Goal: Task Accomplishment & Management: Use online tool/utility

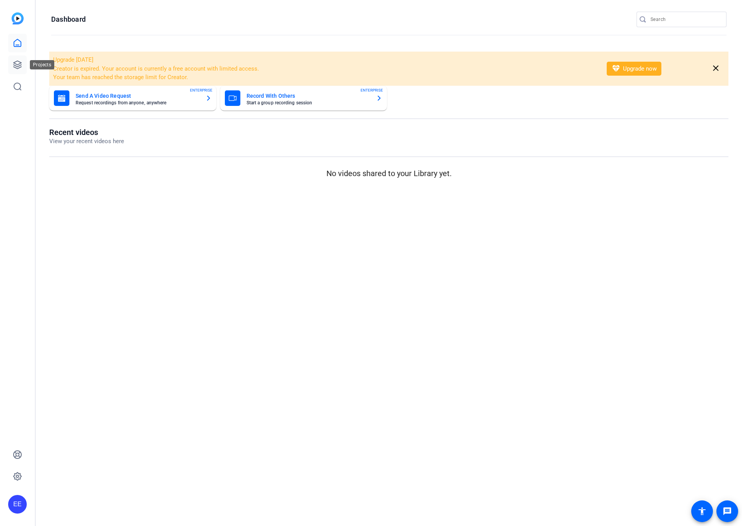
click at [19, 64] on icon at bounding box center [18, 65] width 8 height 8
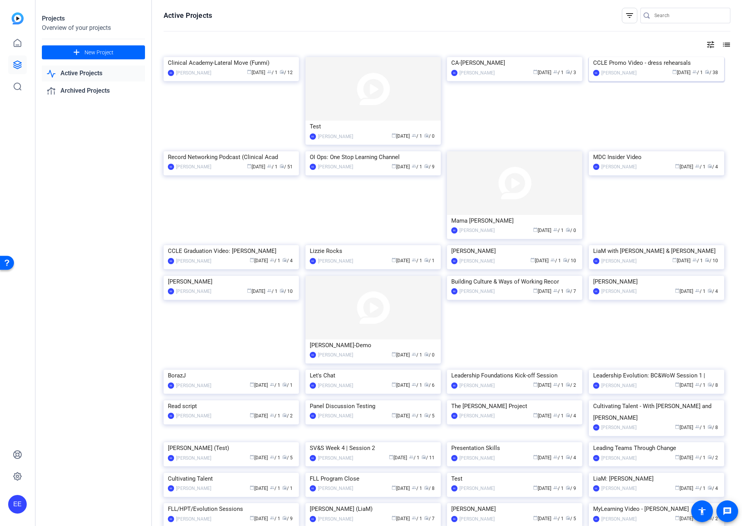
click at [674, 57] on img at bounding box center [656, 57] width 135 height 0
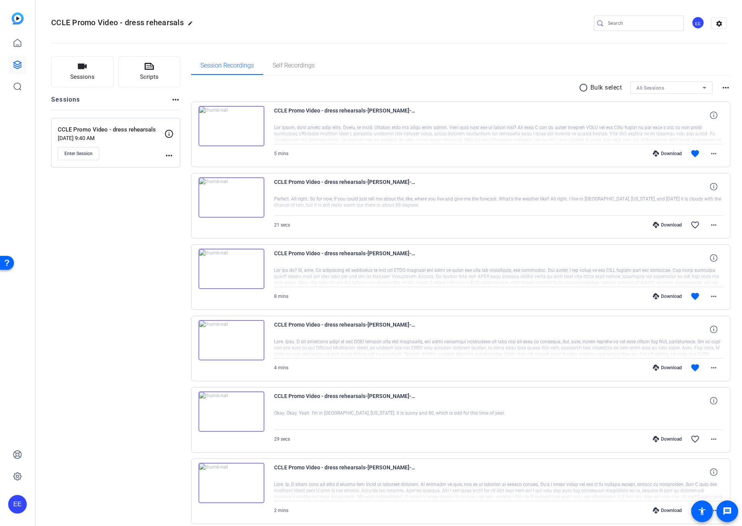
click at [169, 153] on mat-icon "more_horiz" at bounding box center [168, 155] width 9 height 9
click at [195, 166] on span "Edit Session" at bounding box center [188, 166] width 35 height 9
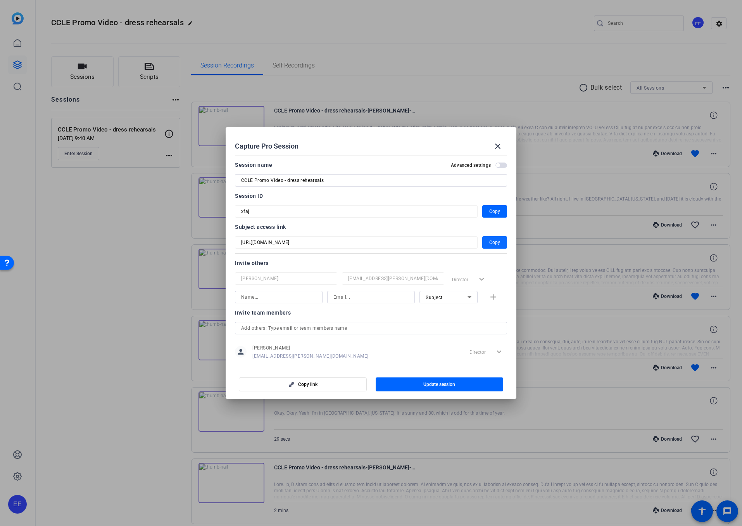
click at [497, 241] on span "Copy" at bounding box center [494, 242] width 11 height 9
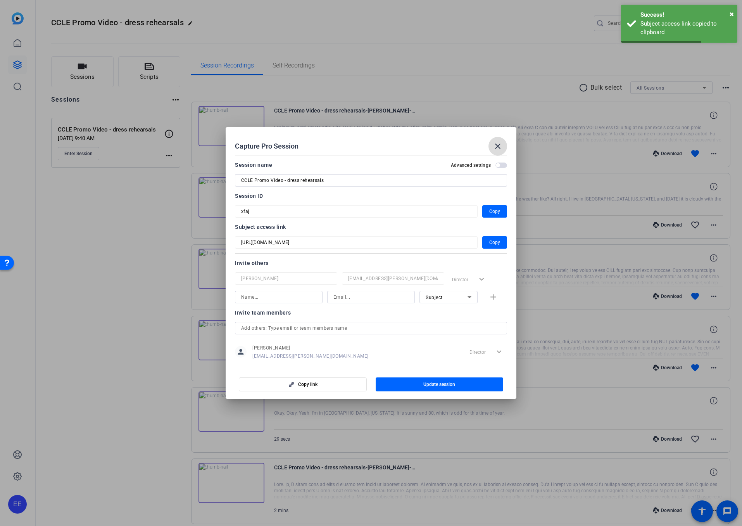
click at [497, 146] on mat-icon "close" at bounding box center [497, 145] width 9 height 9
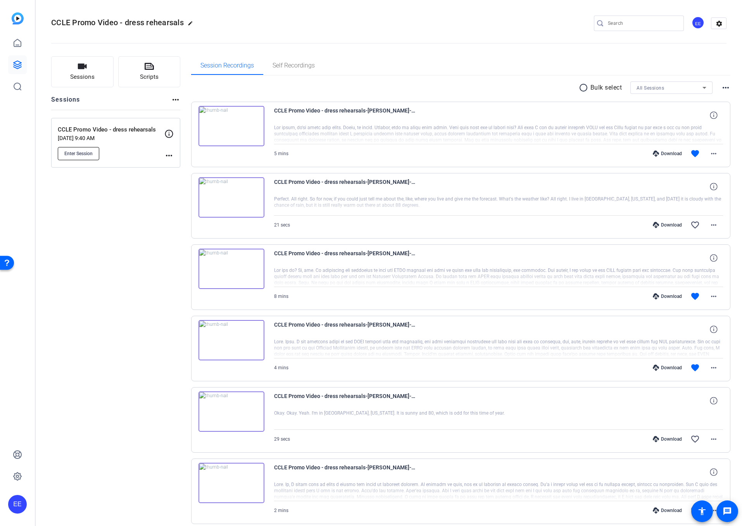
click at [90, 156] on span "Enter Session" at bounding box center [78, 153] width 28 height 6
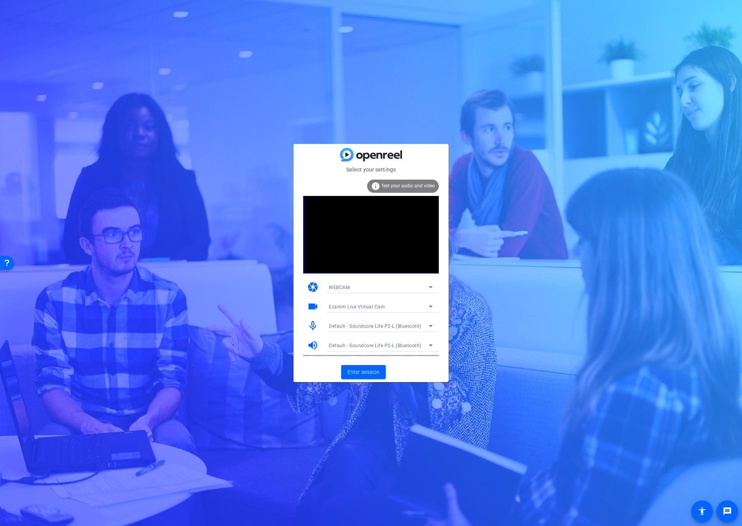
click at [374, 307] on span "Ecamm Live Virtual Cam" at bounding box center [357, 306] width 56 height 5
click at [367, 335] on span "ZV-E10 (054c:0de3)" at bounding box center [351, 333] width 44 height 9
click at [367, 369] on span "Enter session" at bounding box center [363, 372] width 32 height 8
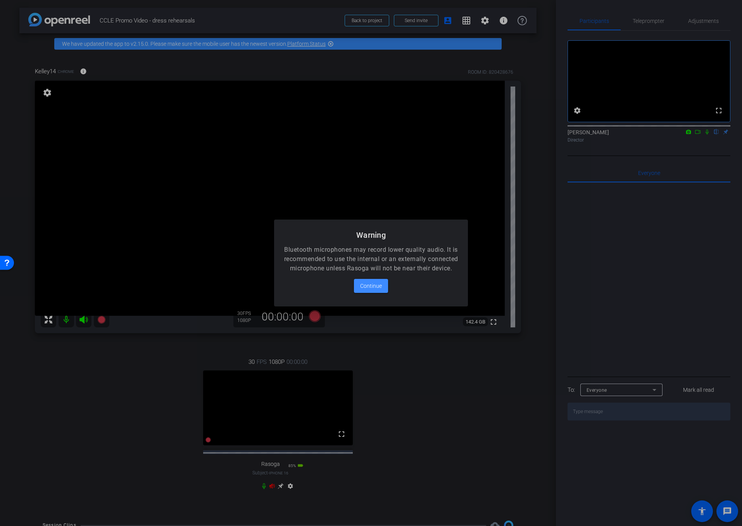
click at [281, 492] on div at bounding box center [371, 263] width 742 height 526
click at [370, 287] on span "Continue" at bounding box center [371, 285] width 22 height 9
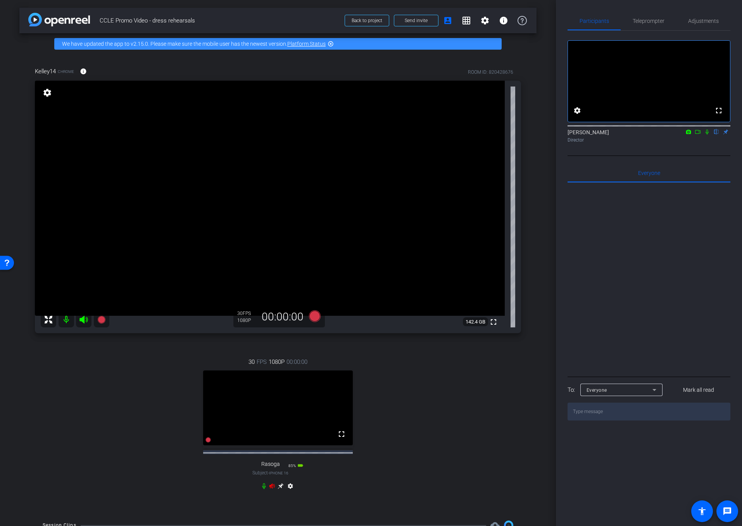
click at [280, 489] on icon at bounding box center [281, 486] width 6 height 6
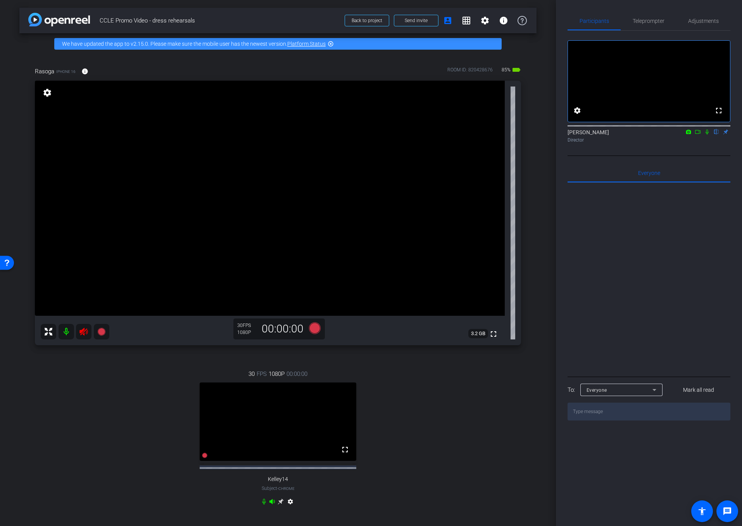
click at [86, 332] on icon at bounding box center [83, 332] width 8 height 8
click at [317, 328] on icon at bounding box center [315, 328] width 12 height 12
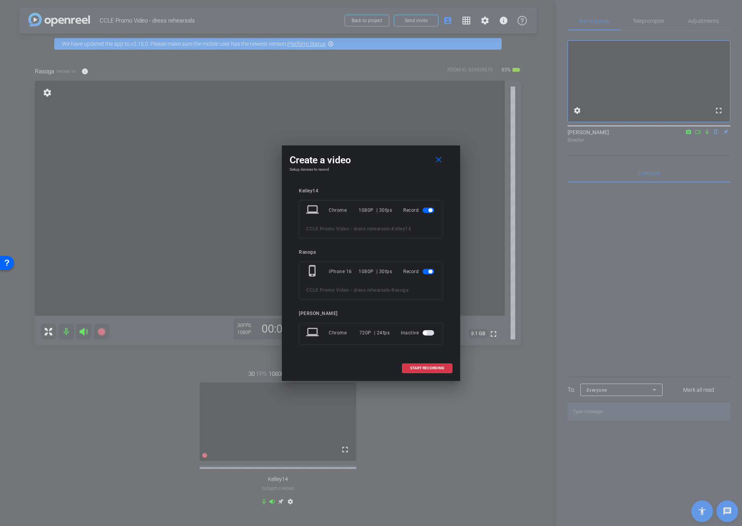
click at [430, 209] on span "button" at bounding box center [430, 210] width 4 height 4
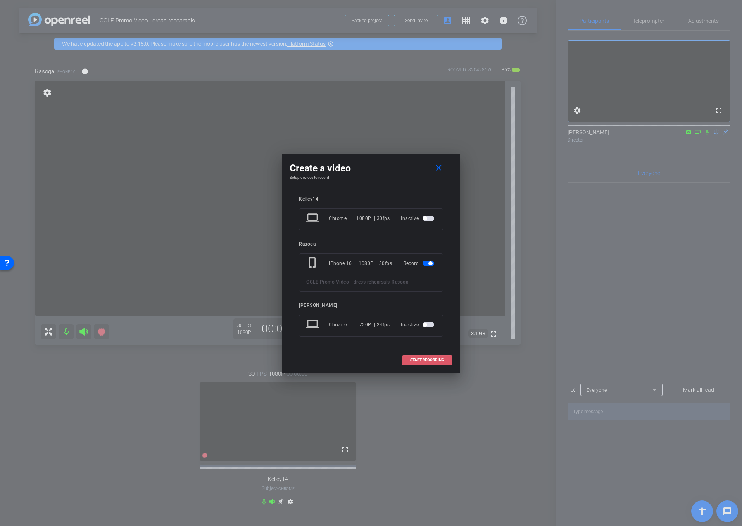
click at [436, 361] on span "START RECORDING" at bounding box center [427, 360] width 34 height 4
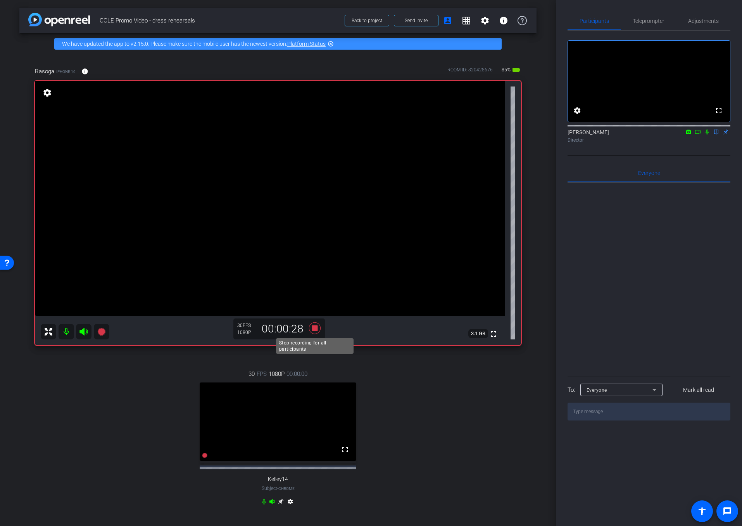
click at [315, 330] on icon at bounding box center [315, 328] width 12 height 12
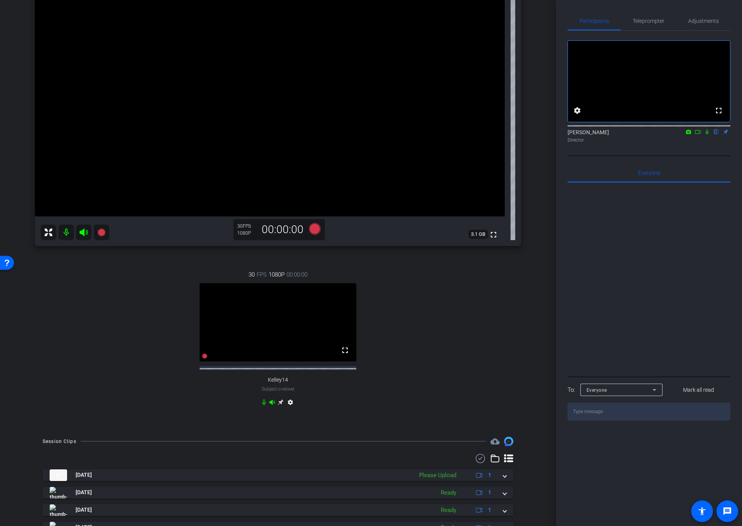
scroll to position [146, 0]
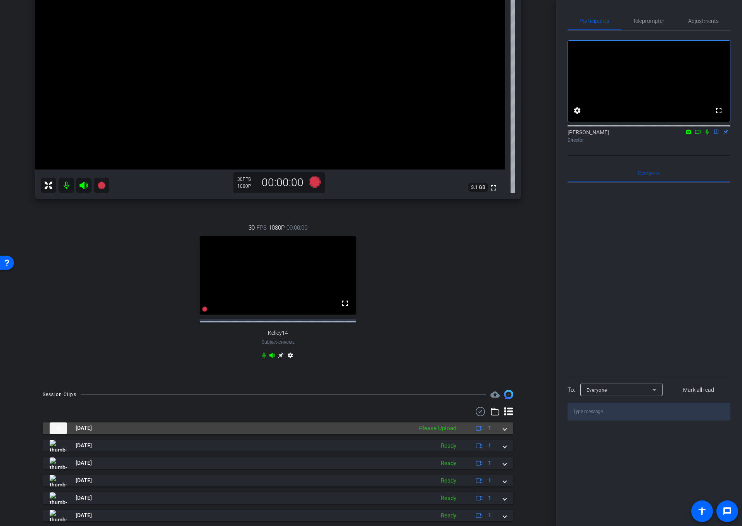
click at [504, 432] on span at bounding box center [504, 428] width 3 height 8
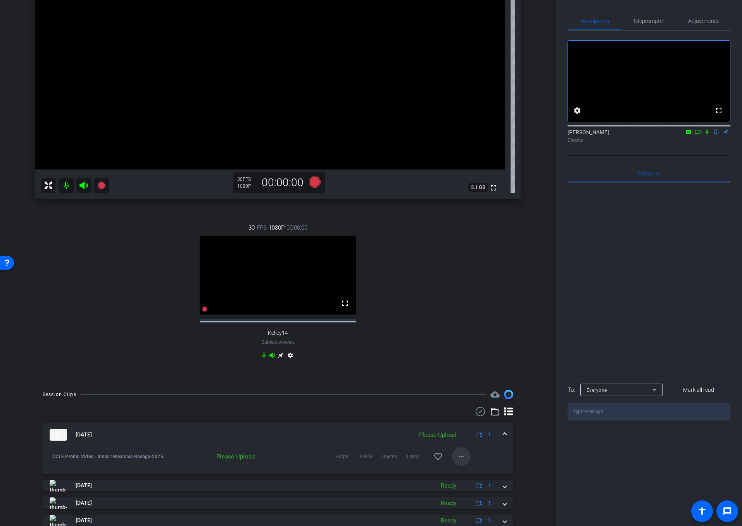
click at [465, 461] on mat-icon "more_horiz" at bounding box center [461, 456] width 9 height 9
click at [467, 478] on span "Upload" at bounding box center [473, 475] width 31 height 9
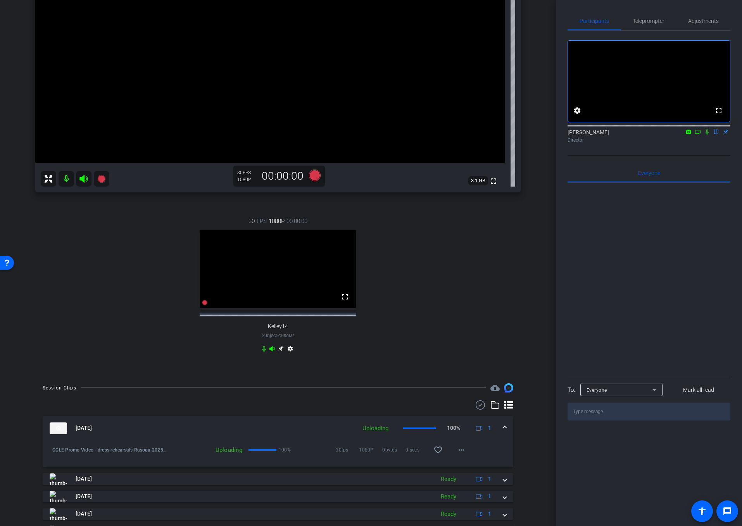
scroll to position [159, 0]
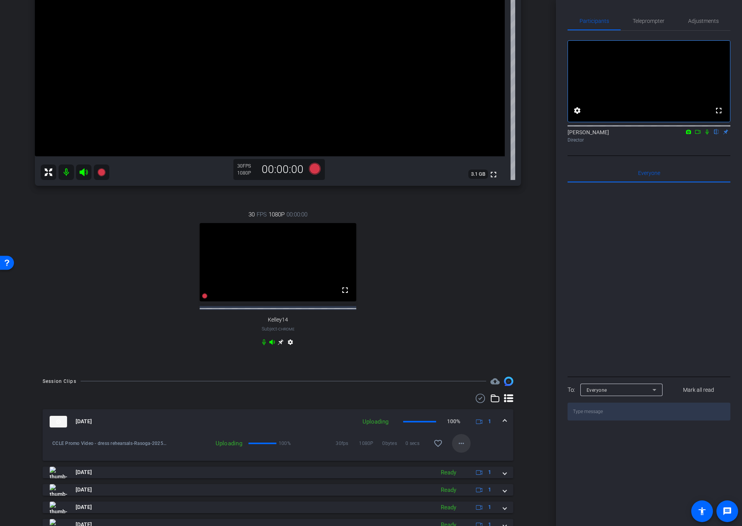
click at [460, 448] on mat-icon "more_horiz" at bounding box center [461, 442] width 9 height 9
click at [461, 332] on div at bounding box center [371, 263] width 742 height 526
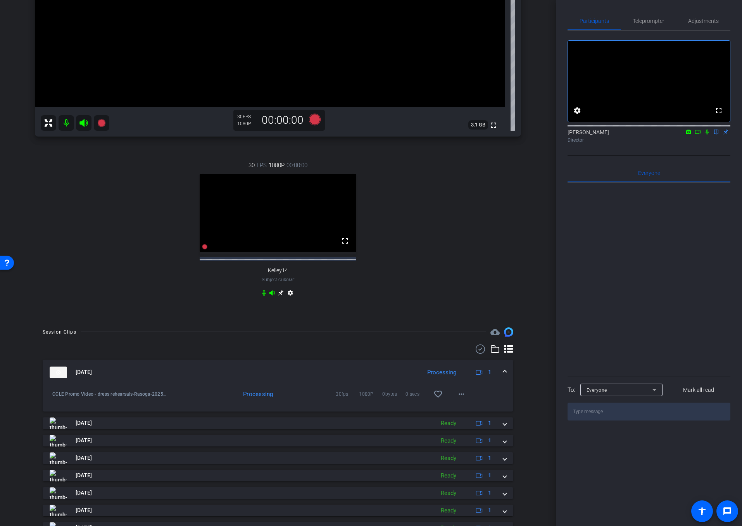
scroll to position [210, 0]
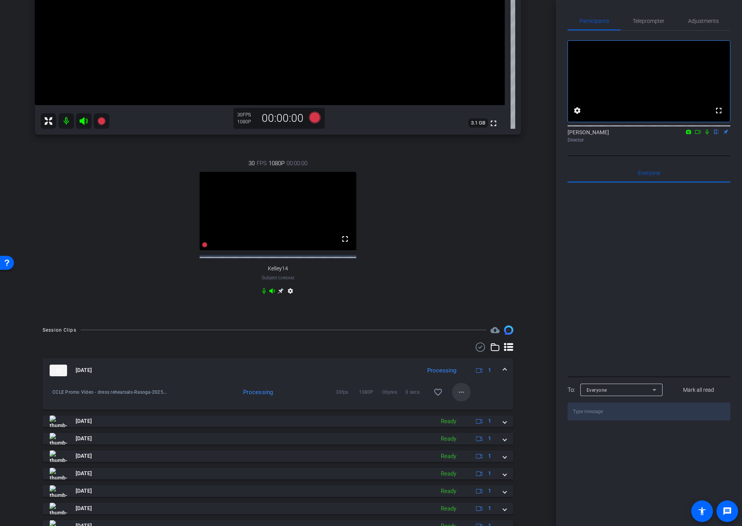
click at [463, 395] on mat-icon "more_horiz" at bounding box center [461, 391] width 9 height 9
click at [488, 412] on span "Download Original" at bounding box center [486, 411] width 57 height 9
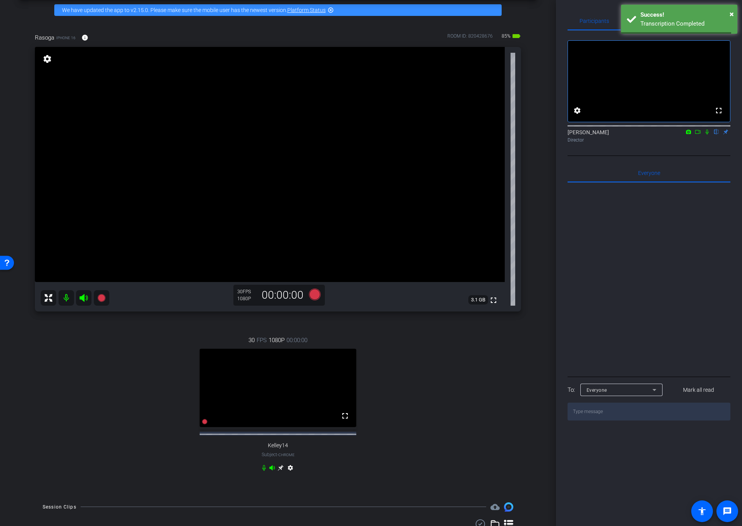
scroll to position [0, 0]
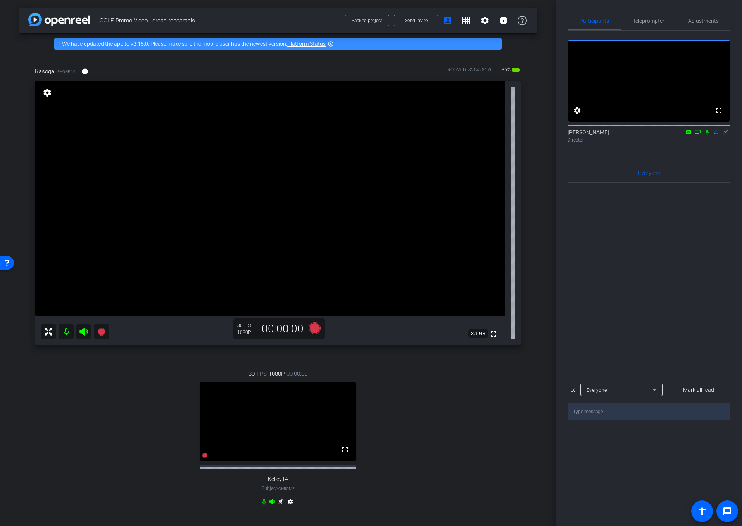
click at [418, 426] on div "30 FPS 1080P 00:00:00 fullscreen Kelley14 Subject - Chrome settings" at bounding box center [278, 439] width 486 height 164
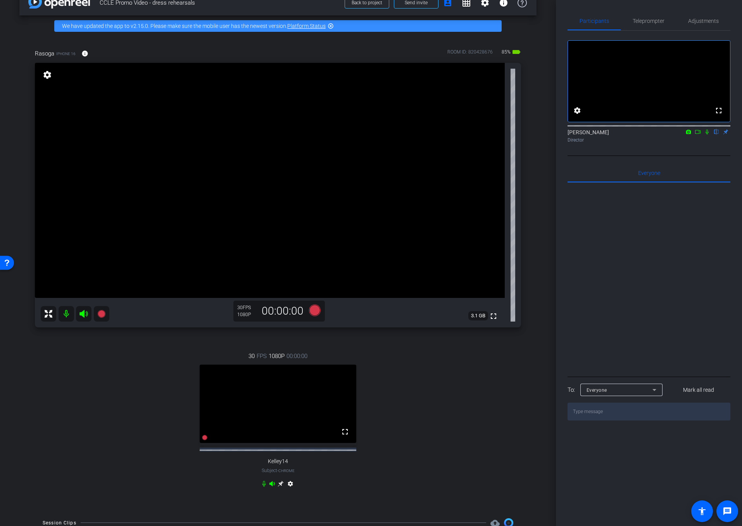
scroll to position [11, 0]
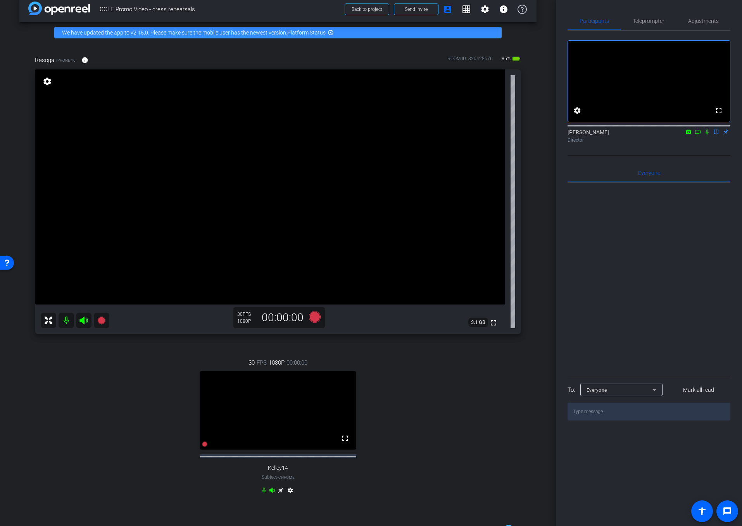
click at [698, 134] on icon at bounding box center [697, 132] width 5 height 4
click at [715, 135] on icon at bounding box center [716, 131] width 6 height 5
click at [707, 135] on icon at bounding box center [707, 131] width 6 height 5
click at [578, 156] on div "fullscreen settings Elvis Evans flip Director" at bounding box center [648, 93] width 163 height 125
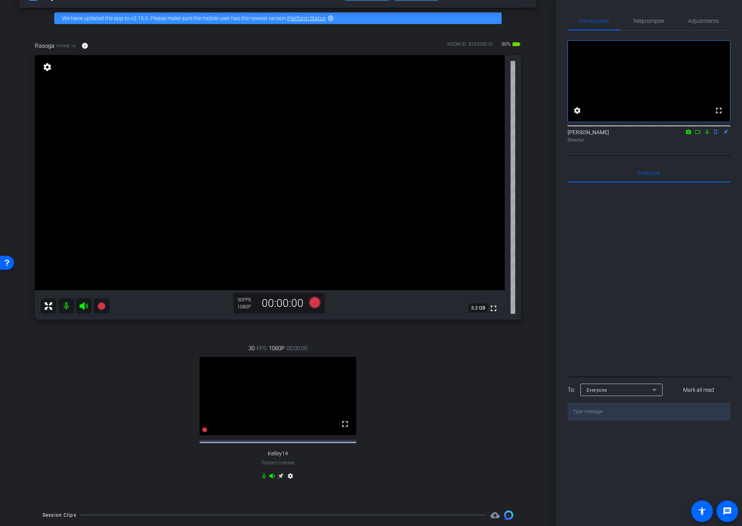
scroll to position [27, 0]
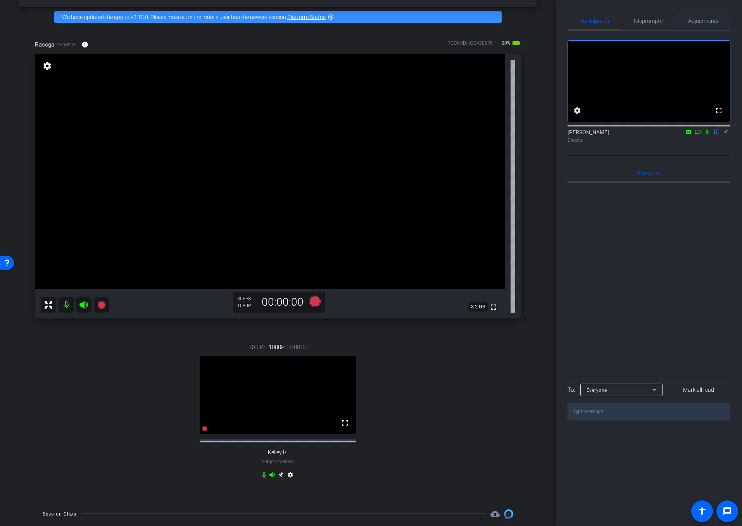
click at [693, 23] on span "Adjustments" at bounding box center [703, 20] width 31 height 5
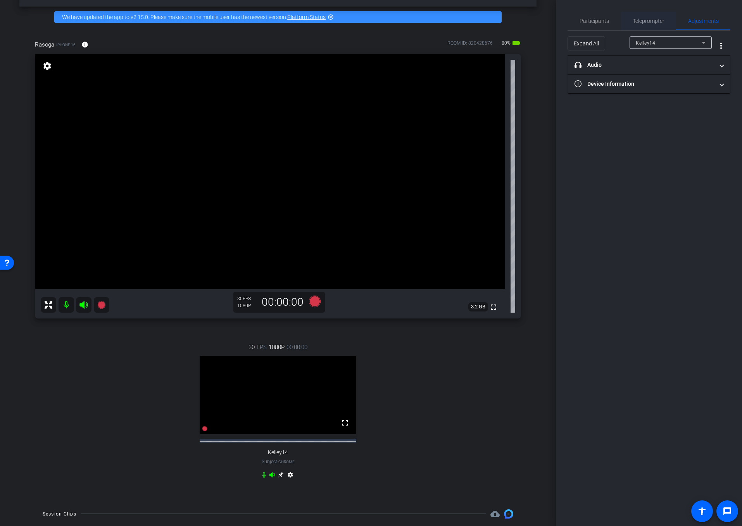
click at [657, 22] on span "Teleprompter" at bounding box center [649, 20] width 32 height 5
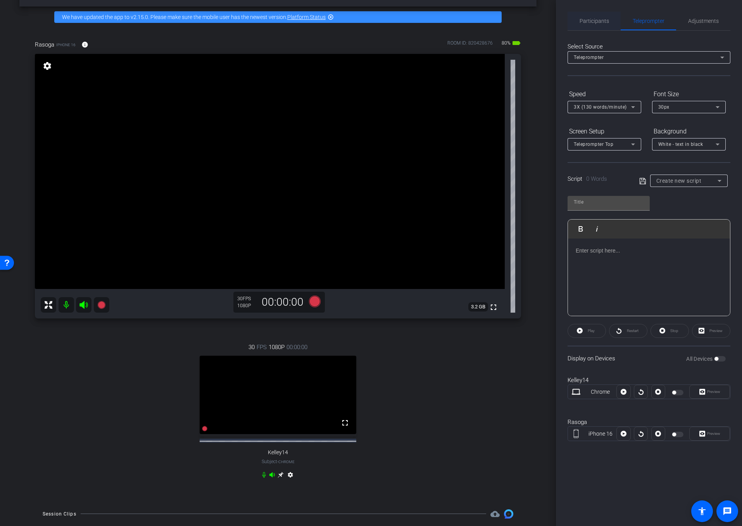
click at [596, 27] on span "Participants" at bounding box center [593, 21] width 29 height 19
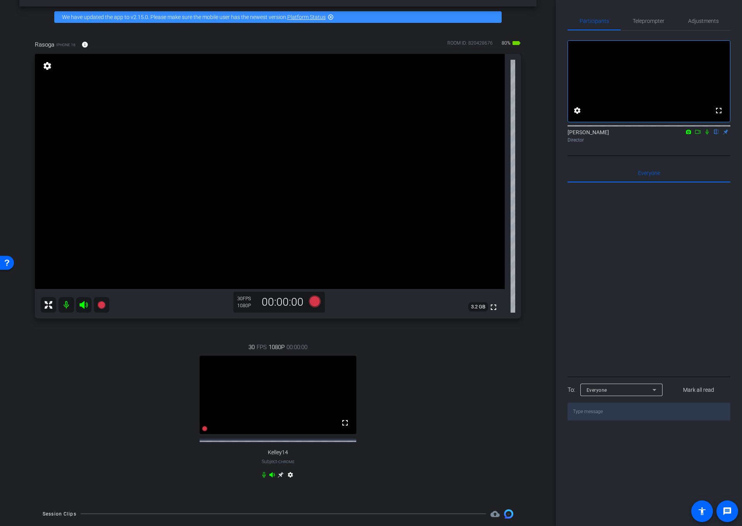
click at [683, 228] on div at bounding box center [648, 279] width 163 height 192
click at [698, 24] on span "Adjustments" at bounding box center [703, 21] width 31 height 19
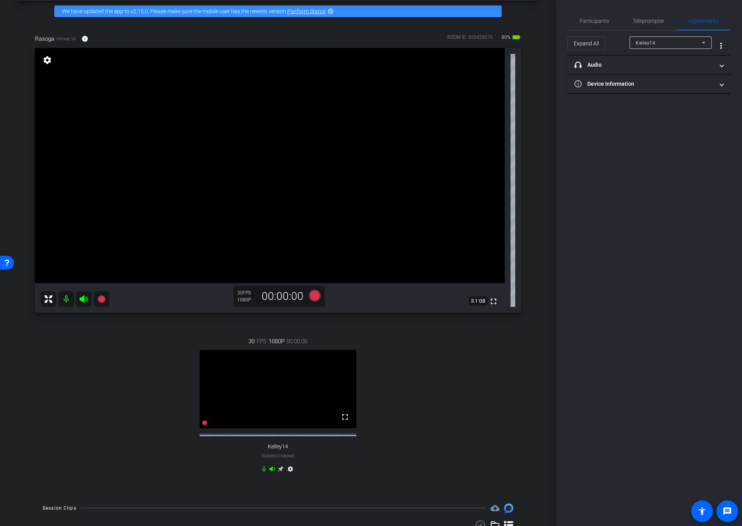
scroll to position [33, 0]
click at [705, 22] on span "Adjustments" at bounding box center [703, 20] width 31 height 5
click at [643, 26] on span "Teleprompter" at bounding box center [649, 21] width 32 height 19
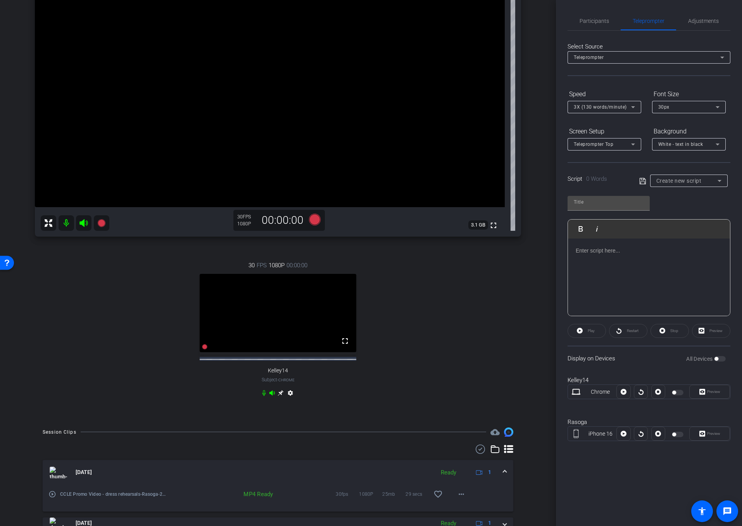
scroll to position [100, 0]
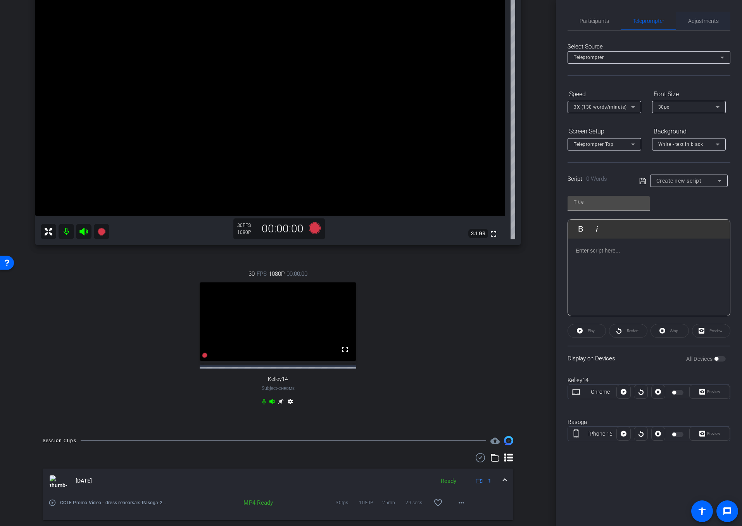
click at [698, 24] on span "Adjustments" at bounding box center [703, 20] width 31 height 5
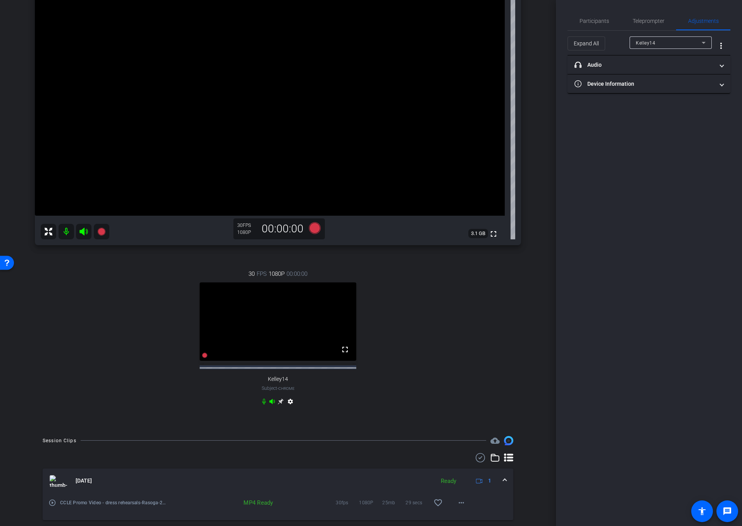
click at [645, 42] on span "Kelley14" at bounding box center [645, 42] width 19 height 5
click at [656, 71] on mat-option "Rasoga" at bounding box center [670, 70] width 82 height 12
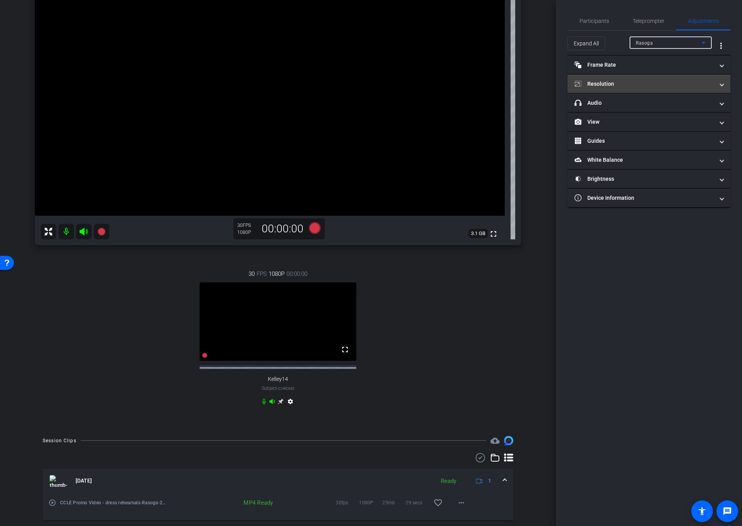
click at [641, 84] on mat-panel-title "Resolution" at bounding box center [644, 84] width 140 height 8
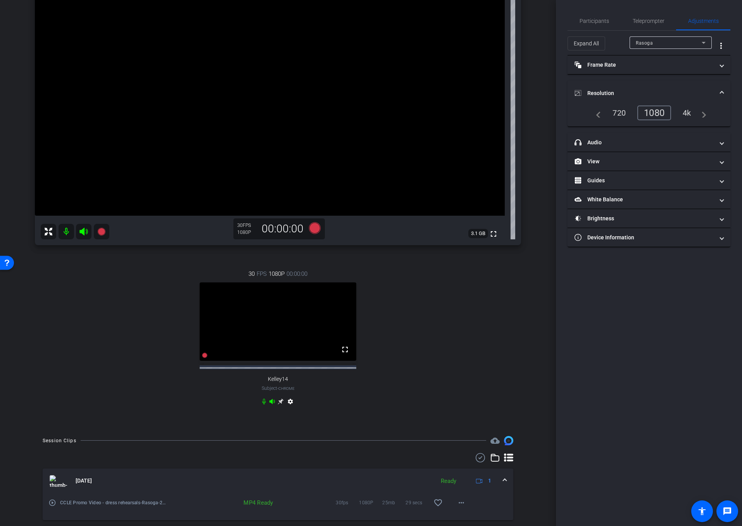
click at [683, 115] on div "4k" at bounding box center [687, 112] width 20 height 13
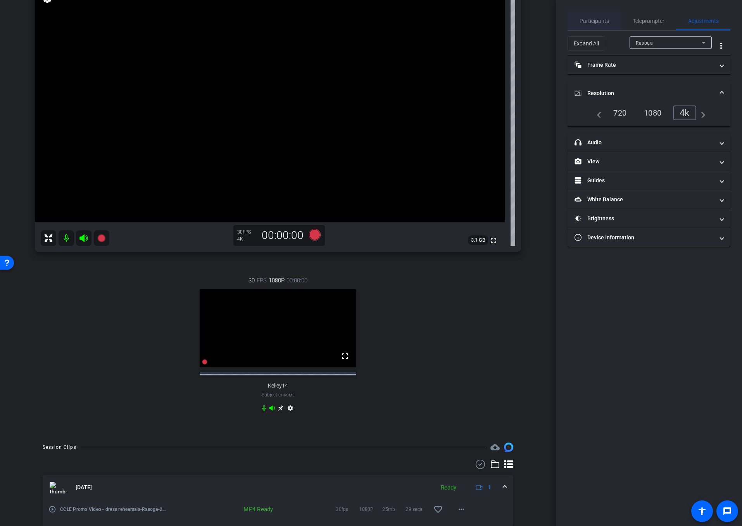
click at [602, 22] on span "Participants" at bounding box center [593, 20] width 29 height 5
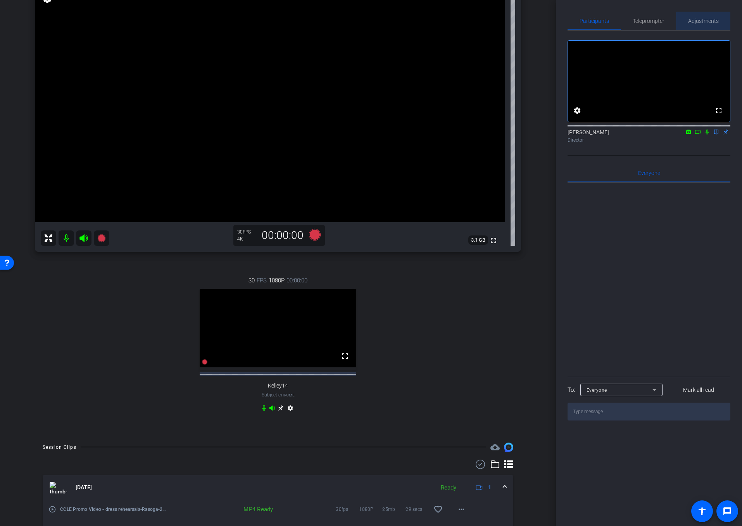
click at [700, 20] on span "Adjustments" at bounding box center [703, 20] width 31 height 5
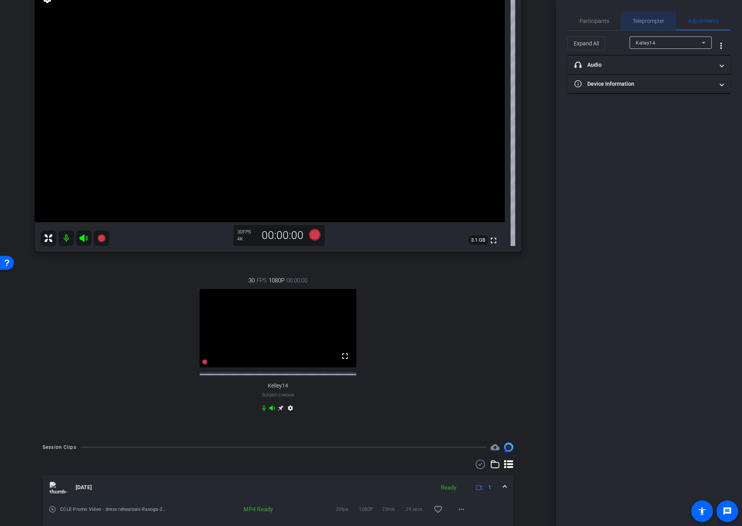
click at [650, 24] on span "Teleprompter" at bounding box center [649, 20] width 32 height 5
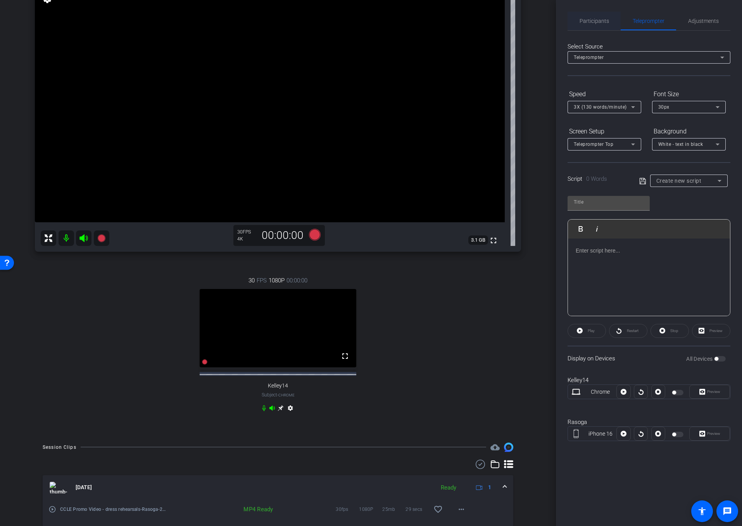
click at [588, 24] on span "Participants" at bounding box center [593, 21] width 29 height 19
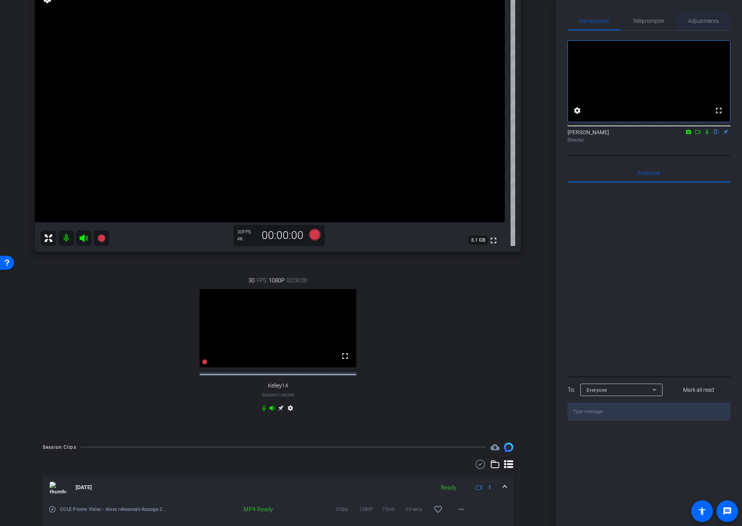
click at [704, 26] on span "Adjustments" at bounding box center [703, 21] width 31 height 19
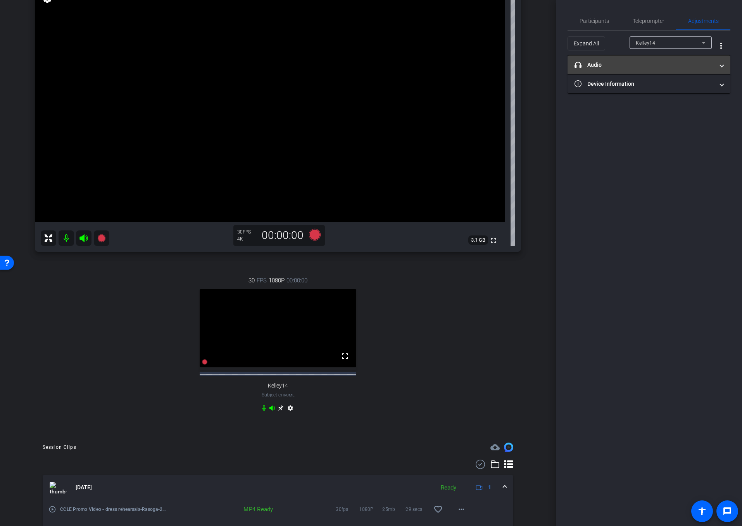
click at [648, 67] on mat-panel-title "headphone icon Audio" at bounding box center [644, 65] width 140 height 8
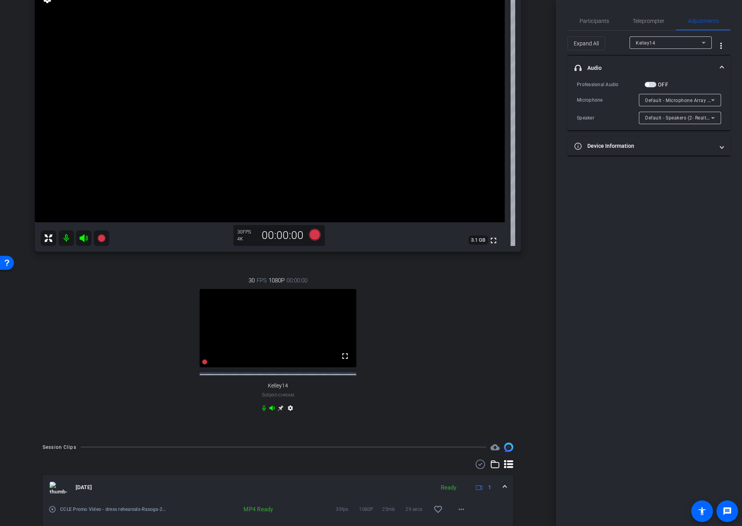
click at [657, 50] on div at bounding box center [670, 53] width 82 height 9
click at [660, 45] on div "Kelley14" at bounding box center [669, 43] width 66 height 10
click at [662, 71] on mat-option "Rasoga" at bounding box center [670, 70] width 82 height 12
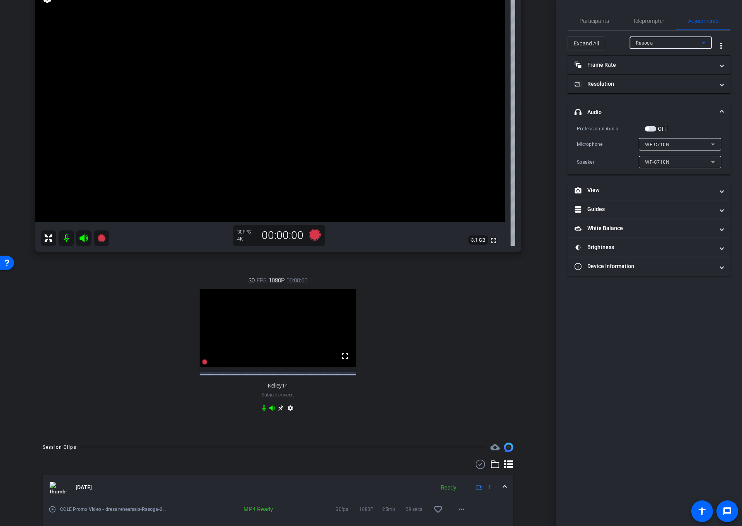
click at [679, 163] on div "WF-C710N" at bounding box center [678, 162] width 66 height 10
click at [650, 126] on div at bounding box center [371, 263] width 742 height 526
click at [655, 131] on button "OFF" at bounding box center [651, 128] width 12 height 5
click at [669, 143] on div "WF-C710N" at bounding box center [678, 145] width 66 height 10
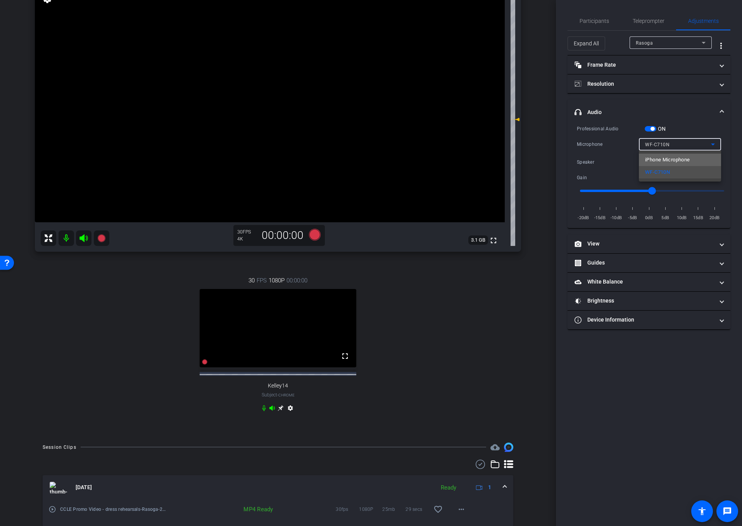
click at [679, 159] on span "iPhone Microphone" at bounding box center [667, 159] width 45 height 9
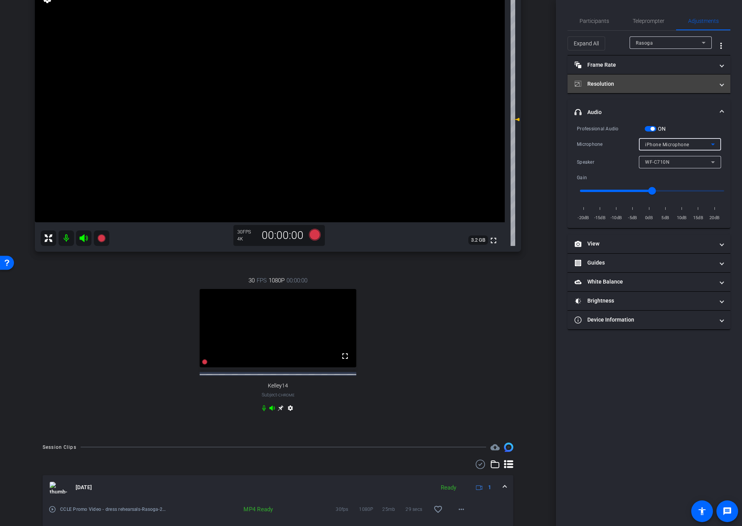
click at [625, 82] on mat-panel-title "Resolution" at bounding box center [644, 84] width 140 height 8
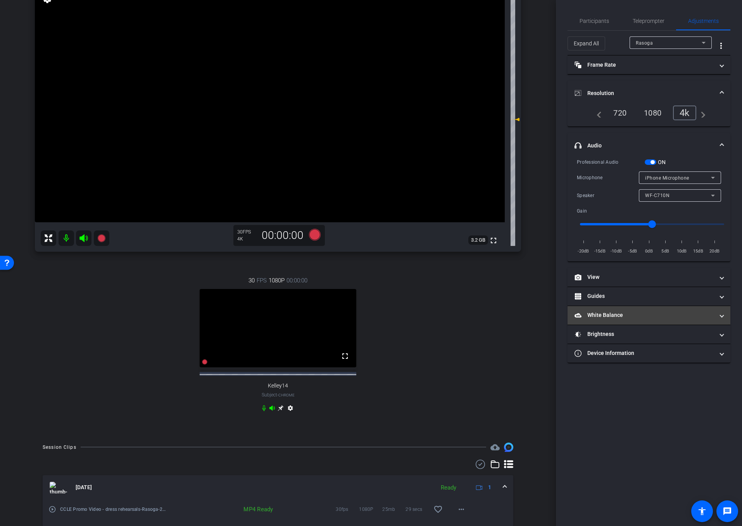
click at [633, 319] on mat-panel-title "White Balance White Balance" at bounding box center [644, 315] width 140 height 8
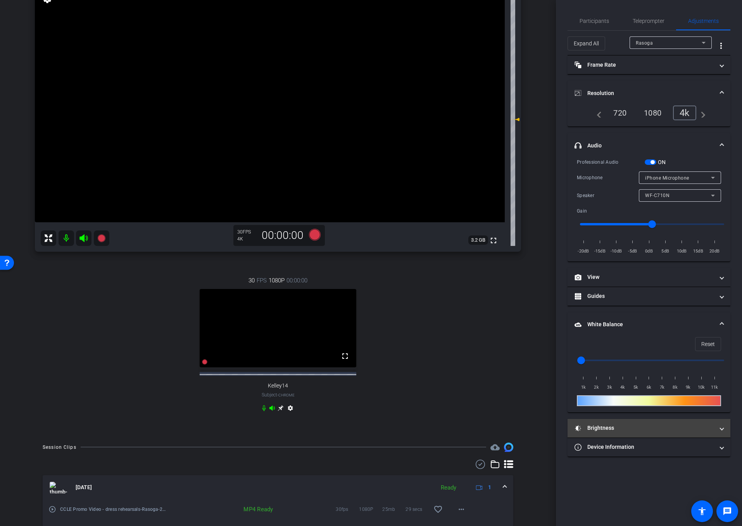
click at [633, 426] on mat-panel-title "Brightness" at bounding box center [644, 428] width 140 height 8
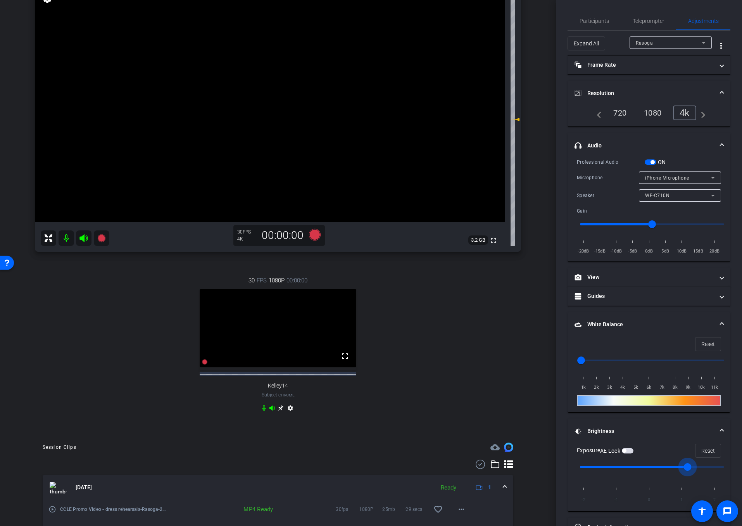
drag, startPoint x: 652, startPoint y: 469, endPoint x: 677, endPoint y: 467, distance: 25.7
click at [677, 467] on input "range" at bounding box center [652, 466] width 160 height 17
drag, startPoint x: 676, startPoint y: 467, endPoint x: 577, endPoint y: 467, distance: 98.8
click at [577, 467] on input "range" at bounding box center [652, 466] width 160 height 17
drag, startPoint x: 577, startPoint y: 467, endPoint x: 702, endPoint y: 467, distance: 125.2
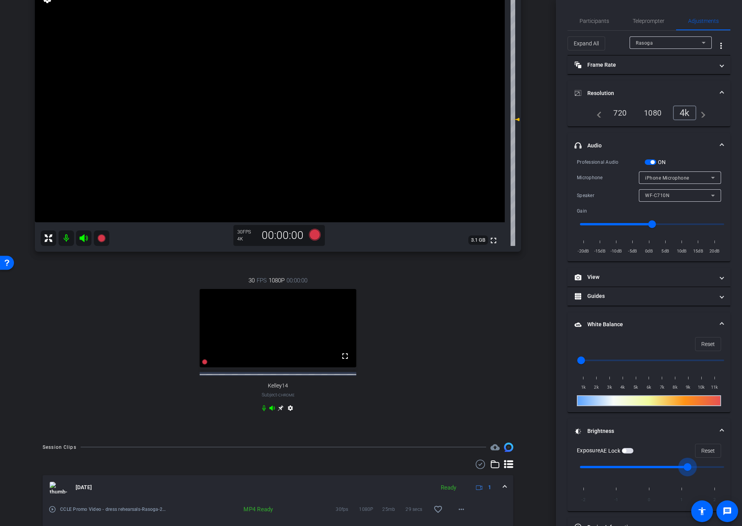
click at [702, 467] on input "range" at bounding box center [652, 466] width 160 height 17
click at [673, 466] on input "range" at bounding box center [652, 466] width 160 height 17
drag, startPoint x: 673, startPoint y: 466, endPoint x: 656, endPoint y: 466, distance: 17.1
type input "0"
click at [656, 466] on input "range" at bounding box center [652, 466] width 160 height 17
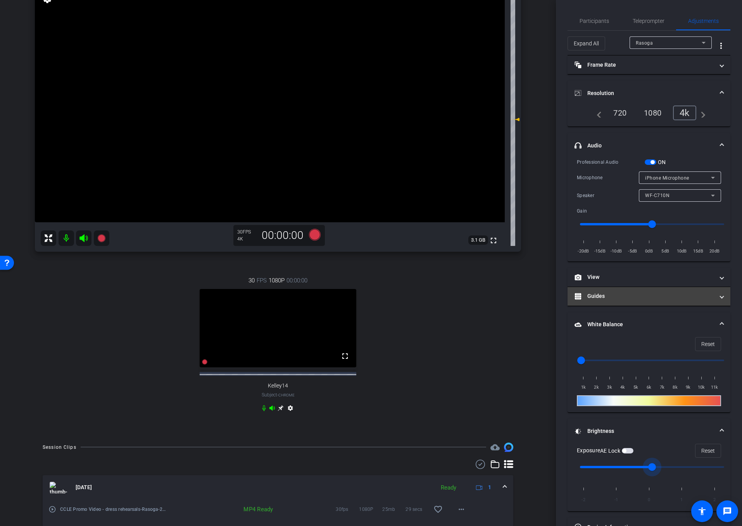
click at [643, 294] on mat-panel-title "Guides" at bounding box center [644, 296] width 140 height 8
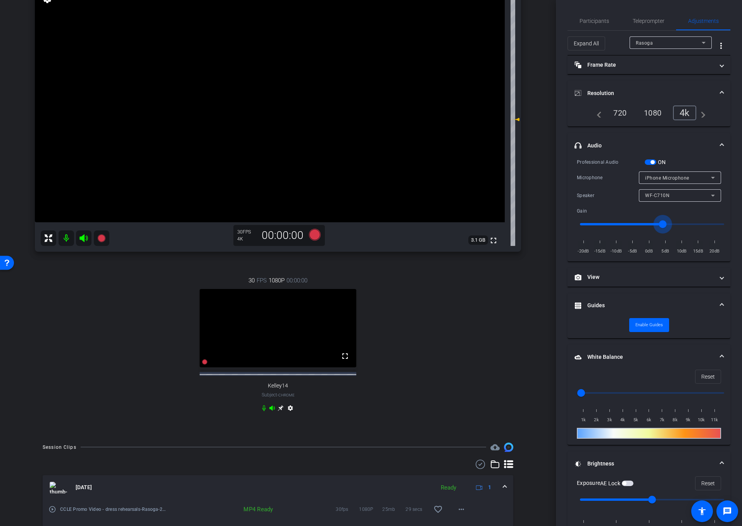
click at [662, 224] on input "range" at bounding box center [652, 224] width 160 height 17
click at [667, 224] on input "range" at bounding box center [652, 224] width 160 height 17
drag, startPoint x: 667, startPoint y: 224, endPoint x: 673, endPoint y: 224, distance: 5.8
click at [673, 224] on input "range" at bounding box center [652, 224] width 160 height 17
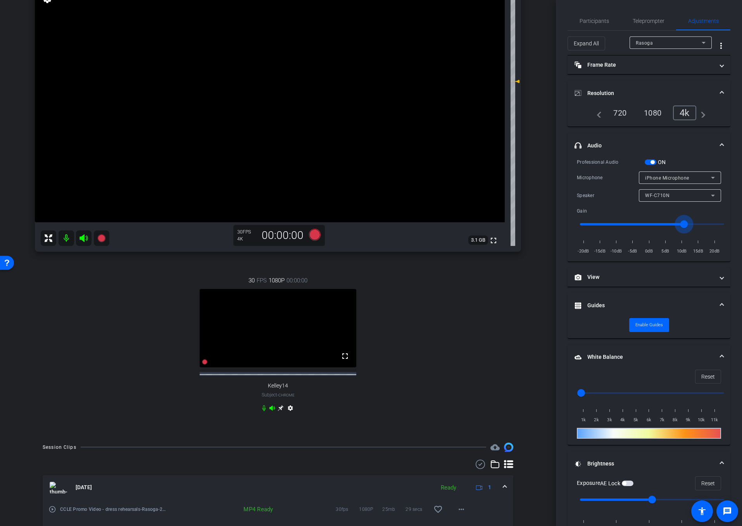
drag, startPoint x: 678, startPoint y: 223, endPoint x: 687, endPoint y: 223, distance: 8.9
click at [687, 223] on input "range" at bounding box center [652, 224] width 160 height 17
drag, startPoint x: 687, startPoint y: 223, endPoint x: 695, endPoint y: 223, distance: 8.1
click at [695, 223] on input "range" at bounding box center [652, 224] width 160 height 17
type input "6"
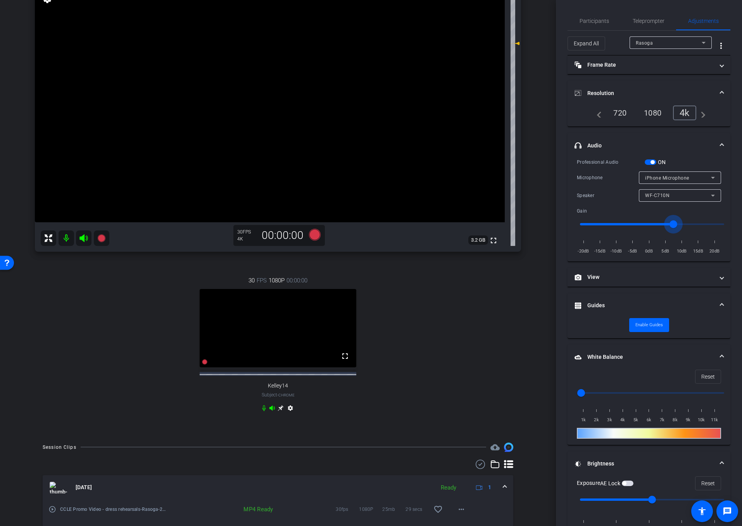
click at [672, 225] on input "range" at bounding box center [652, 224] width 160 height 17
click at [618, 390] on input "range" at bounding box center [652, 392] width 160 height 17
drag, startPoint x: 624, startPoint y: 391, endPoint x: 671, endPoint y: 391, distance: 46.5
click at [671, 391] on input "range" at bounding box center [652, 392] width 160 height 17
drag, startPoint x: 671, startPoint y: 391, endPoint x: 654, endPoint y: 388, distance: 16.6
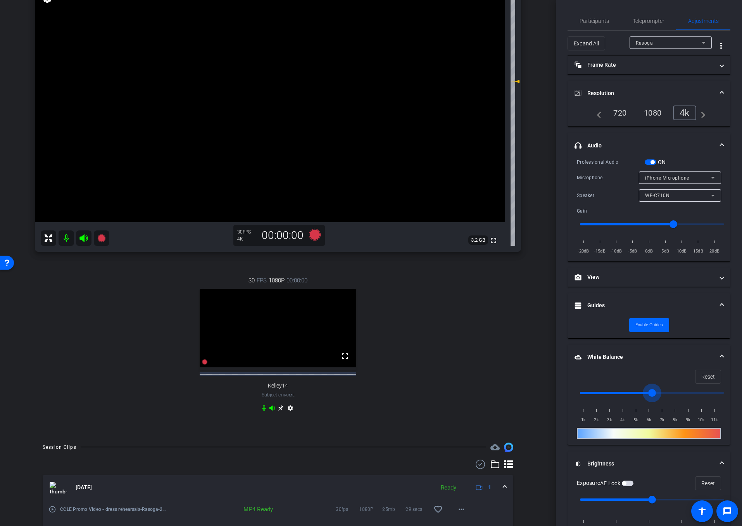
click at [654, 388] on input "range" at bounding box center [652, 392] width 160 height 17
type input "3500"
click at [619, 391] on input "range" at bounding box center [652, 392] width 160 height 17
click at [595, 410] on div "1k 2k 3k 4k 5k 6k 7k 8k 9k 10k 11k" at bounding box center [649, 413] width 144 height 22
click at [595, 407] on div "1k 2k 3k 4k 5k 6k 7k 8k 9k 10k 11k" at bounding box center [649, 413] width 144 height 22
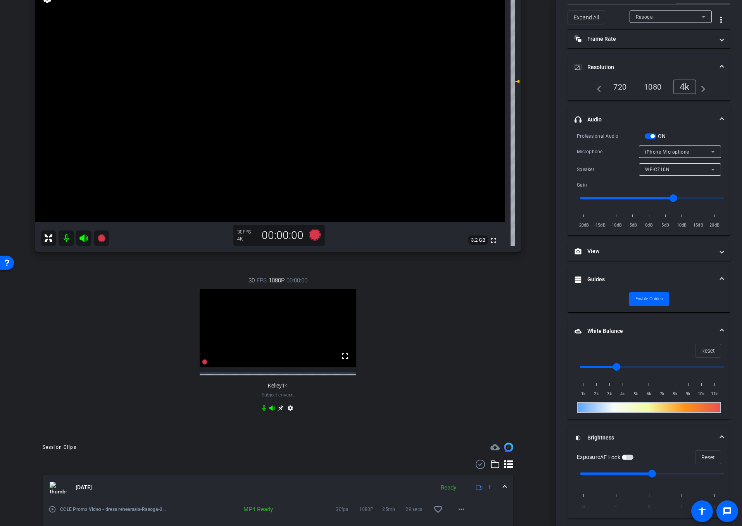
scroll to position [55, 0]
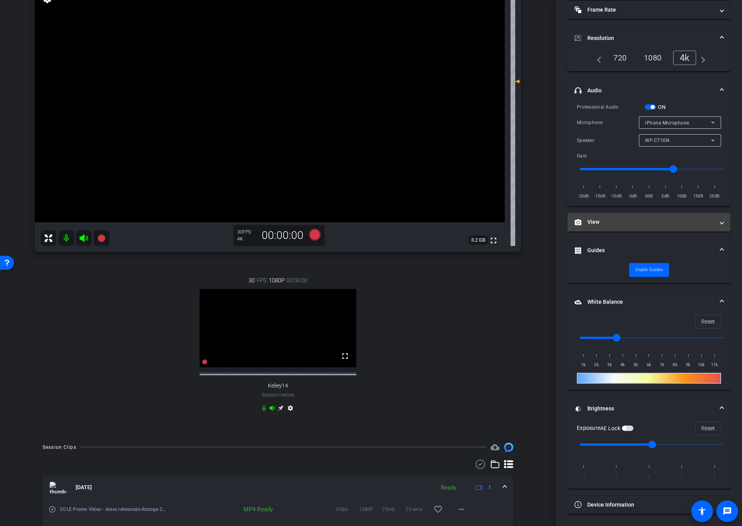
click at [718, 219] on span "View" at bounding box center [647, 222] width 146 height 8
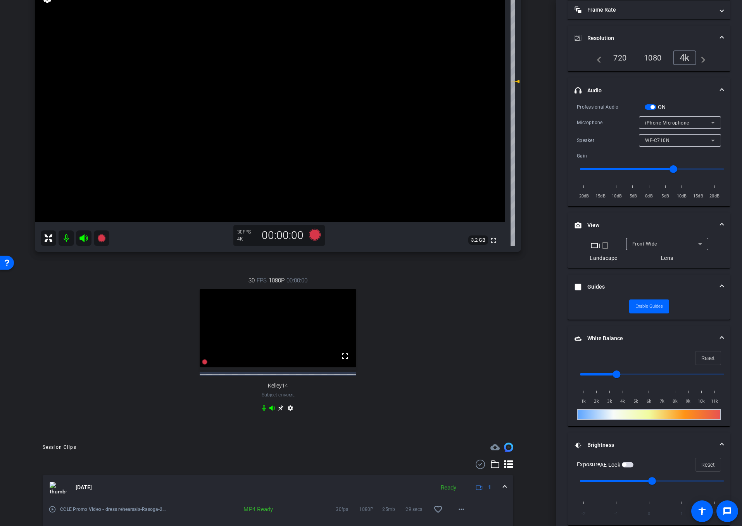
click at [720, 286] on span at bounding box center [721, 287] width 3 height 8
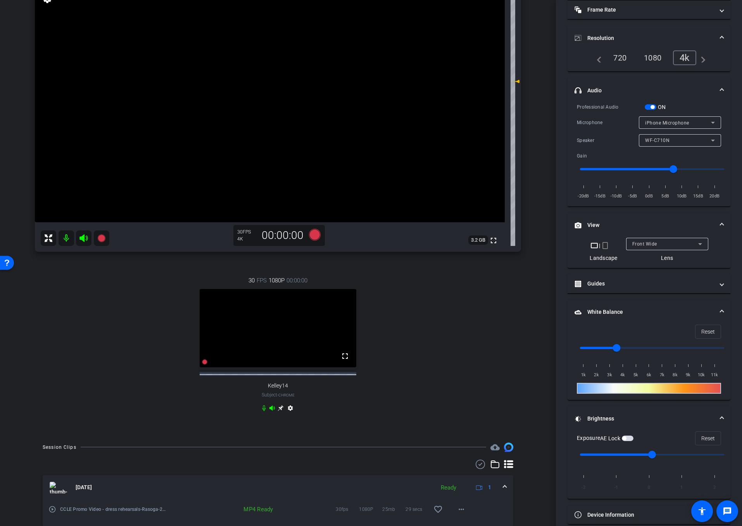
click at [722, 313] on span at bounding box center [721, 312] width 3 height 8
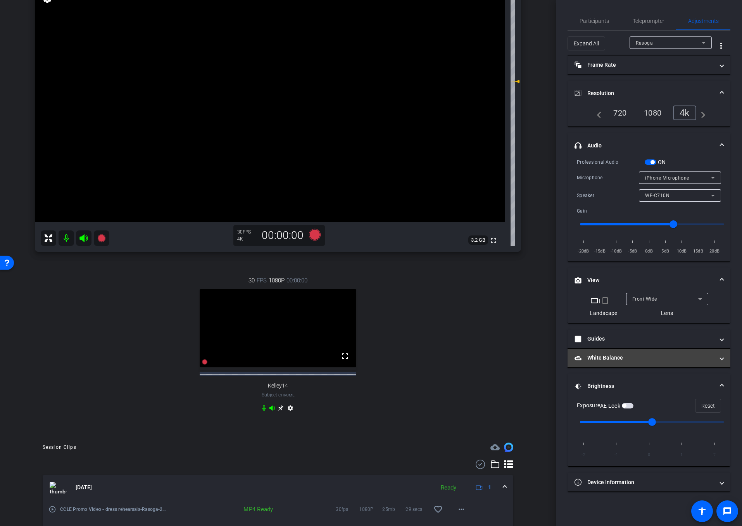
scroll to position [0, 0]
click at [318, 239] on icon at bounding box center [315, 235] width 12 height 12
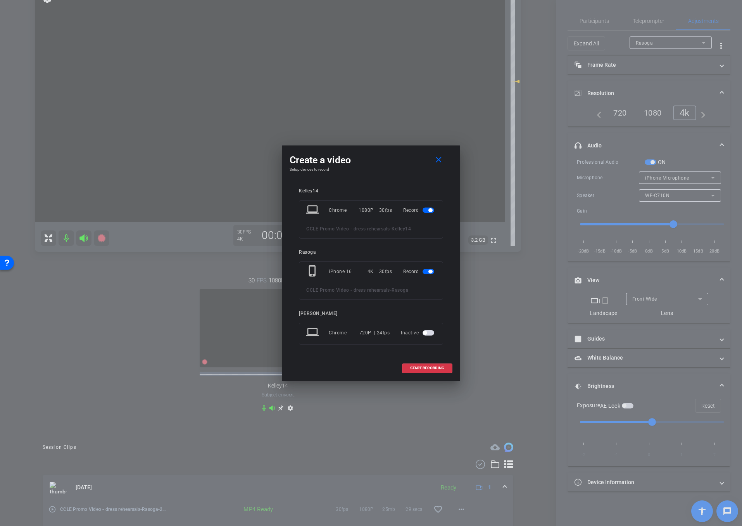
click at [430, 209] on span "button" at bounding box center [430, 210] width 4 height 4
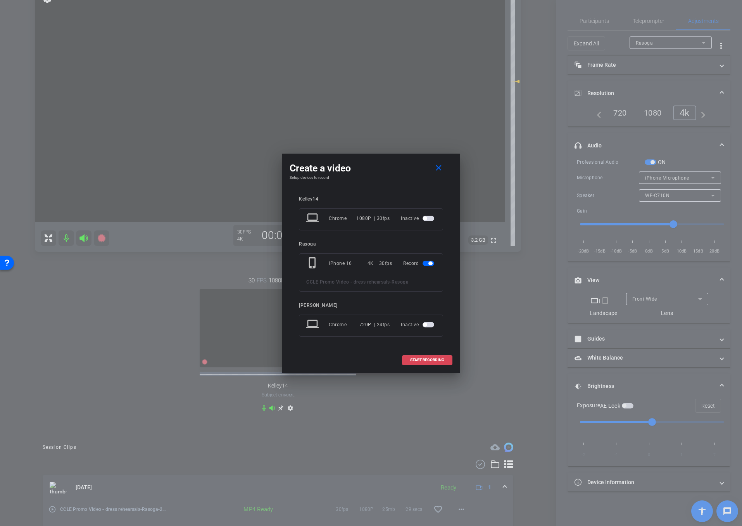
click at [438, 359] on span "START RECORDING" at bounding box center [427, 360] width 34 height 4
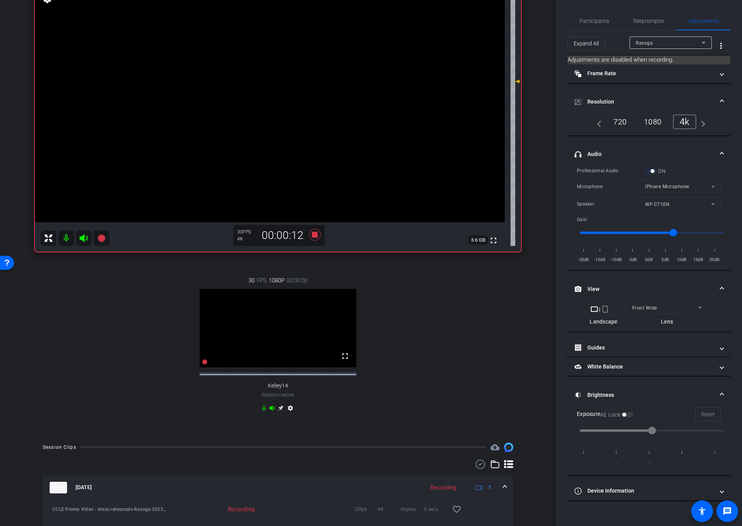
click at [651, 138] on mat-accordion "Frame Rate Frame Rate navigate_before 24 25 30 navigate_next Resolution navigat…" at bounding box center [648, 282] width 163 height 436
type input "-1"
click at [647, 231] on input "range" at bounding box center [652, 232] width 160 height 17
click at [314, 236] on icon at bounding box center [315, 235] width 12 height 12
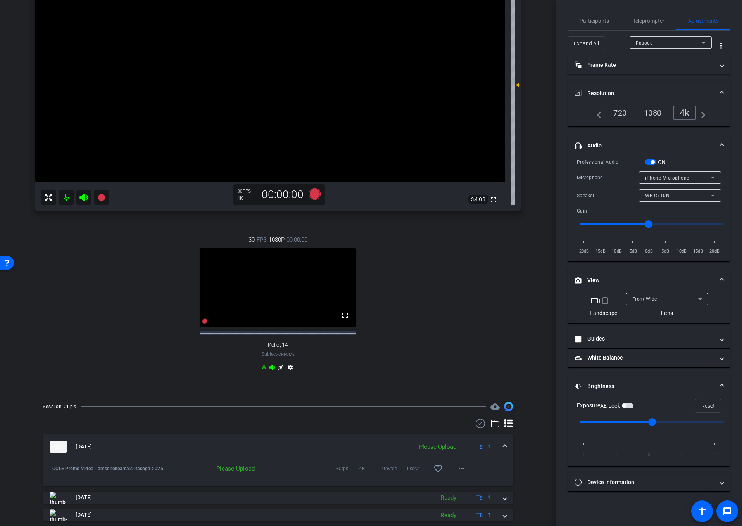
scroll to position [191, 0]
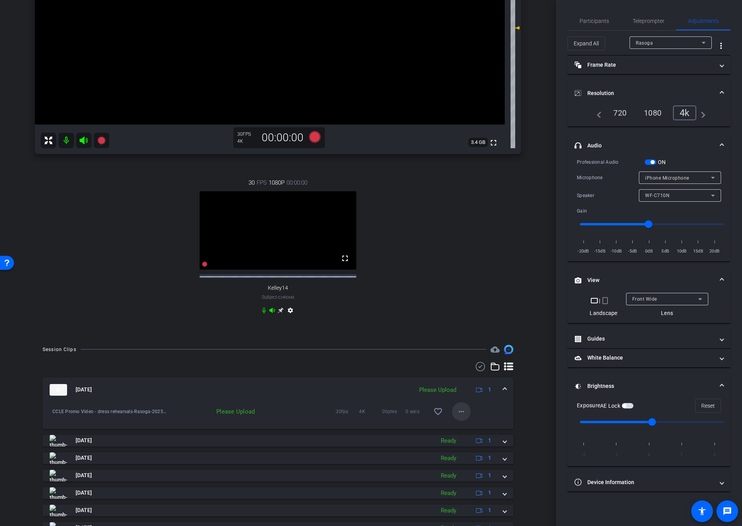
click at [457, 421] on span at bounding box center [461, 411] width 19 height 19
click at [476, 434] on span "Upload" at bounding box center [473, 430] width 31 height 9
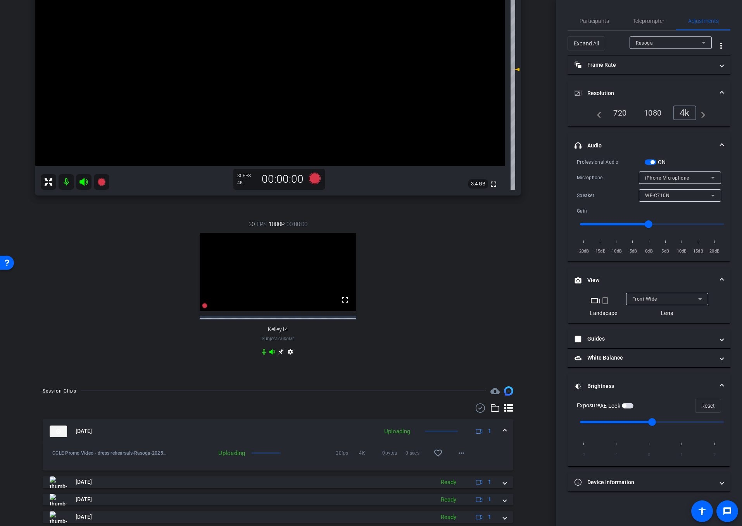
scroll to position [133, 0]
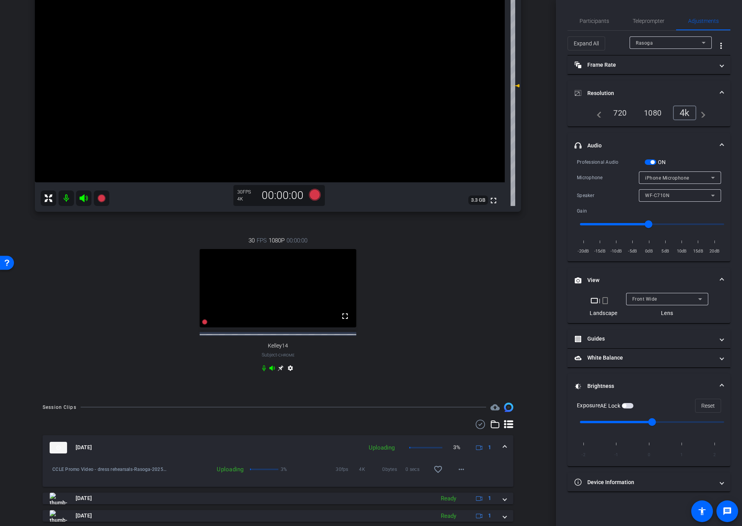
click at [603, 31] on div "Expand All Rasoga more_vert" at bounding box center [648, 43] width 163 height 25
click at [602, 27] on span "Participants" at bounding box center [593, 21] width 29 height 19
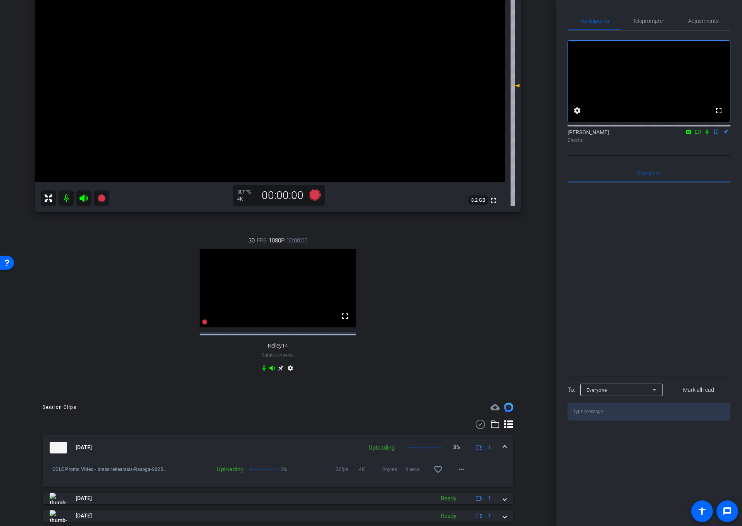
click at [701, 135] on mat-icon at bounding box center [697, 131] width 9 height 7
click at [716, 135] on icon at bounding box center [716, 131] width 3 height 5
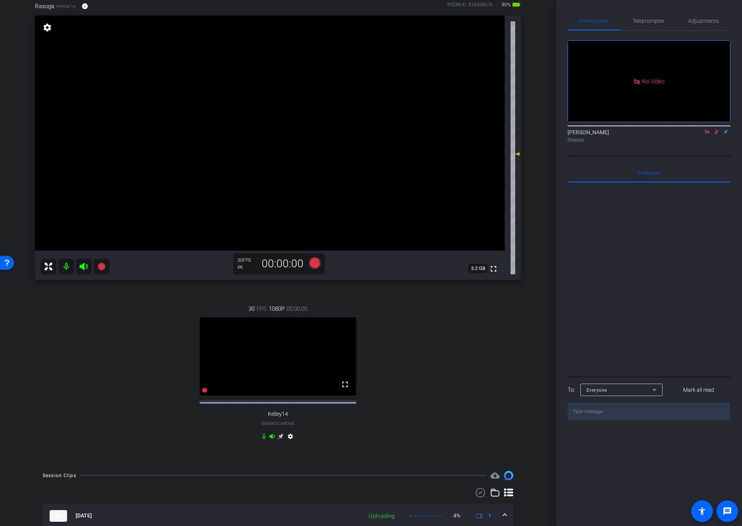
scroll to position [62, 0]
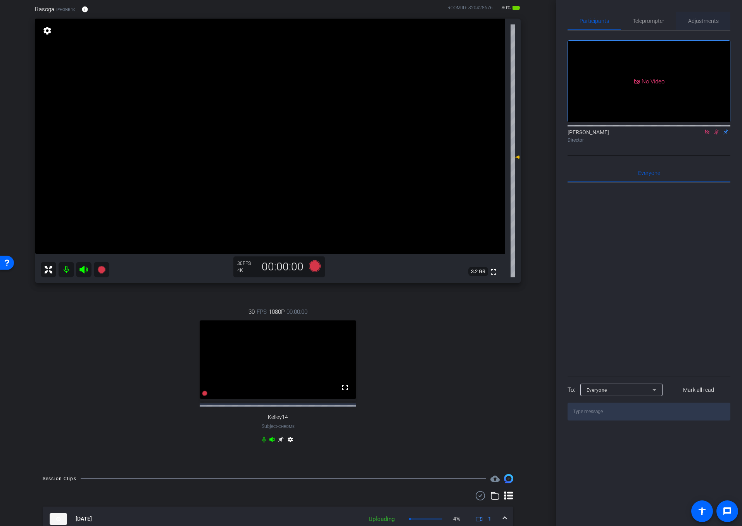
click at [701, 23] on span "Adjustments" at bounding box center [703, 20] width 31 height 5
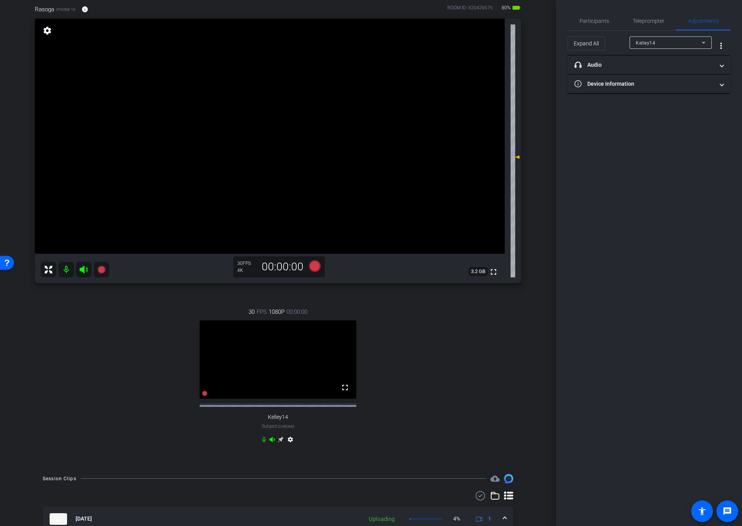
click at [679, 45] on div "Kelley14" at bounding box center [669, 43] width 66 height 10
click at [667, 73] on mat-option "Rasoga" at bounding box center [670, 70] width 82 height 12
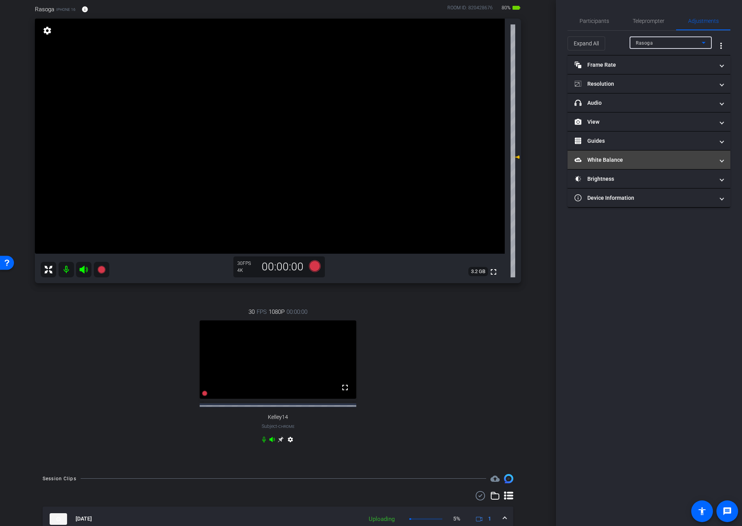
click at [674, 160] on mat-panel-title "White Balance White Balance" at bounding box center [644, 160] width 140 height 8
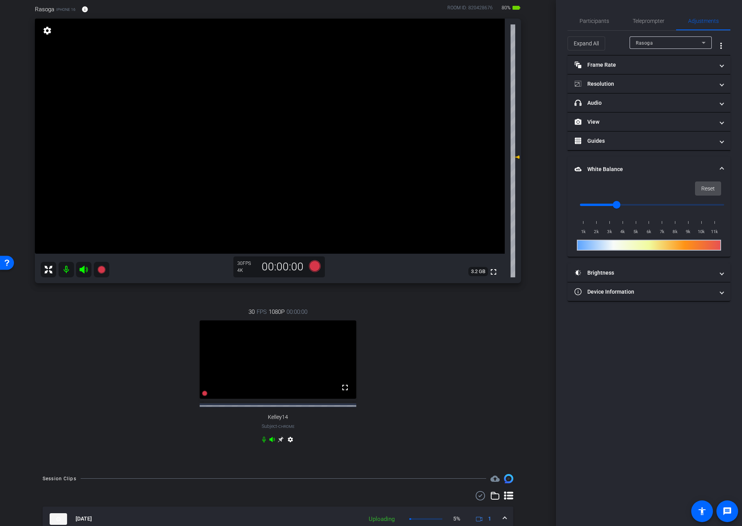
click at [705, 191] on span "Reset" at bounding box center [708, 188] width 14 height 15
type input "1000"
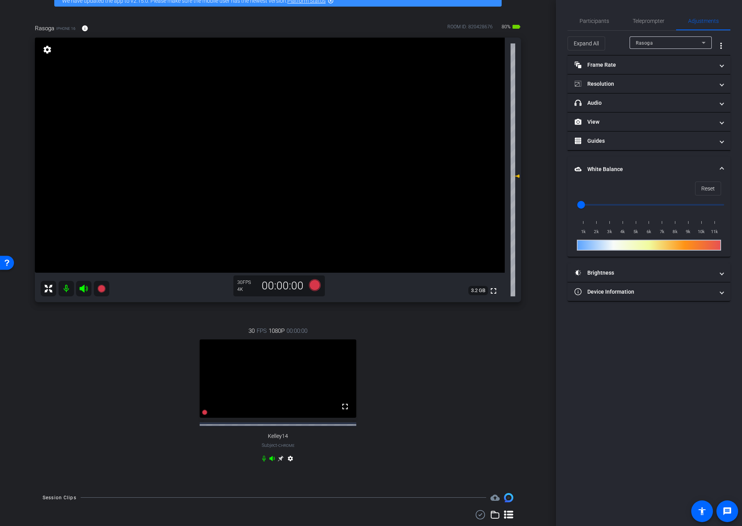
scroll to position [0, 0]
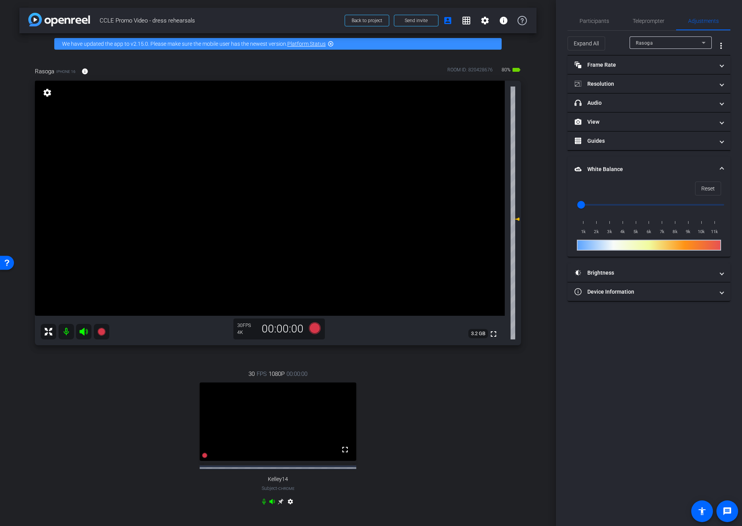
click at [503, 100] on video at bounding box center [270, 198] width 470 height 235
click at [640, 94] on mat-expansion-panel-header "headphone icon Audio" at bounding box center [648, 102] width 163 height 19
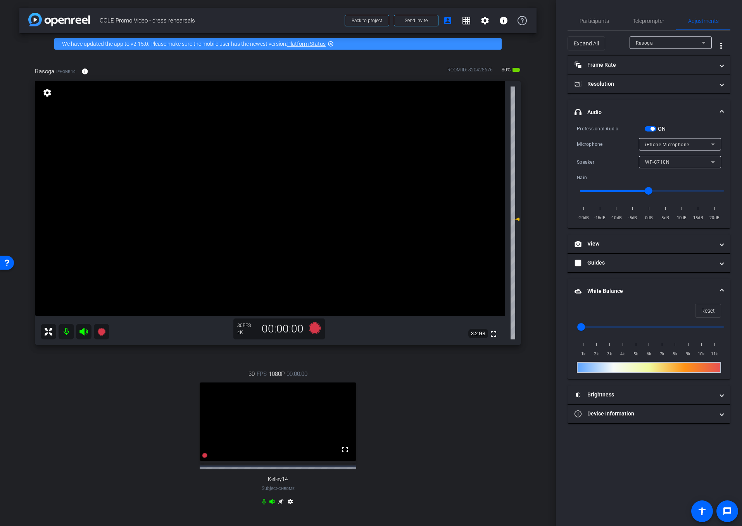
click at [648, 129] on span "button" at bounding box center [651, 128] width 12 height 5
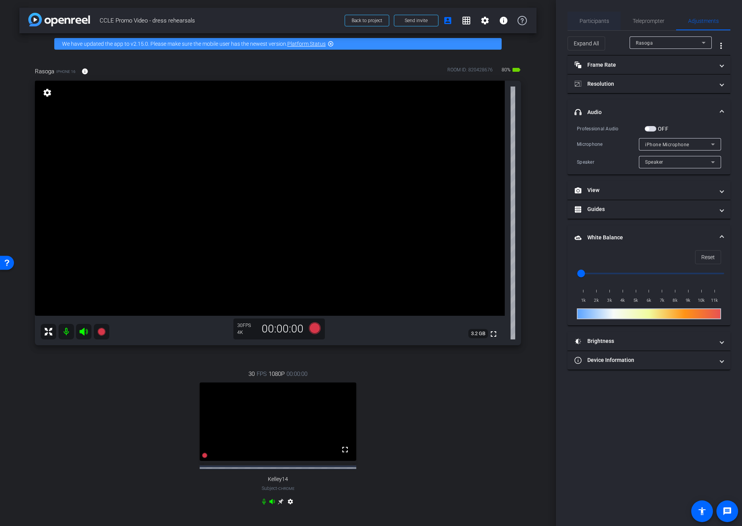
click at [599, 22] on span "Participants" at bounding box center [593, 20] width 29 height 5
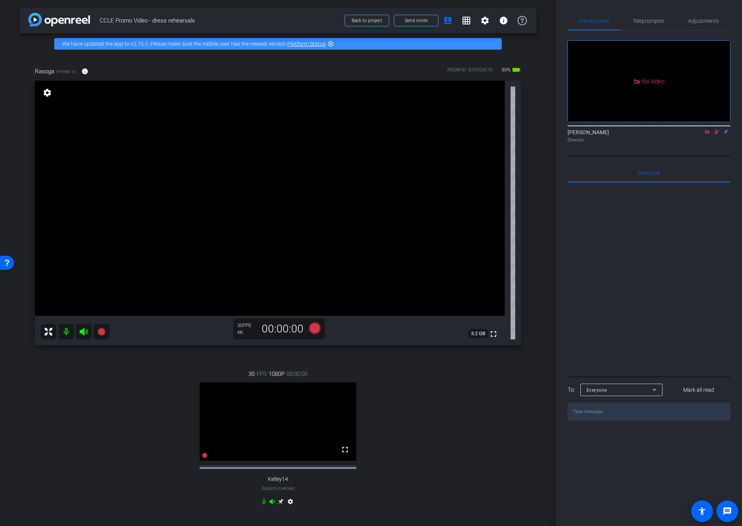
click at [715, 129] on icon at bounding box center [716, 131] width 6 height 5
click at [707, 129] on icon at bounding box center [707, 131] width 4 height 4
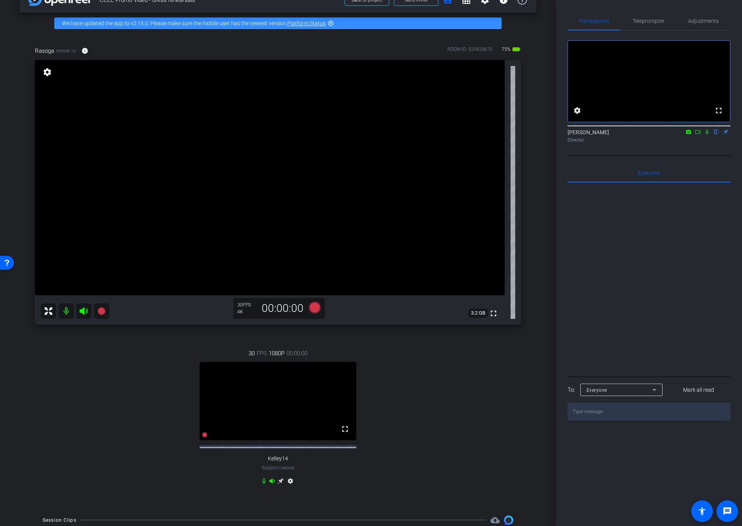
scroll to position [22, 0]
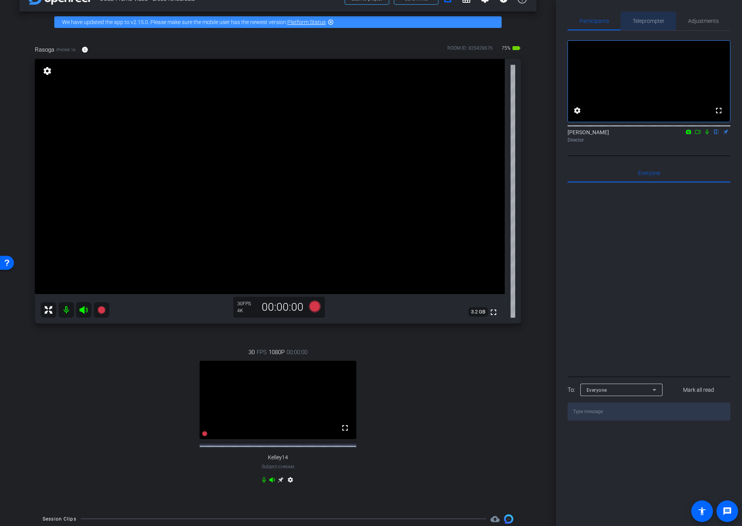
click at [657, 21] on span "Teleprompter" at bounding box center [649, 20] width 32 height 5
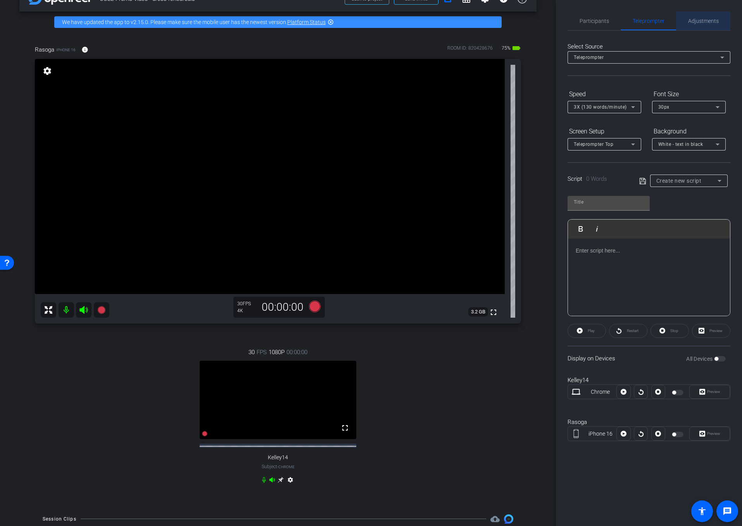
click at [692, 24] on span "Adjustments" at bounding box center [703, 20] width 31 height 5
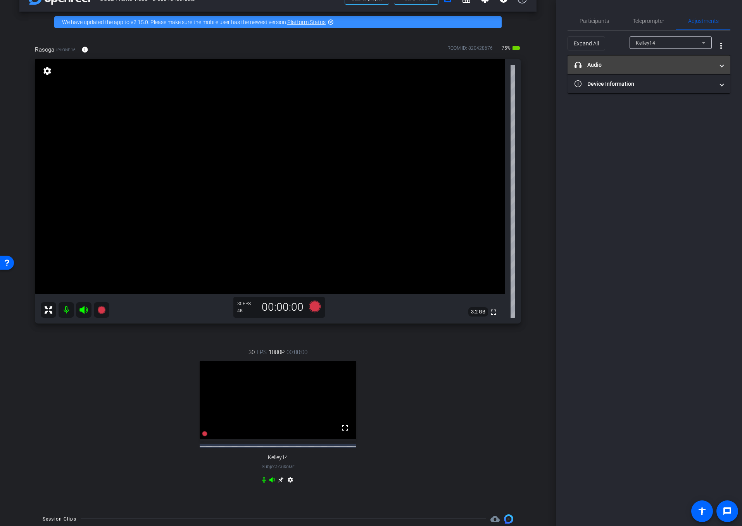
click at [638, 70] on mat-expansion-panel-header "headphone icon Audio" at bounding box center [648, 64] width 163 height 19
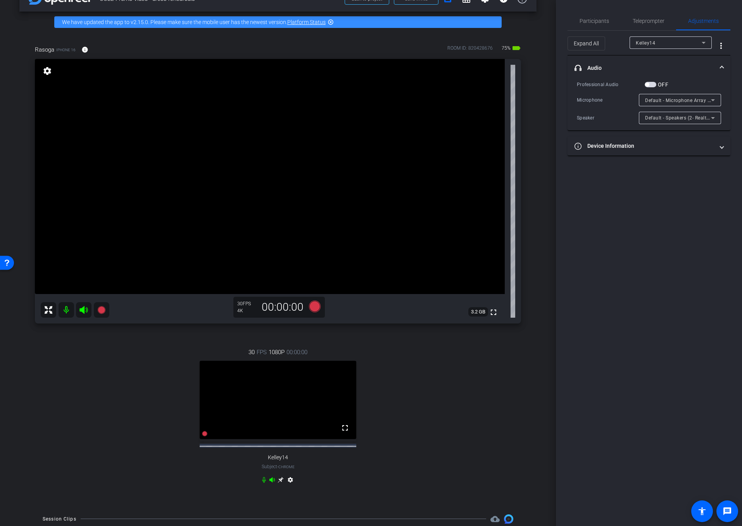
click at [653, 86] on span "button" at bounding box center [651, 84] width 12 height 5
click at [693, 97] on span "Default - Microphone Array (Intel® Smart Sound Technology (Intel® SST))" at bounding box center [728, 100] width 166 height 6
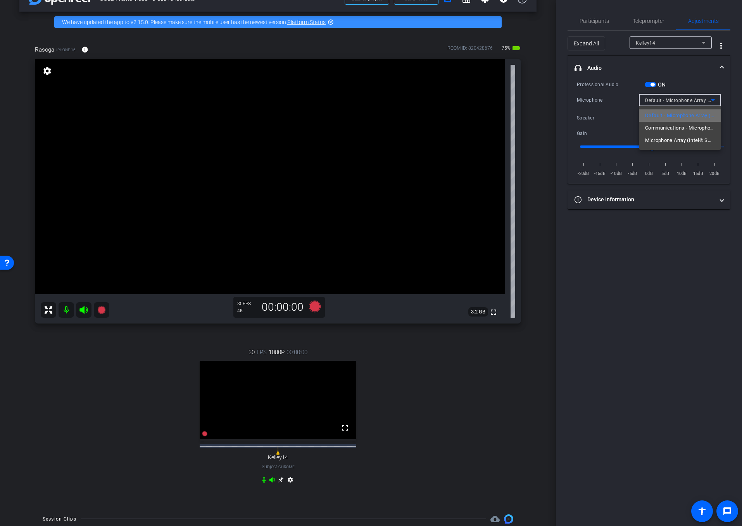
click at [671, 114] on span "Default - Microphone Array (Intel® Smart Sound Technology (Intel® SST))" at bounding box center [680, 115] width 70 height 9
click at [671, 100] on span "Default - Microphone Array (Intel® Smart Sound Technology (Intel® SST))" at bounding box center [728, 100] width 166 height 6
click at [671, 45] on div at bounding box center [371, 263] width 742 height 526
click at [670, 45] on div "Kelley14" at bounding box center [669, 43] width 66 height 10
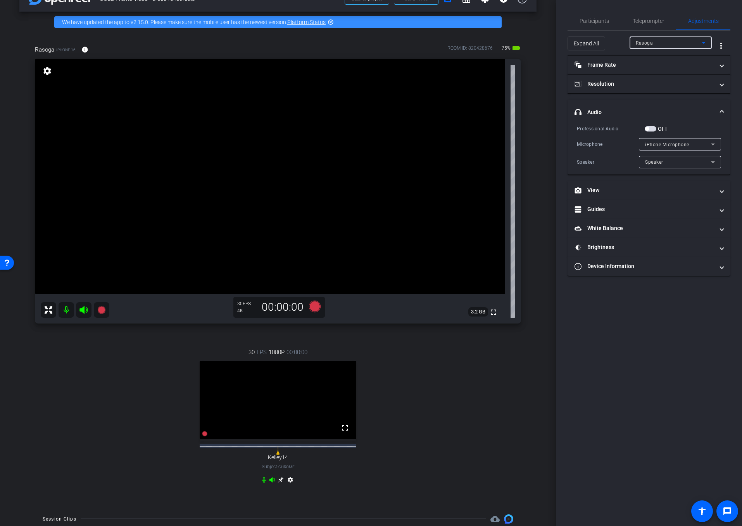
click at [653, 128] on span "button" at bounding box center [651, 128] width 12 height 5
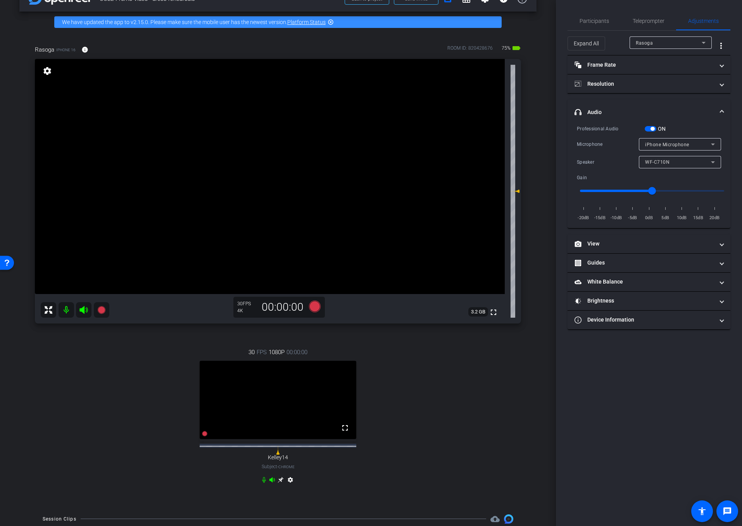
type input "-5"
click at [635, 192] on input "range" at bounding box center [652, 190] width 160 height 17
click at [674, 165] on div "WF-C710N" at bounding box center [678, 162] width 66 height 10
click at [679, 162] on div at bounding box center [371, 263] width 742 height 526
click at [672, 162] on div "WF-C710N" at bounding box center [678, 162] width 66 height 10
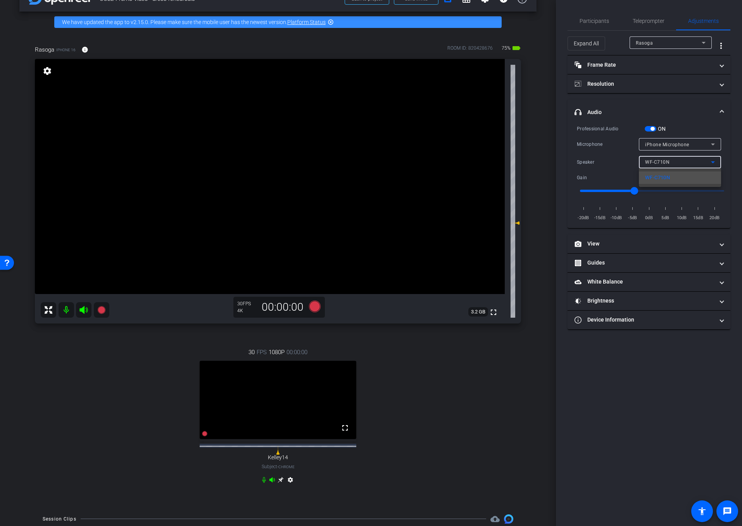
click at [674, 180] on mat-option "WF-C710N" at bounding box center [680, 177] width 82 height 12
click at [673, 148] on div "iPhone Microphone" at bounding box center [678, 145] width 66 height 10
click at [703, 112] on div at bounding box center [371, 263] width 742 height 526
click at [652, 128] on span "button" at bounding box center [652, 129] width 4 height 4
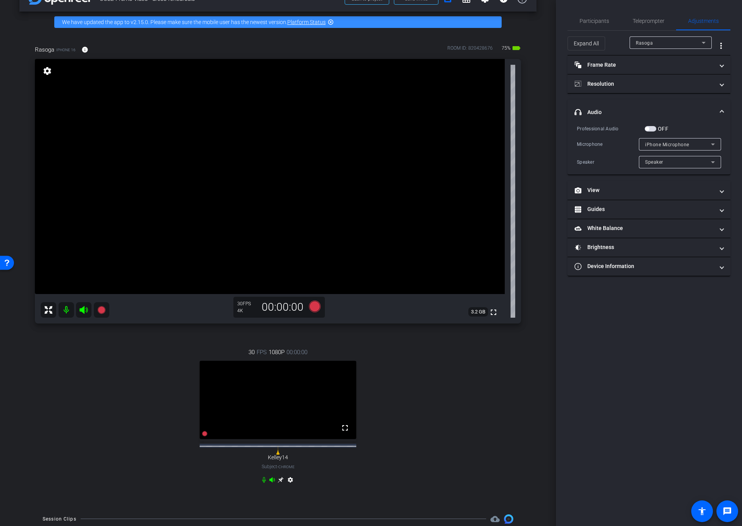
click at [672, 145] on span "iPhone Microphone" at bounding box center [667, 144] width 44 height 5
click at [692, 190] on mat-panel-title "View" at bounding box center [644, 190] width 140 height 8
click at [673, 165] on div "Speaker" at bounding box center [678, 162] width 66 height 10
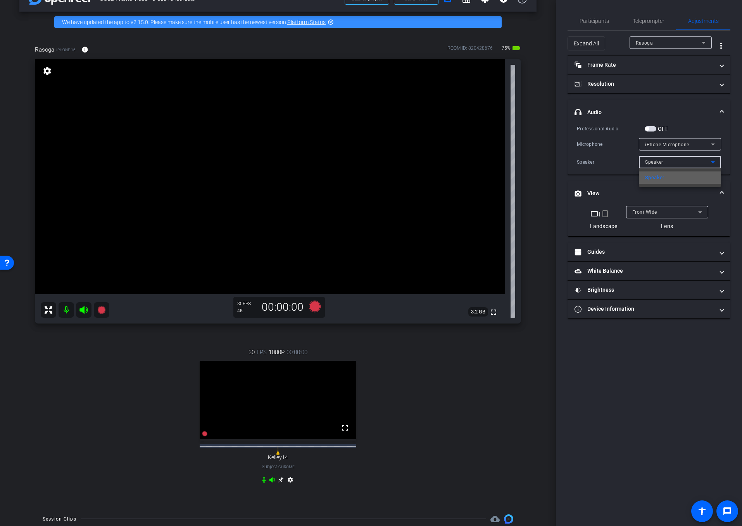
click at [669, 181] on mat-option "Speaker" at bounding box center [680, 177] width 82 height 12
click at [682, 145] on span "iPhone Microphone" at bounding box center [667, 144] width 44 height 5
click at [652, 128] on div at bounding box center [371, 263] width 742 height 526
click at [652, 128] on span "button" at bounding box center [651, 128] width 12 height 5
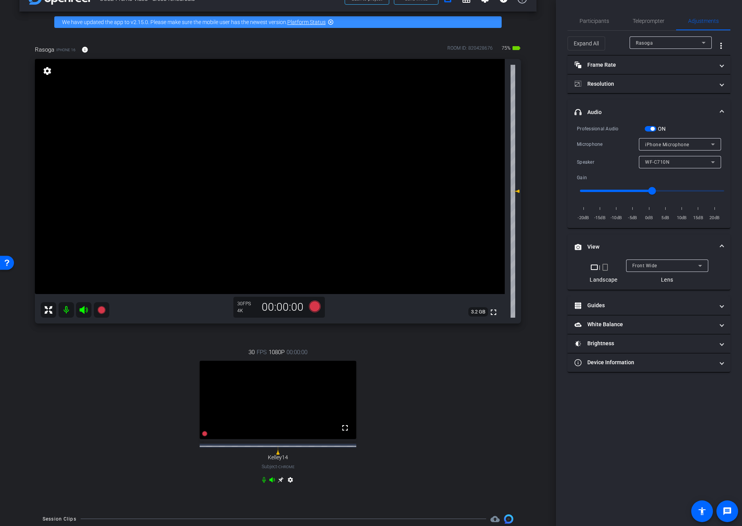
click at [633, 194] on input "range" at bounding box center [652, 190] width 160 height 17
click at [691, 197] on input "range" at bounding box center [652, 190] width 160 height 17
click at [634, 190] on input "range" at bounding box center [652, 190] width 160 height 17
click at [685, 161] on div "WF-C710N" at bounding box center [678, 162] width 66 height 10
click at [48, 73] on div at bounding box center [371, 263] width 742 height 526
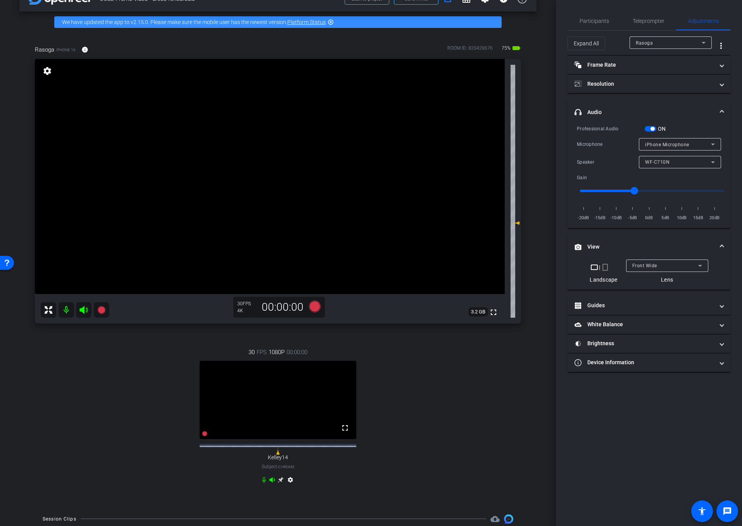
click at [49, 76] on div "settings" at bounding box center [47, 71] width 13 height 13
click at [47, 71] on mat-icon "settings" at bounding box center [47, 70] width 11 height 9
click at [44, 72] on mat-icon "settings" at bounding box center [47, 70] width 11 height 9
click at [46, 74] on mat-icon "settings" at bounding box center [47, 70] width 11 height 9
type input "1"
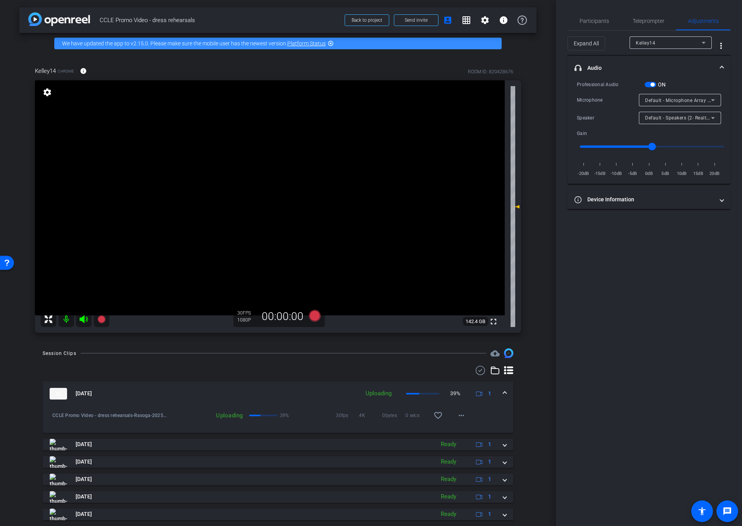
scroll to position [1, 0]
click at [652, 81] on div "ON" at bounding box center [655, 85] width 21 height 8
click at [650, 85] on span "button" at bounding box center [652, 85] width 4 height 4
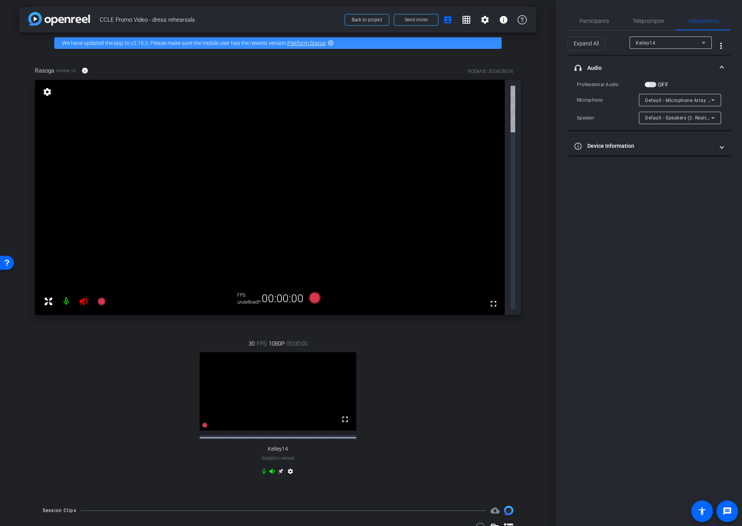
click at [676, 183] on div "Participants Teleprompter Adjustments settings Elvis Evans flip Director Everyo…" at bounding box center [649, 263] width 186 height 526
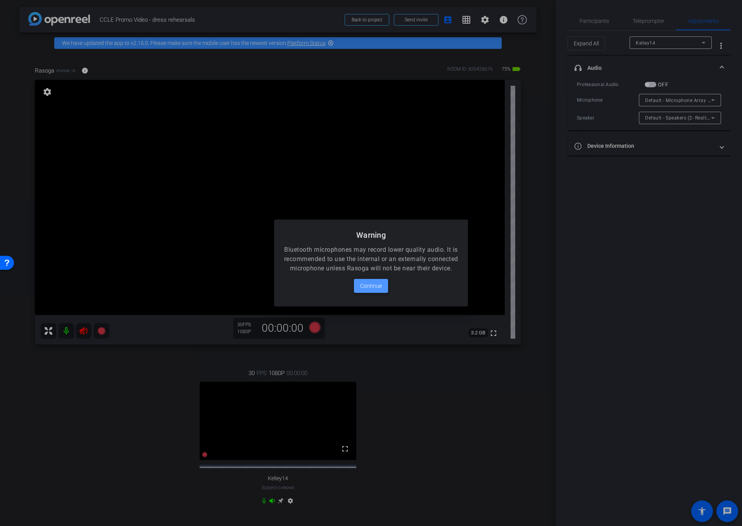
click at [379, 286] on span "Continue" at bounding box center [371, 285] width 22 height 9
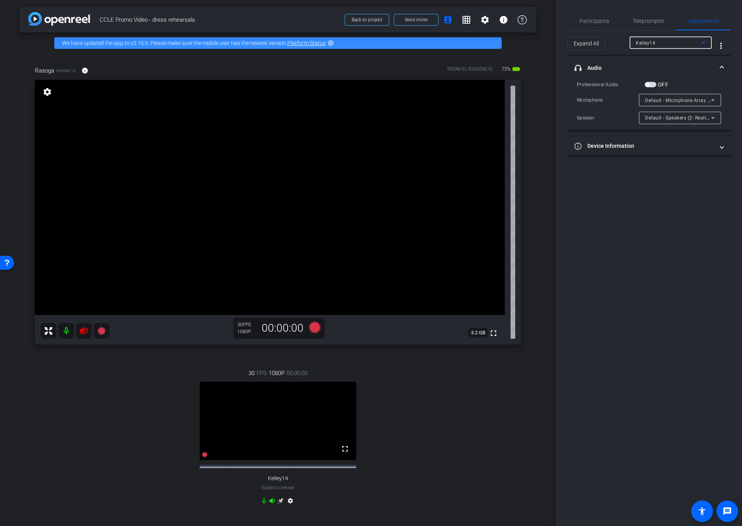
click at [664, 43] on div "Kelley14" at bounding box center [669, 43] width 66 height 10
click at [615, 82] on div at bounding box center [371, 263] width 742 height 526
click at [81, 328] on icon at bounding box center [83, 330] width 9 height 9
click at [666, 43] on div "Kelley14" at bounding box center [669, 43] width 66 height 10
click at [662, 73] on mat-option "Rasoga" at bounding box center [670, 70] width 82 height 12
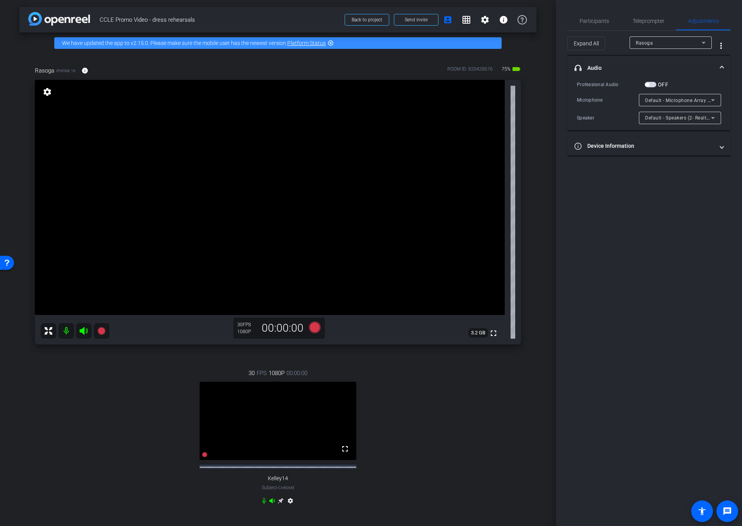
click at [650, 84] on span "button" at bounding box center [651, 84] width 12 height 5
click at [680, 101] on span "Default - Microphone Array (Intel® Smart Sound Technology (Intel® SST))" at bounding box center [728, 100] width 166 height 6
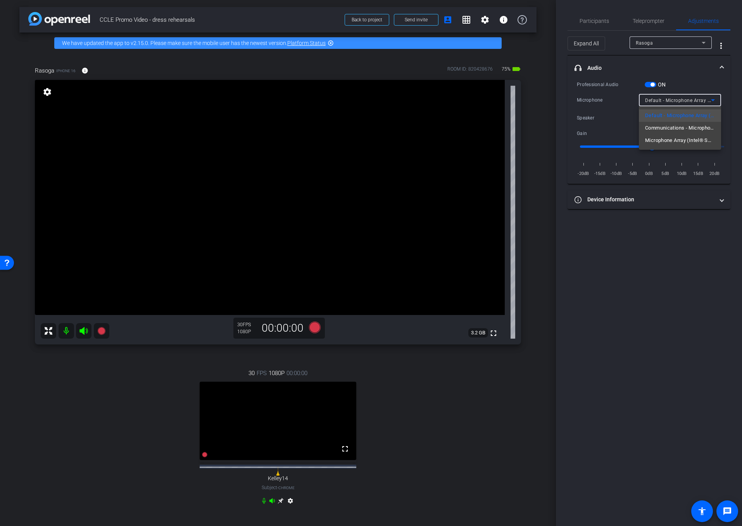
click at [646, 84] on div at bounding box center [371, 263] width 742 height 526
click at [650, 84] on span "button" at bounding box center [652, 85] width 4 height 4
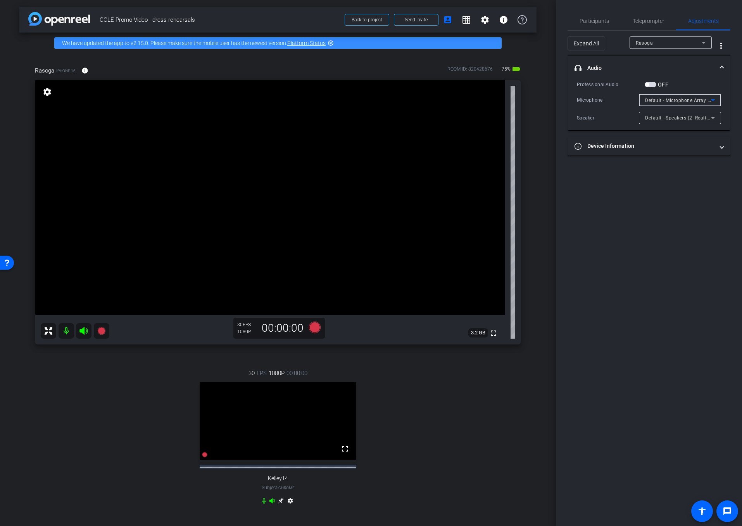
click at [686, 102] on span "Default - Microphone Array (Intel® Smart Sound Technology (Intel® SST))" at bounding box center [728, 100] width 166 height 6
click at [653, 84] on div at bounding box center [371, 263] width 742 height 526
click at [650, 86] on span "button" at bounding box center [651, 84] width 12 height 5
click at [674, 99] on span "Default - Microphone Array (Intel® Smart Sound Technology (Intel® SST))" at bounding box center [728, 100] width 166 height 6
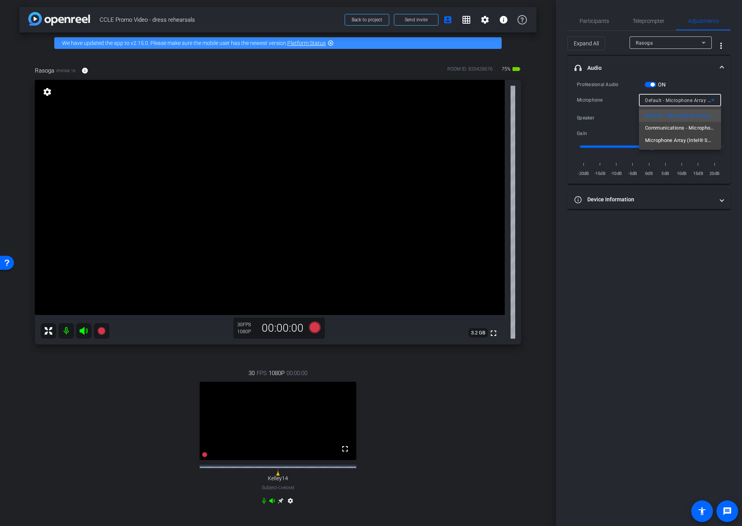
click at [678, 71] on div at bounding box center [371, 263] width 742 height 526
click at [673, 100] on span "Default - Microphone Array (Intel® Smart Sound Technology (Intel® SST))" at bounding box center [728, 100] width 166 height 6
click at [690, 64] on div at bounding box center [371, 263] width 742 height 526
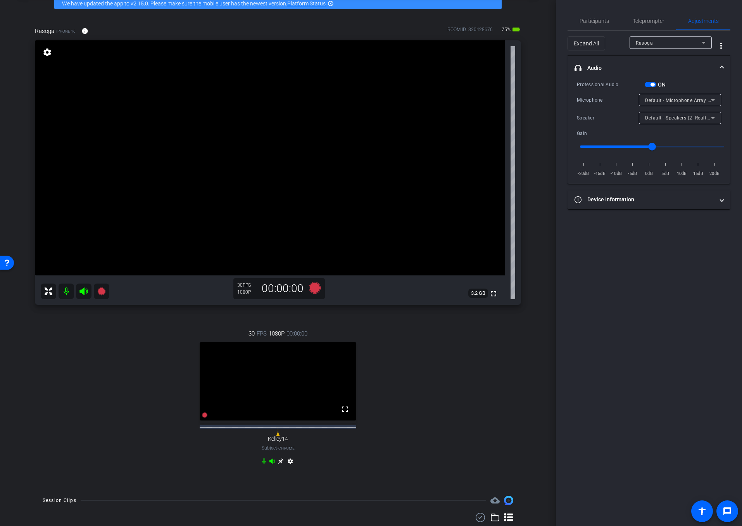
scroll to position [41, 0]
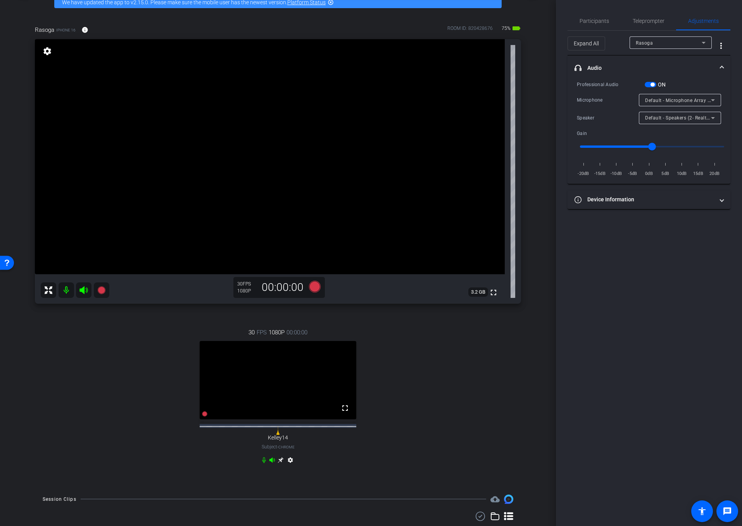
click at [667, 102] on span "Default - Microphone Array (Intel® Smart Sound Technology (Intel® SST))" at bounding box center [728, 100] width 166 height 6
click at [699, 54] on div at bounding box center [371, 263] width 742 height 526
click at [675, 44] on div "Rasoga" at bounding box center [669, 43] width 66 height 10
click at [666, 59] on mat-option "Kelley14" at bounding box center [670, 58] width 82 height 12
click at [692, 119] on span "Default - Speakers (2- Realtek(R) Audio)" at bounding box center [689, 117] width 89 height 6
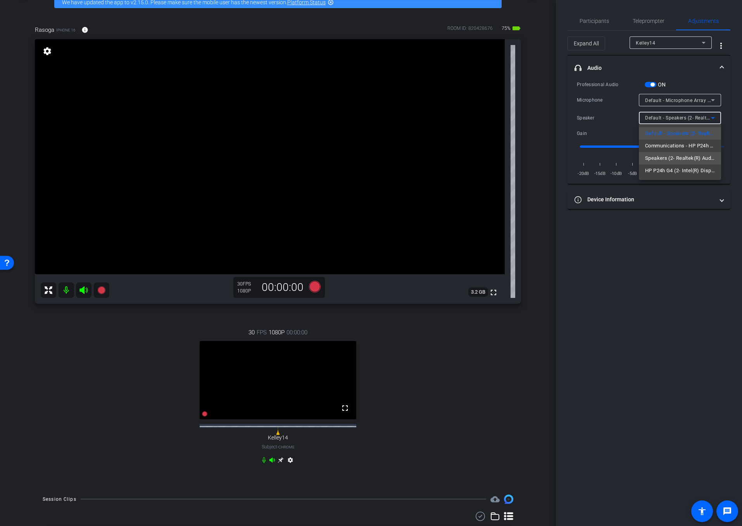
click at [691, 155] on span "Speakers (2- Realtek(R) Audio)" at bounding box center [680, 157] width 70 height 9
type input "1.6"
click at [693, 148] on input "range" at bounding box center [652, 146] width 160 height 17
click at [645, 83] on span "button" at bounding box center [651, 84] width 12 height 5
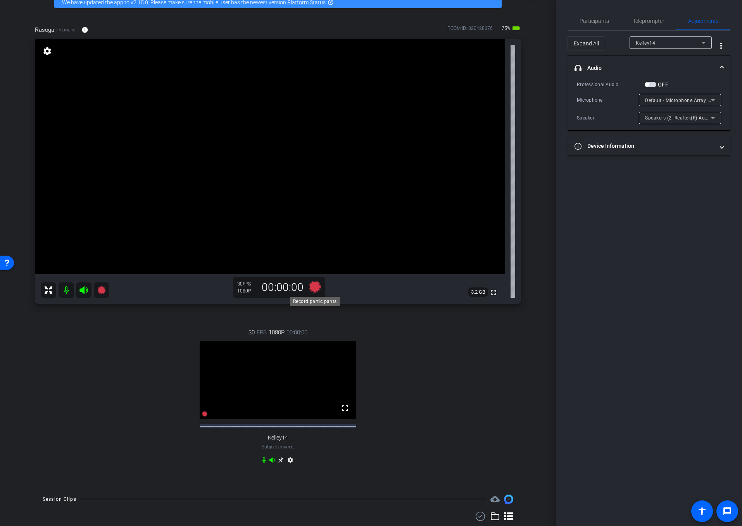
click at [317, 291] on icon at bounding box center [315, 287] width 12 height 12
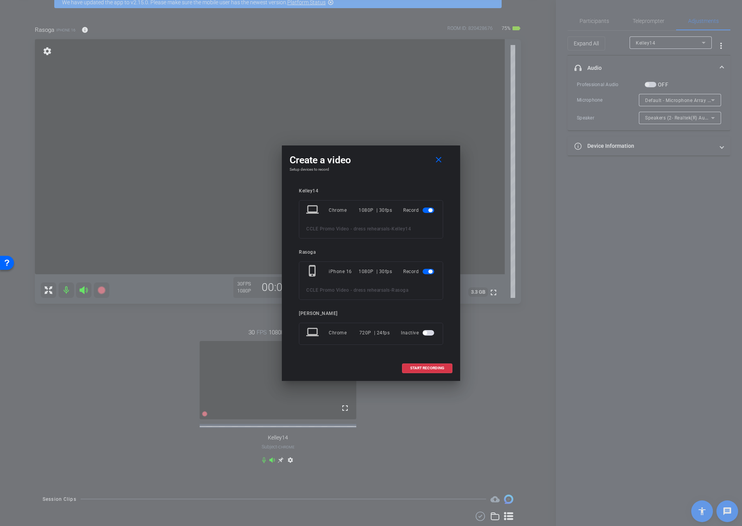
click at [428, 209] on span "button" at bounding box center [428, 209] width 12 height 5
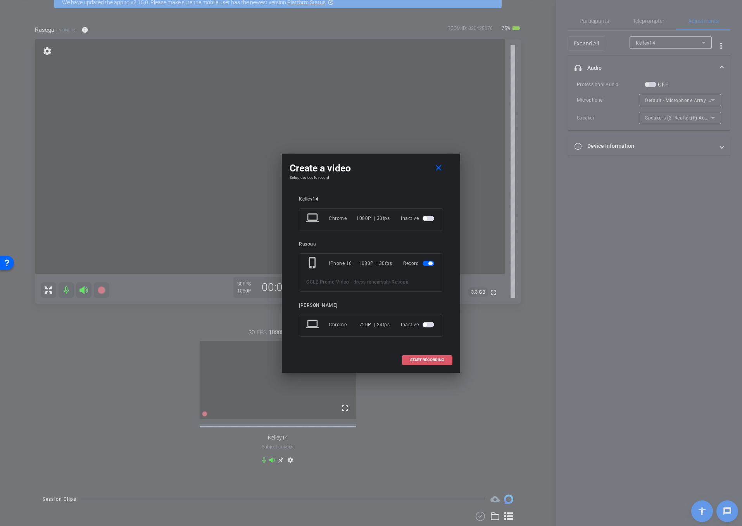
click at [432, 359] on span "START RECORDING" at bounding box center [427, 360] width 34 height 4
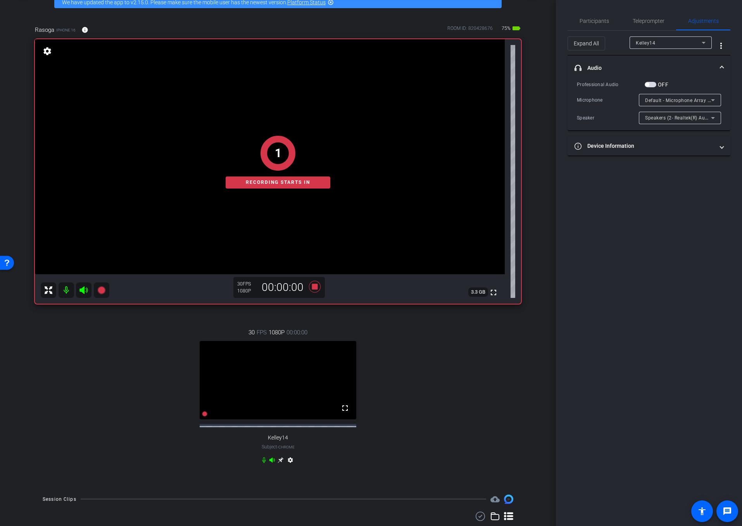
click at [327, 314] on div "Rasoga iPhone 16 info ROOM ID: 820428676 75% battery_std fullscreen settings 3.…" at bounding box center [277, 250] width 517 height 474
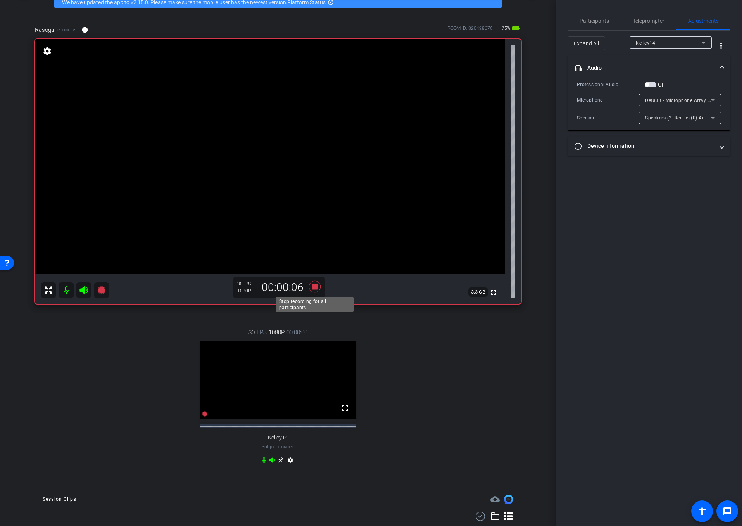
click at [314, 290] on icon at bounding box center [314, 286] width 19 height 14
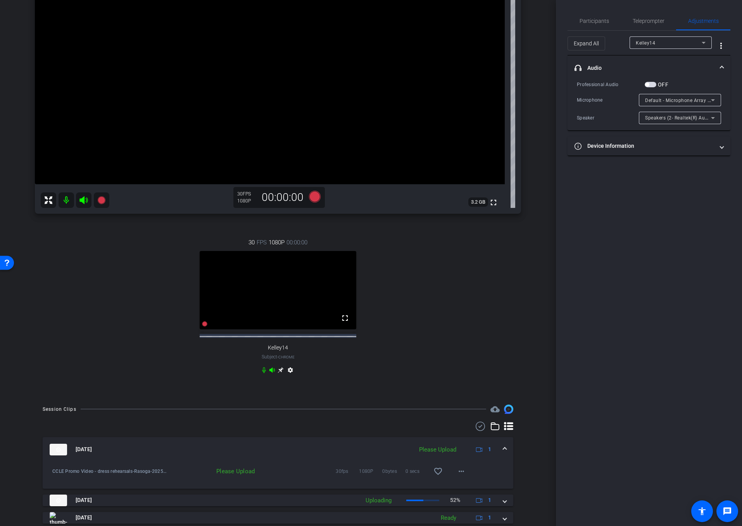
scroll to position [131, 0]
click at [464, 473] on mat-icon "more_horiz" at bounding box center [461, 471] width 9 height 9
click at [471, 489] on span "Upload" at bounding box center [473, 490] width 31 height 9
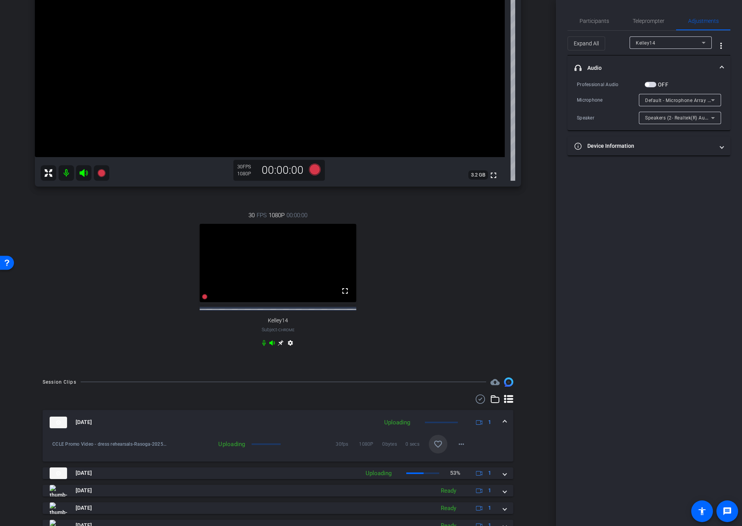
scroll to position [160, 0]
click at [479, 389] on div "Session Clips cloud_upload Sep 26, 2025 Uploading 1 CCLE Promo Video - dress re…" at bounding box center [277, 510] width 517 height 269
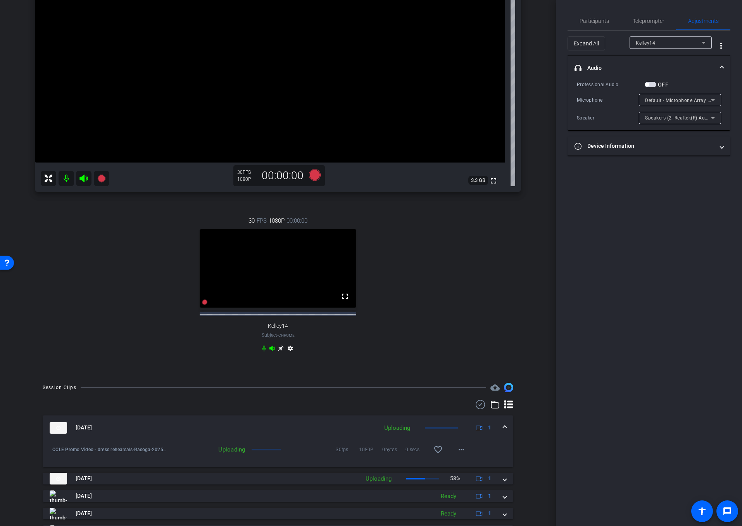
scroll to position [155, 0]
click at [445, 431] on mat-panel-description "Uploading 1" at bounding box center [438, 426] width 117 height 12
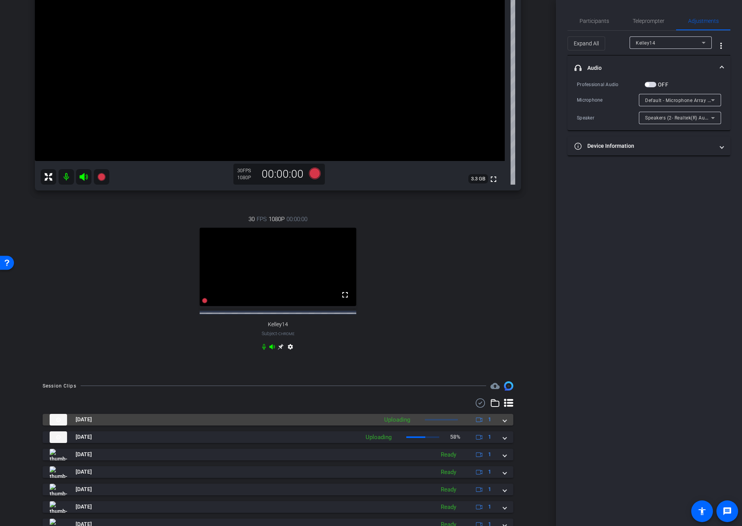
click at [445, 423] on mat-panel-description "Uploading 1" at bounding box center [438, 420] width 117 height 12
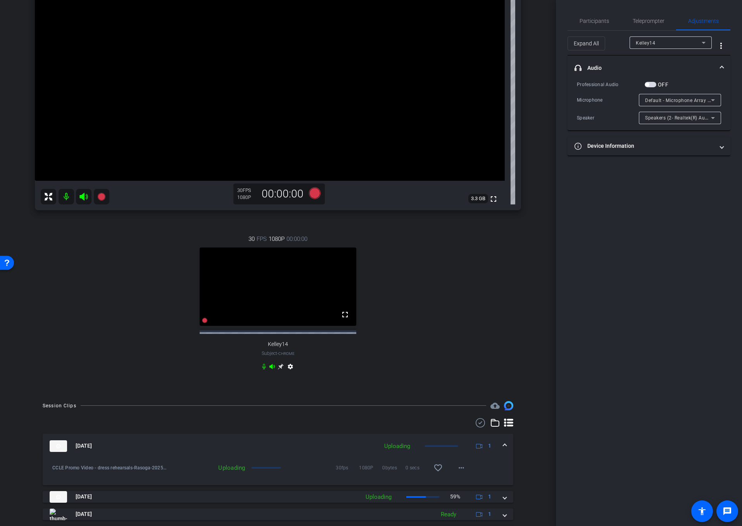
scroll to position [136, 0]
click at [504, 448] on span at bounding box center [504, 444] width 3 height 8
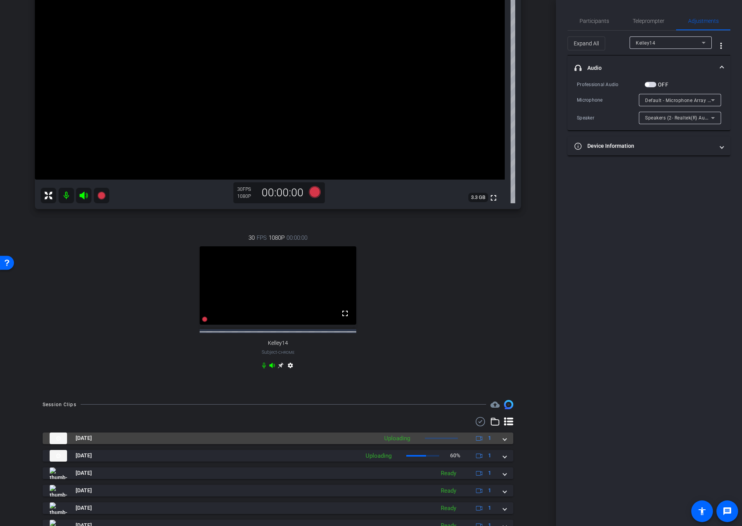
click at [502, 444] on div "Sep 26, 2025 Uploading 1" at bounding box center [277, 438] width 454 height 12
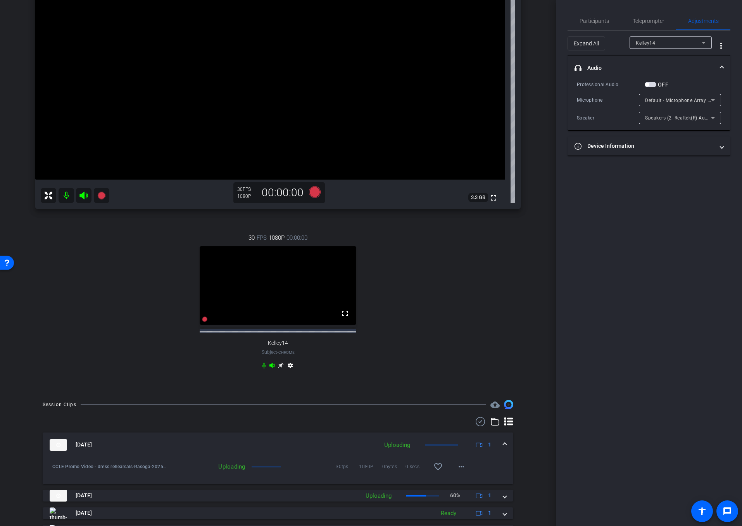
click at [429, 449] on mat-panel-description "Uploading 1" at bounding box center [438, 445] width 117 height 12
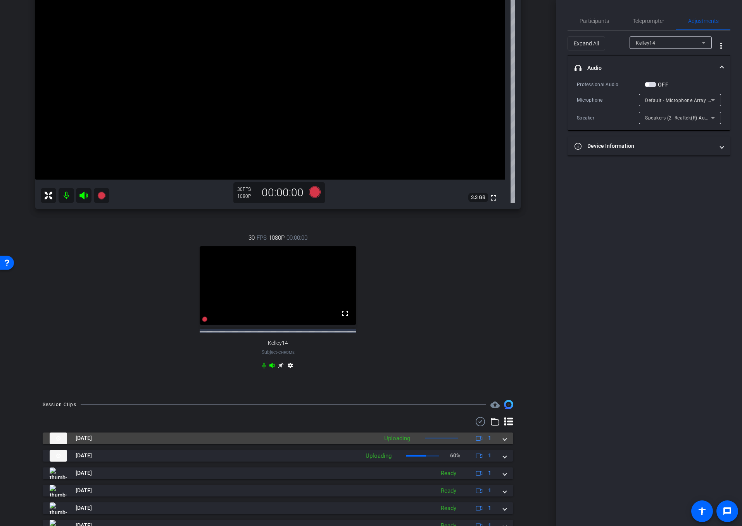
click at [438, 444] on mat-panel-description "Uploading 1" at bounding box center [438, 438] width 117 height 12
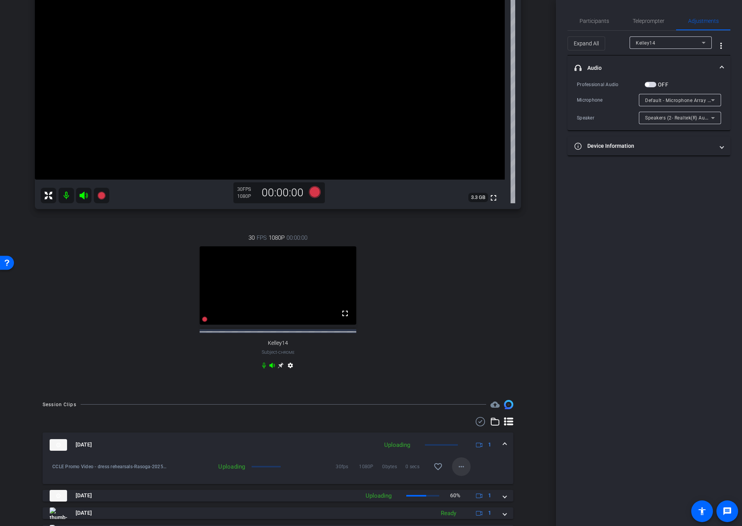
click at [458, 476] on span at bounding box center [461, 466] width 19 height 19
click at [525, 461] on div at bounding box center [371, 263] width 742 height 526
click at [461, 471] on mat-icon "more_horiz" at bounding box center [461, 466] width 9 height 9
click at [479, 486] on span "Cancel Upload" at bounding box center [474, 485] width 33 height 9
click at [463, 470] on mat-icon "more_horiz" at bounding box center [461, 466] width 9 height 9
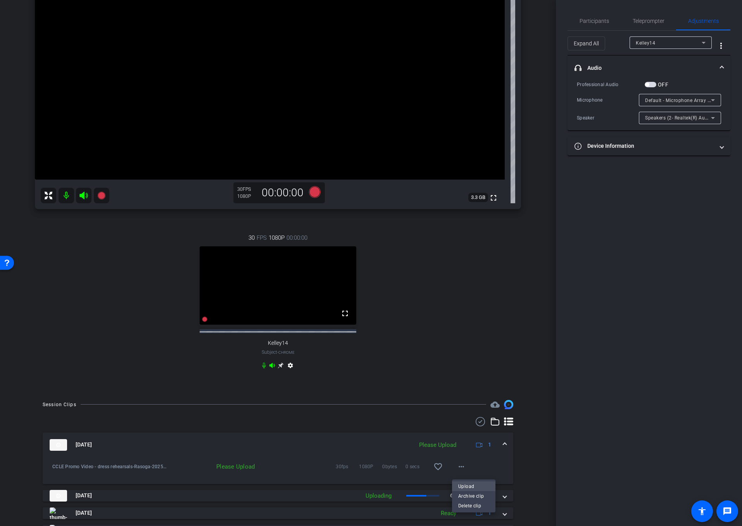
click at [472, 486] on span "Upload" at bounding box center [473, 485] width 31 height 9
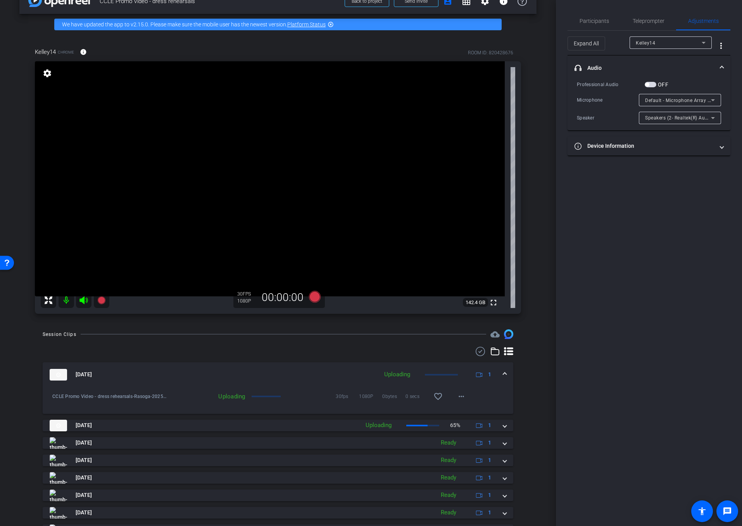
scroll to position [0, 0]
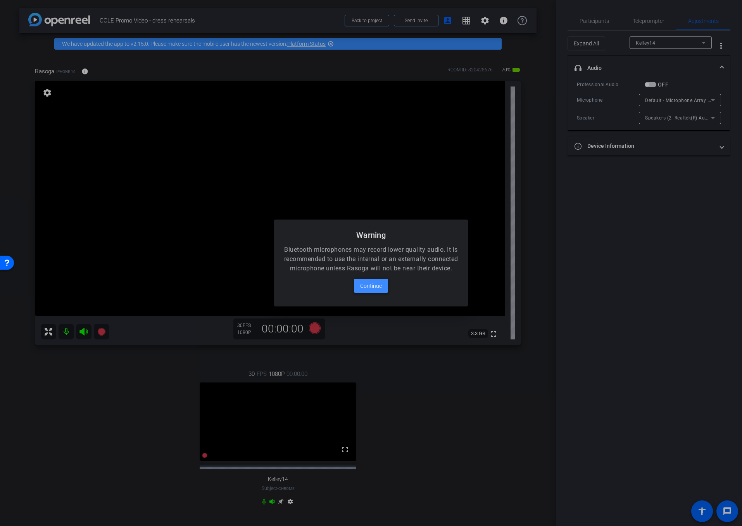
click at [375, 290] on span "Continue" at bounding box center [371, 285] width 22 height 9
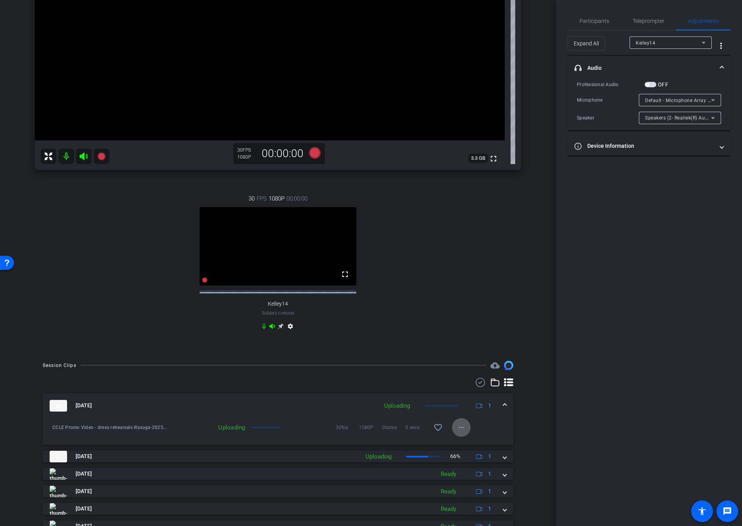
scroll to position [192, 0]
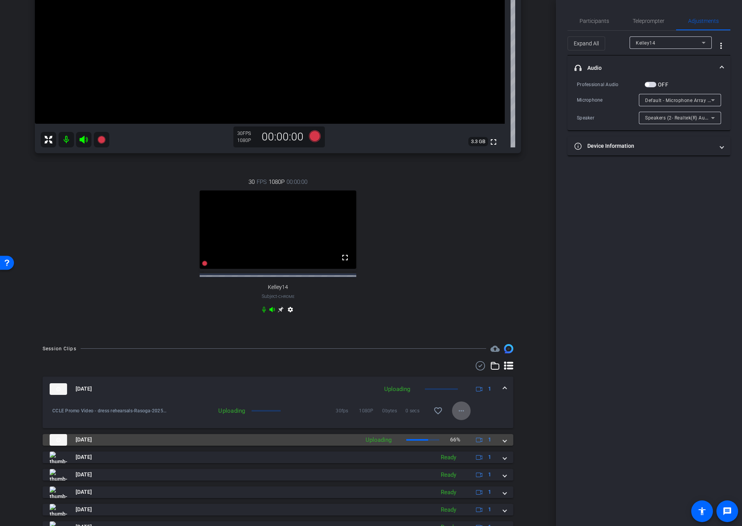
click at [505, 443] on span at bounding box center [504, 439] width 3 height 8
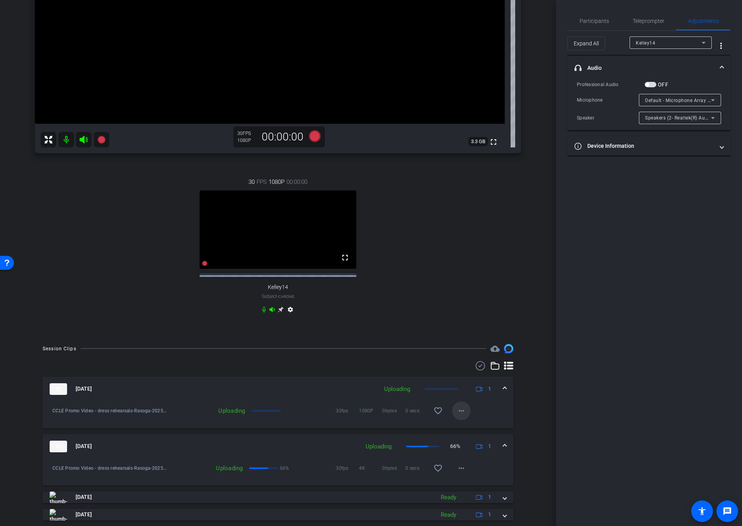
click at [465, 413] on mat-icon "more_horiz" at bounding box center [461, 410] width 9 height 9
click at [469, 404] on div at bounding box center [371, 263] width 742 height 526
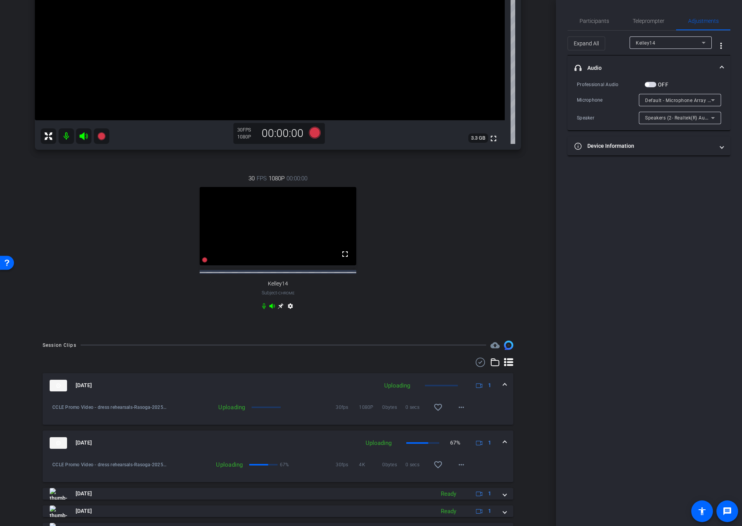
click at [270, 383] on mat-panel-title "Sep 26, 2025" at bounding box center [212, 385] width 324 height 12
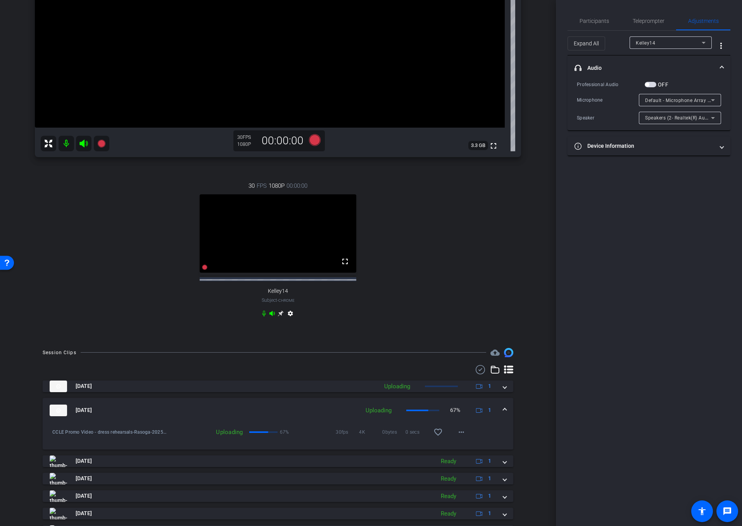
scroll to position [186, 0]
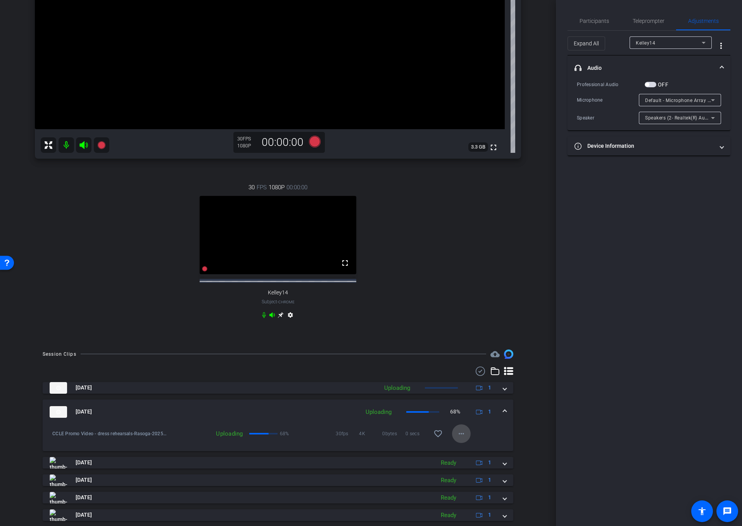
click at [464, 438] on mat-icon "more_horiz" at bounding box center [461, 433] width 9 height 9
click at [479, 454] on span "Cancel Upload" at bounding box center [474, 452] width 33 height 9
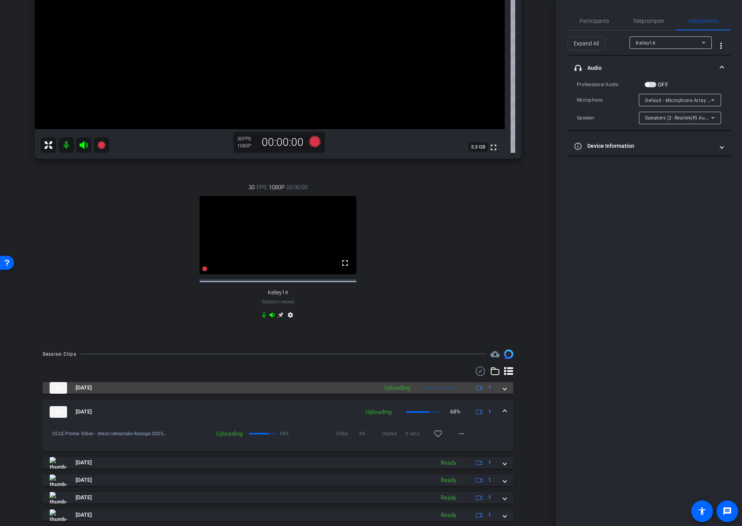
click at [505, 391] on span at bounding box center [504, 387] width 3 height 8
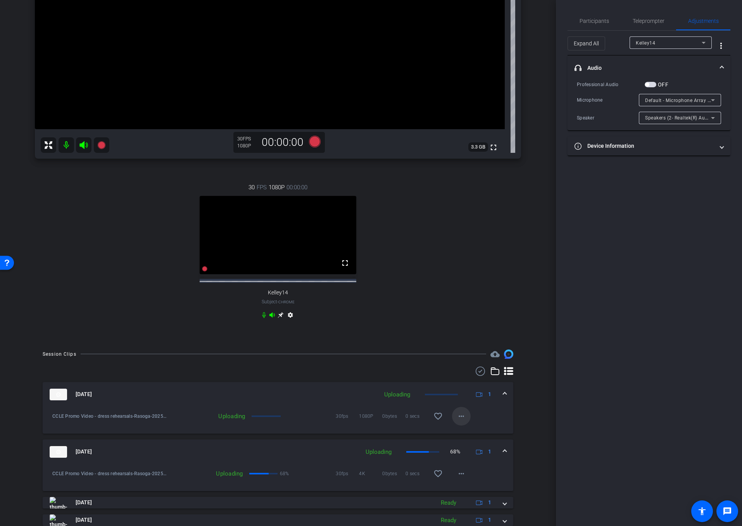
click at [464, 421] on mat-icon "more_horiz" at bounding box center [461, 415] width 9 height 9
click at [474, 434] on span "Cancel Upload" at bounding box center [474, 435] width 33 height 9
click at [464, 420] on mat-icon "more_horiz" at bounding box center [461, 415] width 9 height 9
click at [471, 434] on span "Upload" at bounding box center [473, 435] width 31 height 9
click at [461, 478] on mat-icon "more_horiz" at bounding box center [461, 473] width 9 height 9
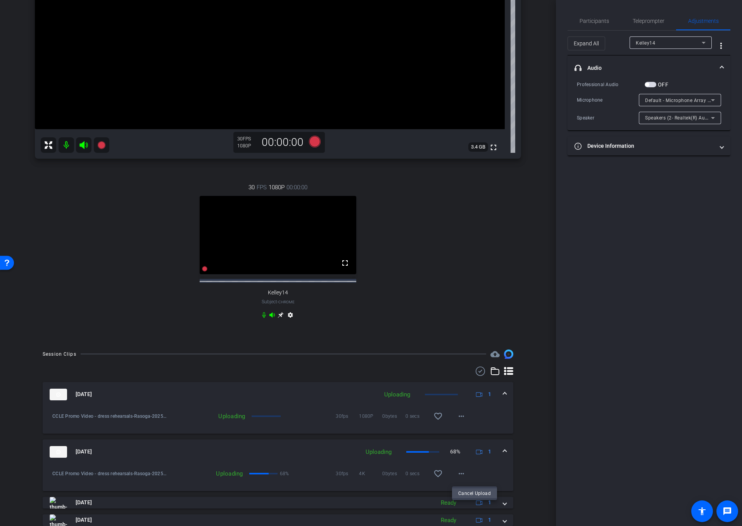
click at [480, 494] on span "Cancel Upload" at bounding box center [474, 492] width 33 height 9
click at [464, 477] on mat-icon "more_horiz" at bounding box center [461, 473] width 9 height 9
click at [471, 493] on span "Cancel Upload" at bounding box center [474, 492] width 33 height 9
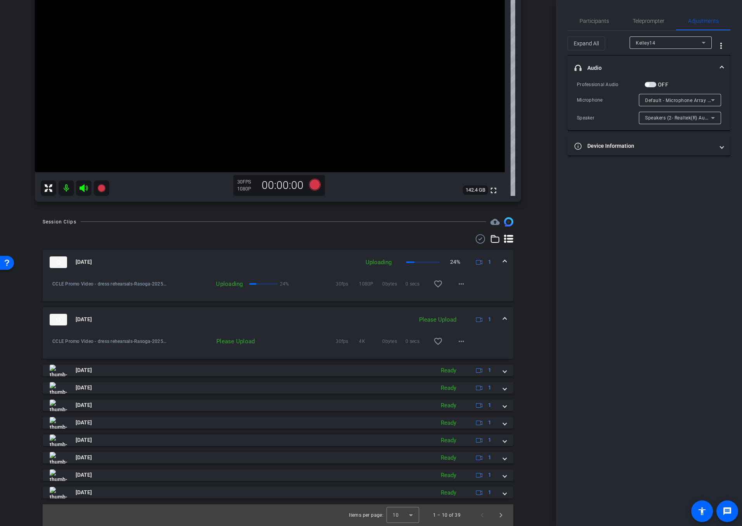
scroll to position [0, 0]
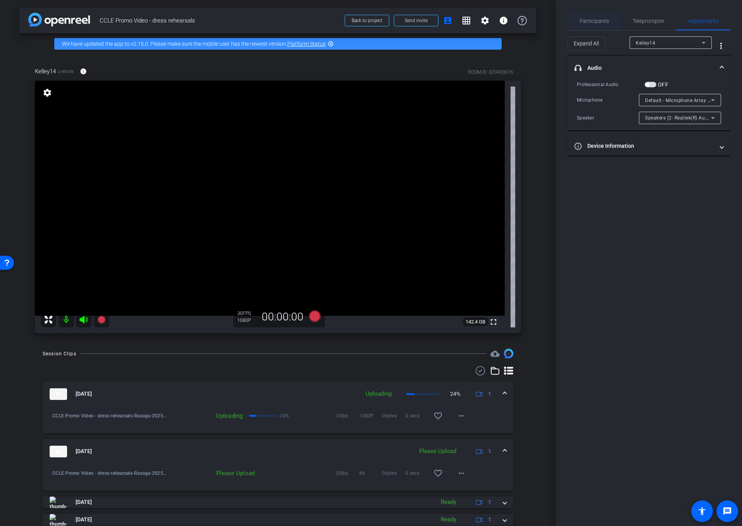
click at [592, 22] on span "Participants" at bounding box center [593, 20] width 29 height 5
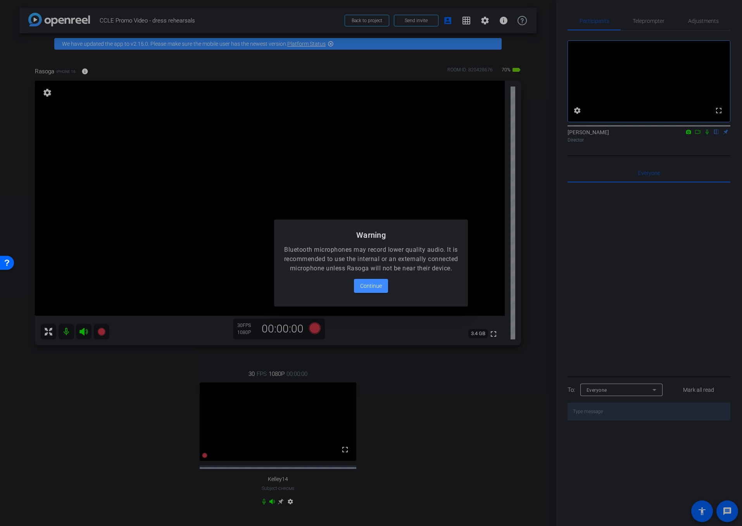
click at [379, 300] on mat-dialog-content "Bluetooth microphones may record lower quality audio. It is recommended to use …" at bounding box center [371, 275] width 194 height 61
click at [386, 291] on span at bounding box center [371, 285] width 34 height 19
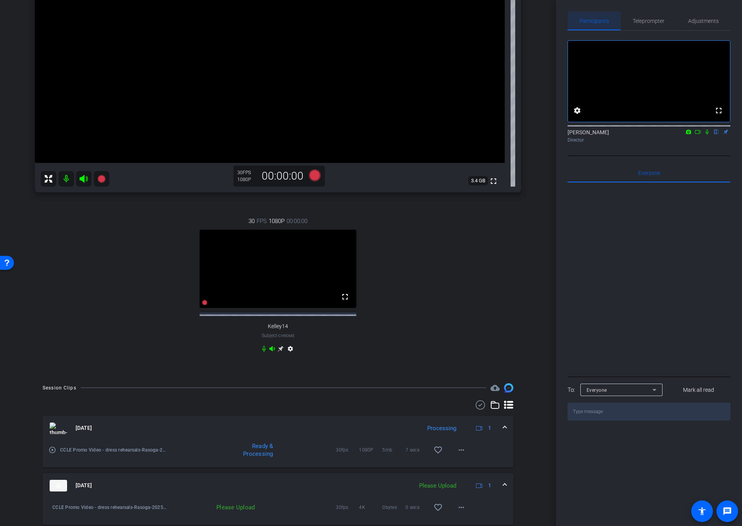
scroll to position [155, 0]
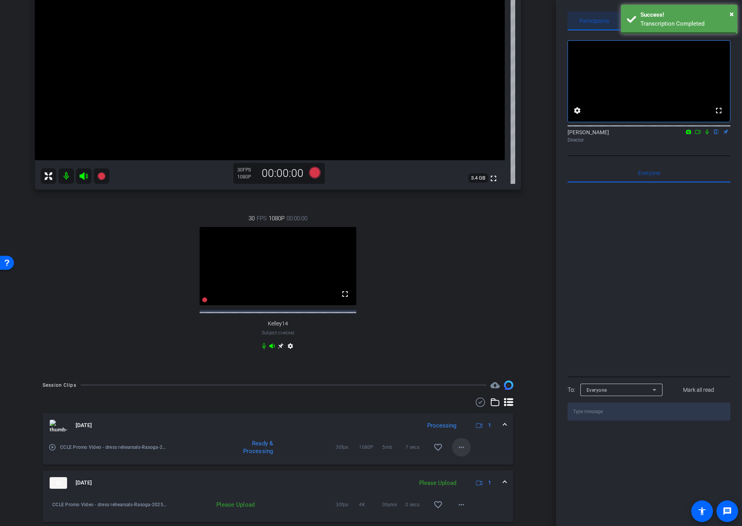
click at [457, 452] on mat-icon "more_horiz" at bounding box center [461, 446] width 9 height 9
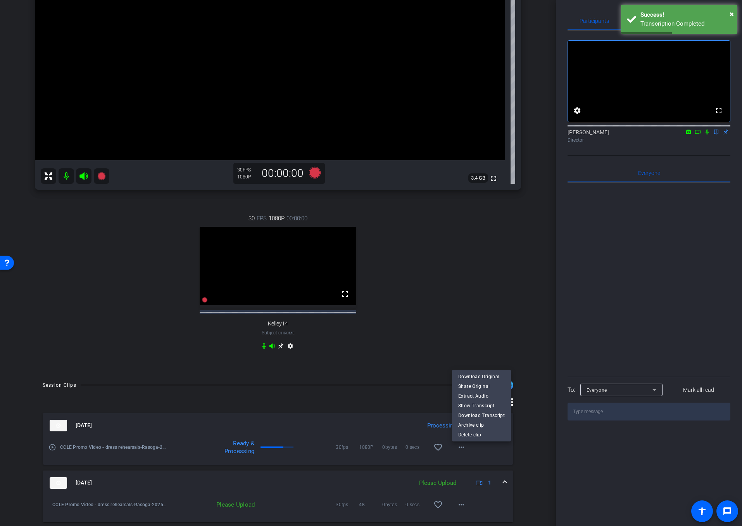
click at [343, 427] on div at bounding box center [371, 263] width 742 height 526
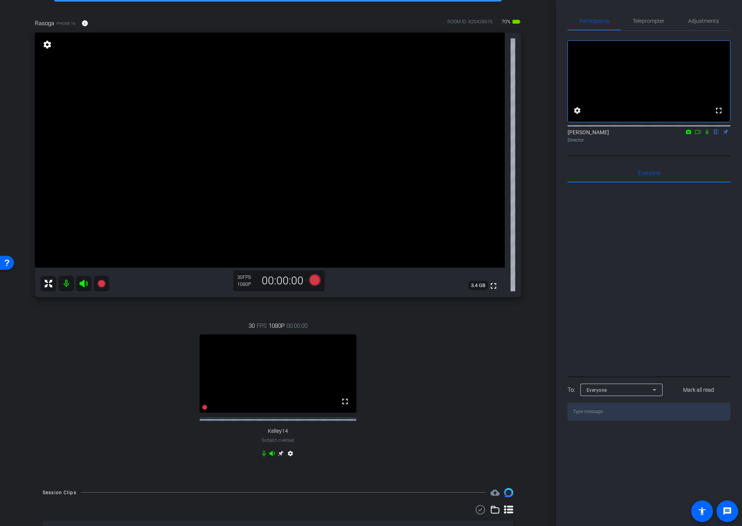
scroll to position [52, 0]
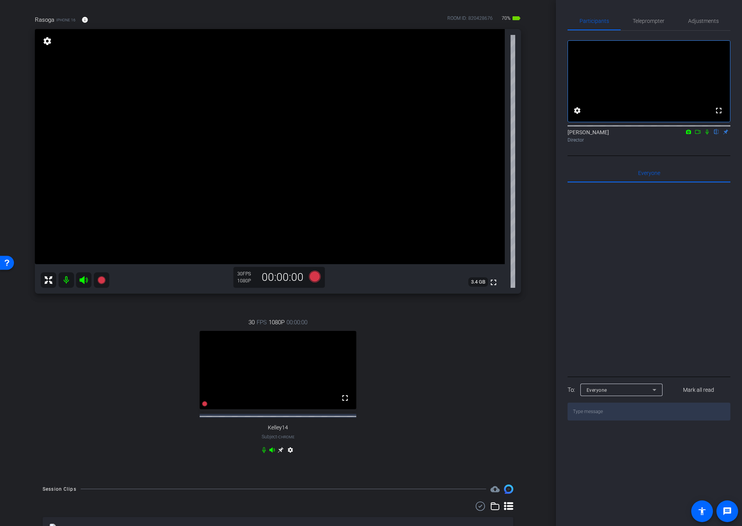
click at [464, 362] on div "30 FPS 1080P 00:00:00 fullscreen Kelley14 Subject - Chrome settings" at bounding box center [278, 387] width 486 height 164
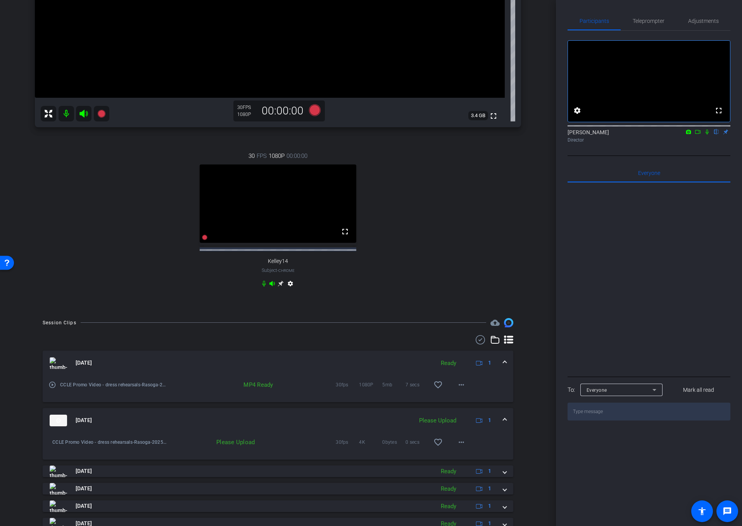
scroll to position [221, 0]
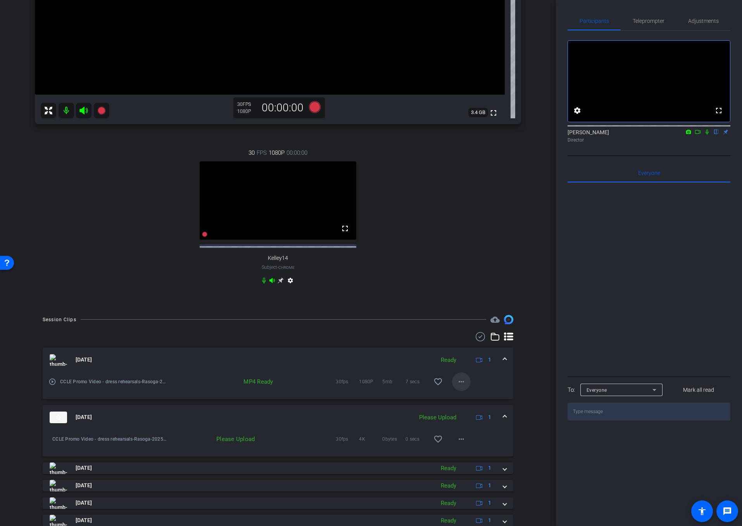
click at [463, 386] on mat-icon "more_horiz" at bounding box center [461, 381] width 9 height 9
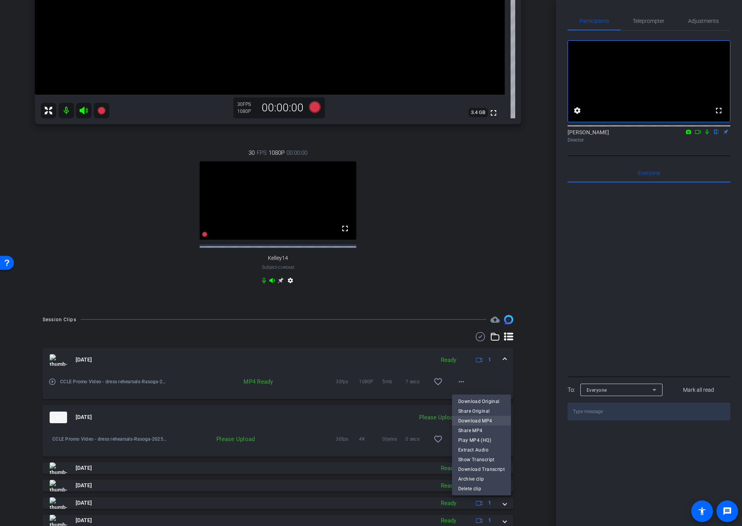
click at [483, 420] on span "Download MP4" at bounding box center [481, 420] width 47 height 9
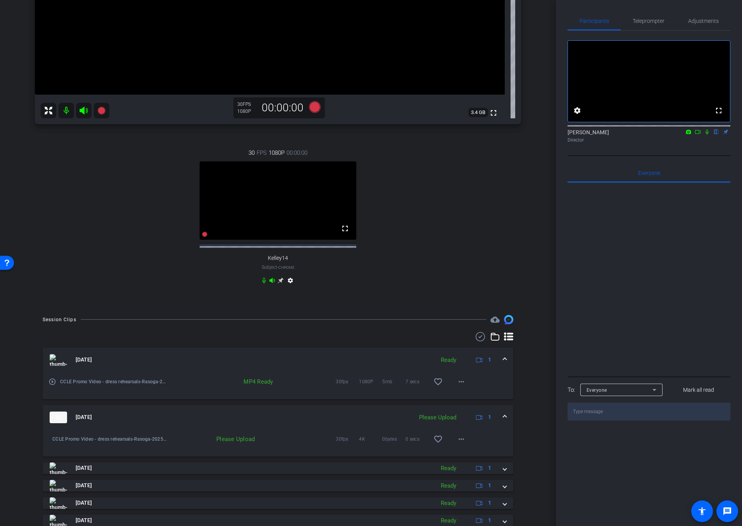
click at [471, 209] on div "30 FPS 1080P 00:00:00 fullscreen Kelley14 Subject - Chrome settings" at bounding box center [278, 218] width 486 height 164
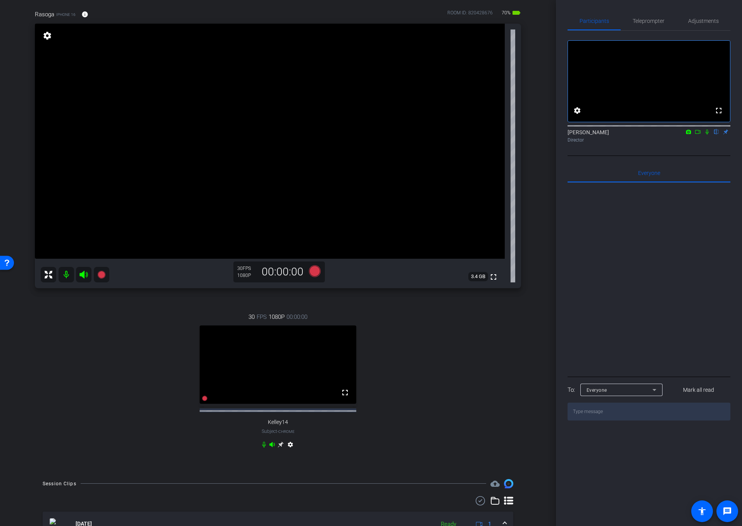
scroll to position [45, 0]
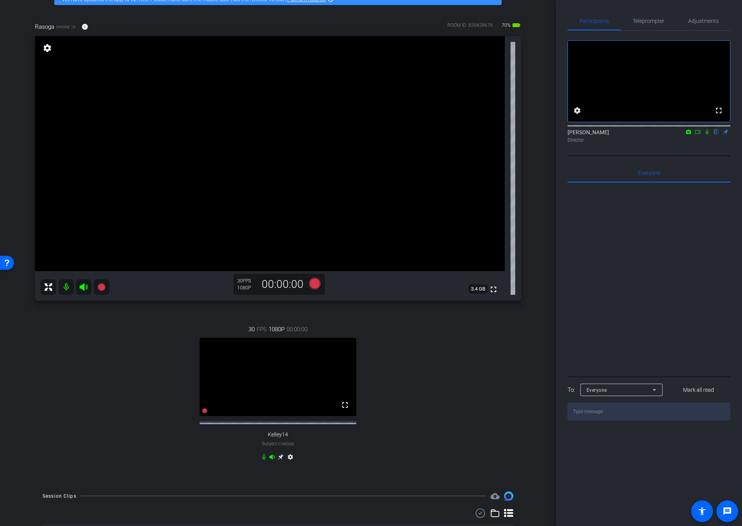
click at [580, 243] on div at bounding box center [648, 279] width 163 height 192
click at [403, 328] on div "30 FPS 1080P 00:00:00 fullscreen Kelley14 Subject - Chrome settings" at bounding box center [278, 394] width 486 height 164
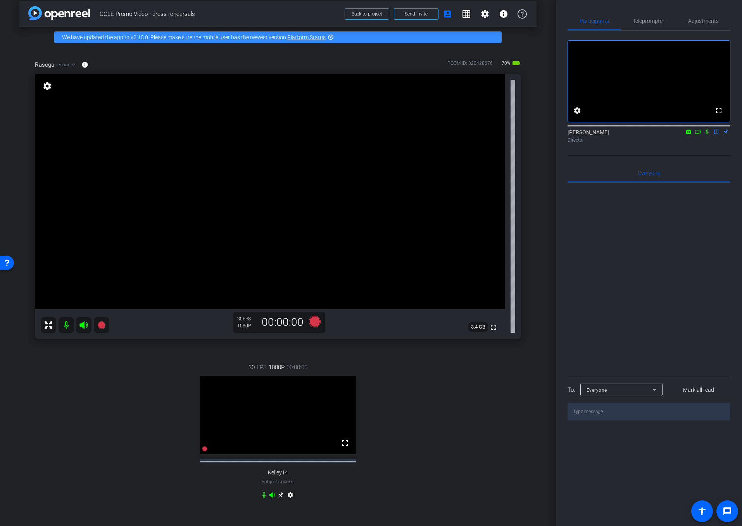
scroll to position [6, 0]
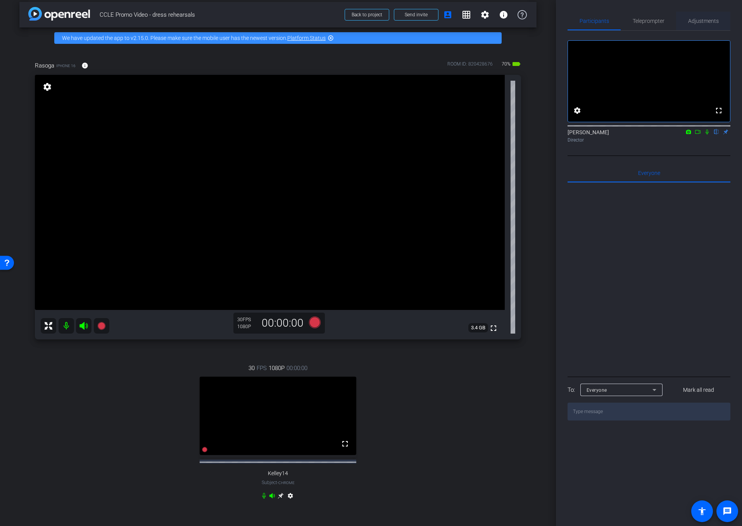
click at [693, 22] on span "Adjustments" at bounding box center [703, 20] width 31 height 5
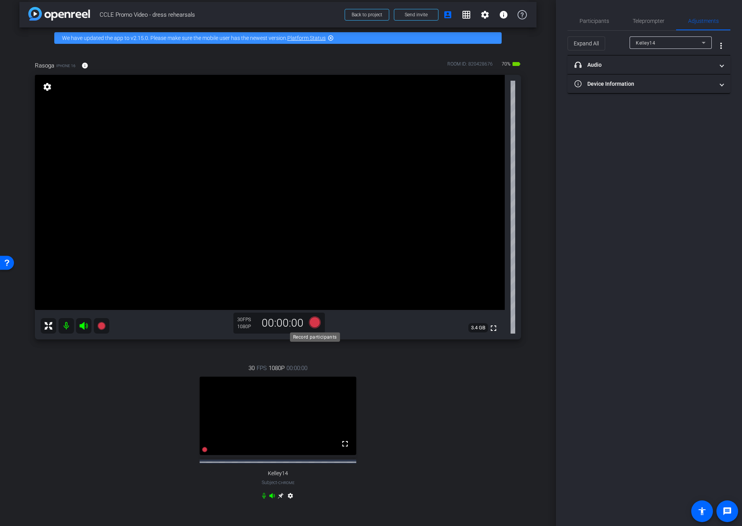
click at [310, 325] on icon at bounding box center [315, 322] width 12 height 12
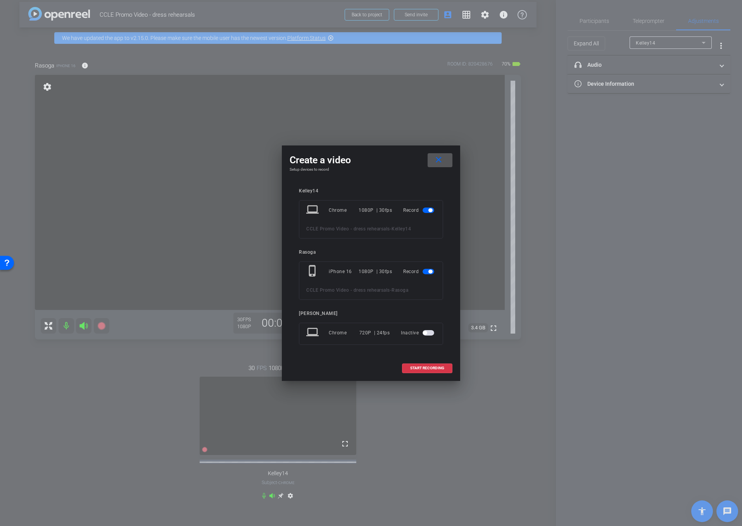
click at [431, 211] on span "button" at bounding box center [430, 210] width 4 height 4
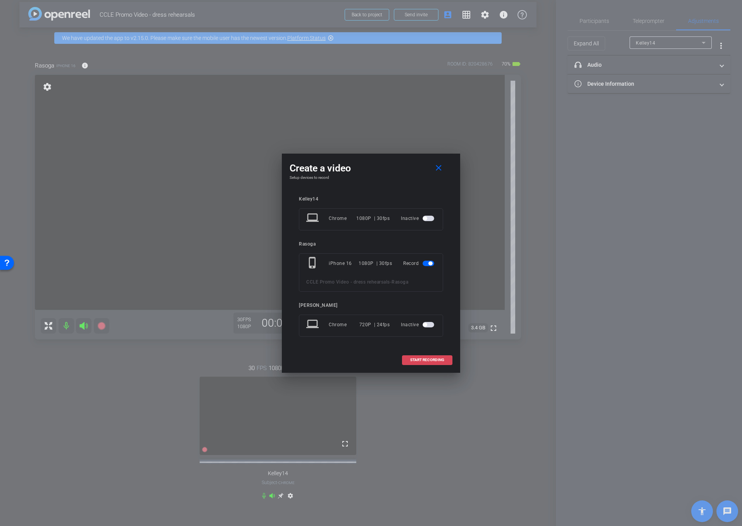
click at [434, 360] on span "START RECORDING" at bounding box center [427, 360] width 34 height 4
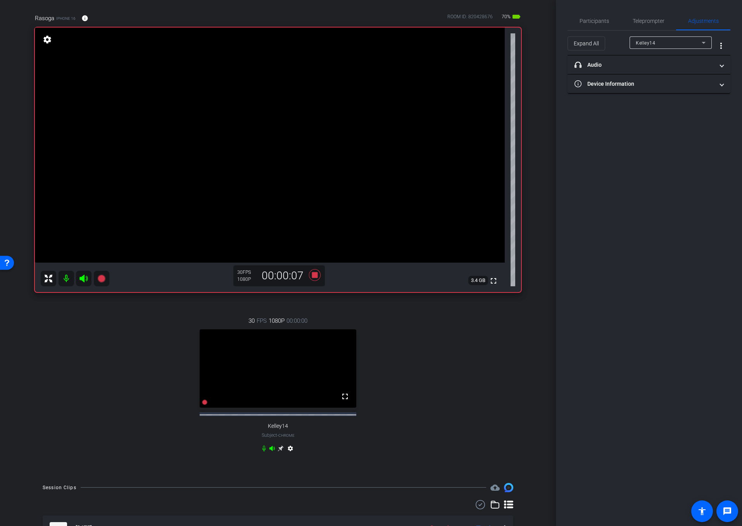
scroll to position [43, 0]
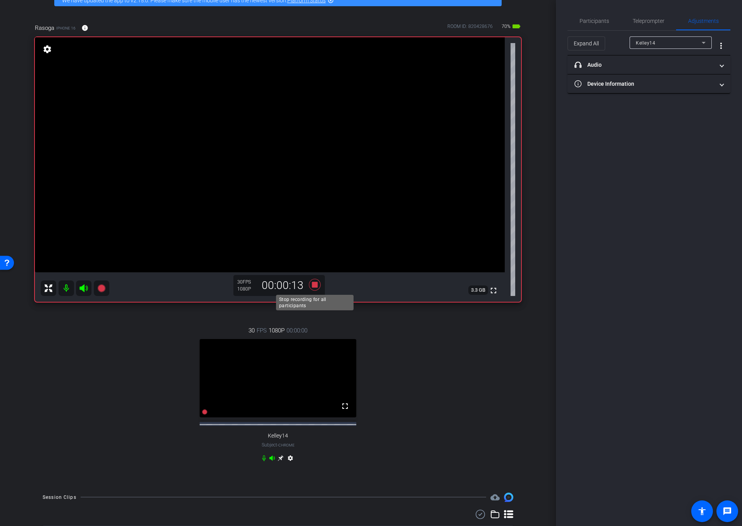
click at [320, 285] on icon at bounding box center [314, 285] width 19 height 14
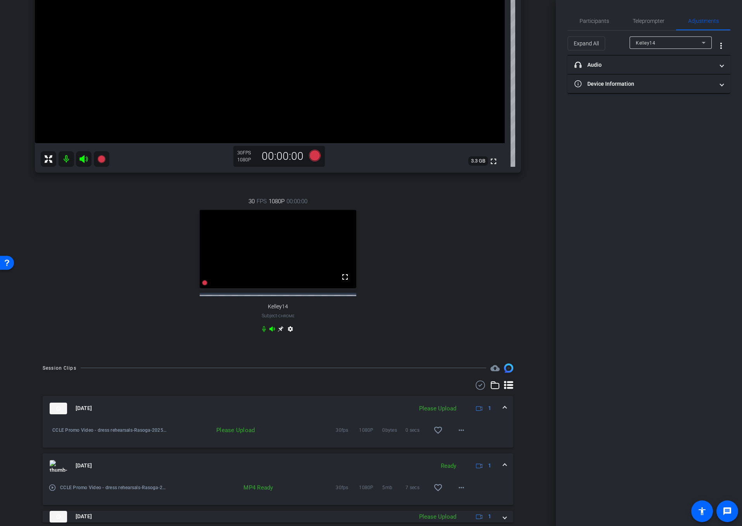
scroll to position [188, 0]
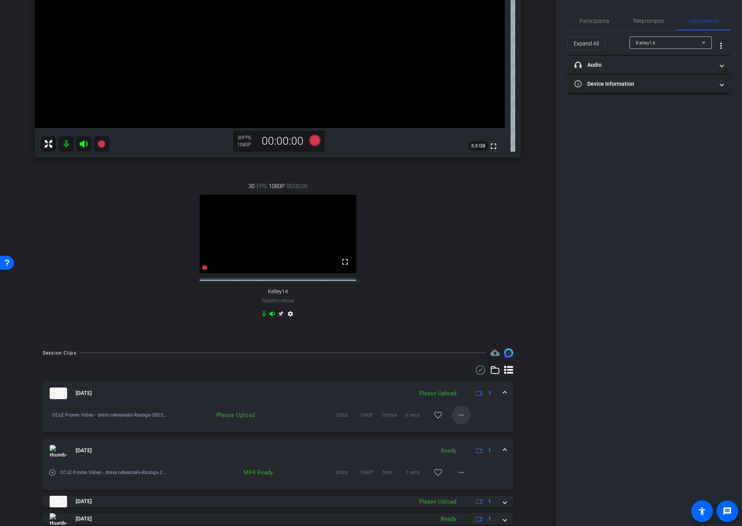
click at [464, 419] on mat-icon "more_horiz" at bounding box center [461, 414] width 9 height 9
click at [476, 435] on span "Upload" at bounding box center [473, 433] width 31 height 9
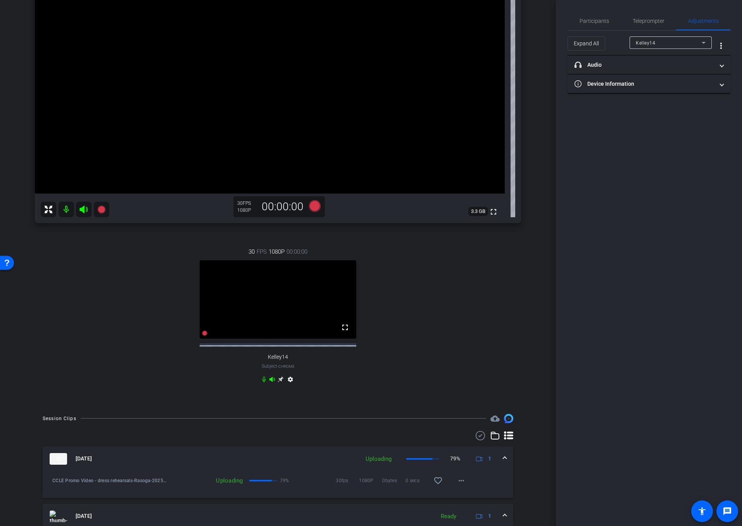
scroll to position [124, 0]
click at [465, 483] on mat-icon "more_horiz" at bounding box center [461, 478] width 9 height 9
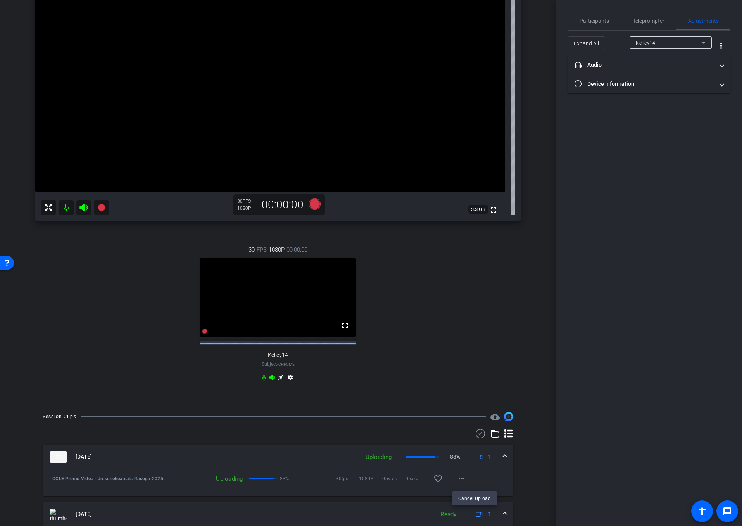
click at [501, 477] on div at bounding box center [371, 263] width 742 height 526
click at [462, 483] on mat-icon "more_horiz" at bounding box center [461, 478] width 9 height 9
click at [504, 478] on div at bounding box center [371, 263] width 742 height 526
click at [599, 20] on span "Participants" at bounding box center [593, 20] width 29 height 5
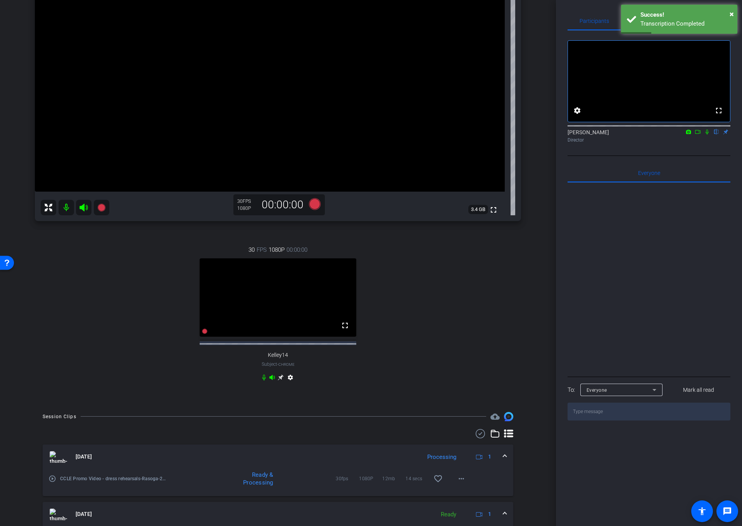
click at [698, 135] on icon at bounding box center [698, 131] width 6 height 5
click at [716, 135] on icon at bounding box center [716, 131] width 3 height 5
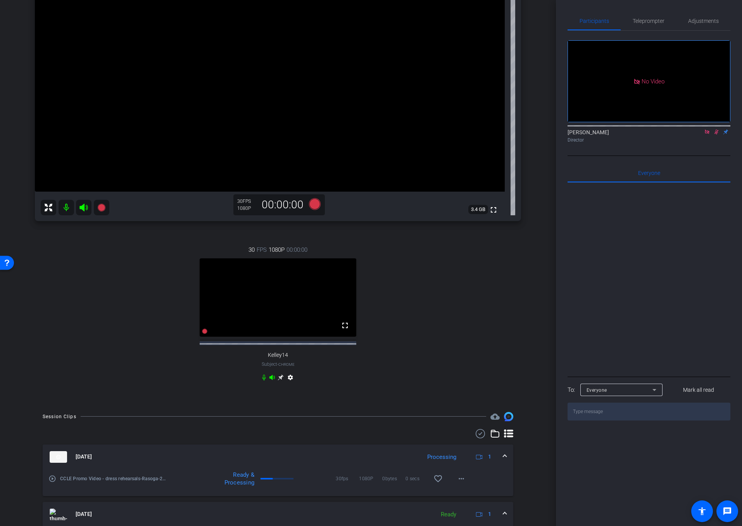
scroll to position [134, 0]
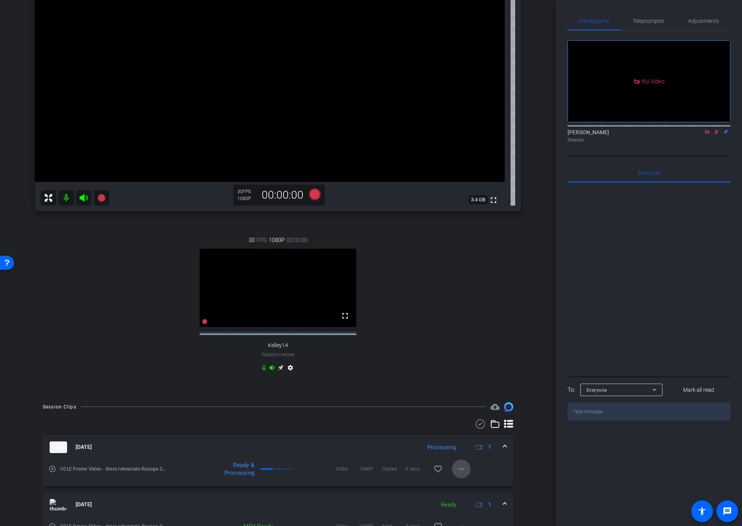
click at [467, 474] on span at bounding box center [461, 468] width 19 height 19
click at [490, 399] on span "Download Original" at bounding box center [481, 397] width 47 height 9
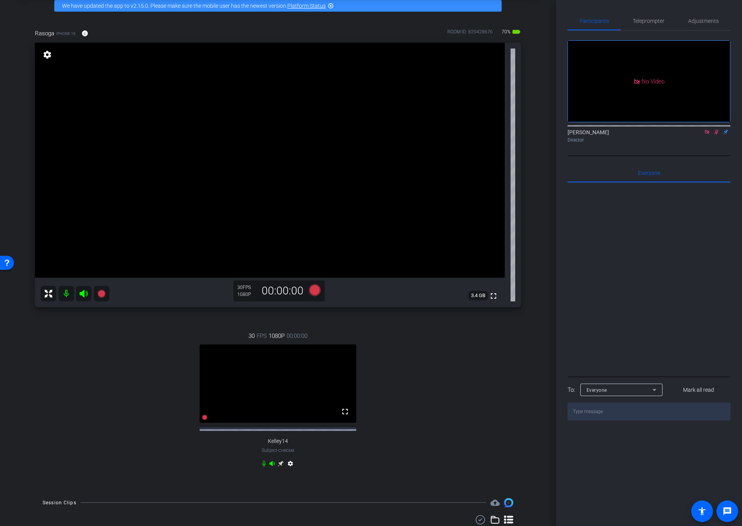
scroll to position [31, 0]
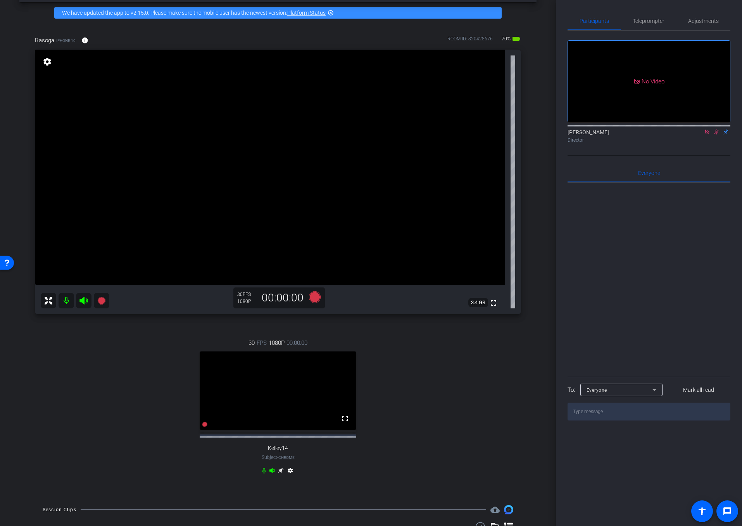
click at [715, 135] on icon at bounding box center [716, 131] width 4 height 5
click at [706, 135] on icon at bounding box center [707, 131] width 6 height 5
click at [703, 26] on span "Adjustments" at bounding box center [703, 21] width 31 height 19
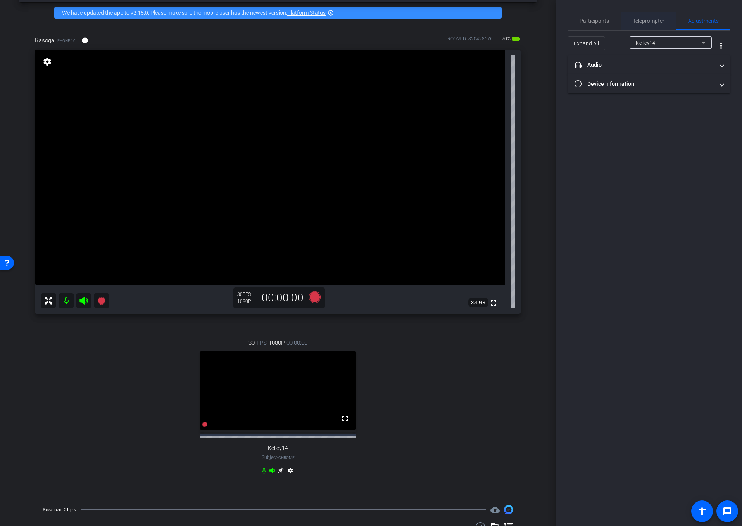
click at [653, 21] on span "Teleprompter" at bounding box center [649, 20] width 32 height 5
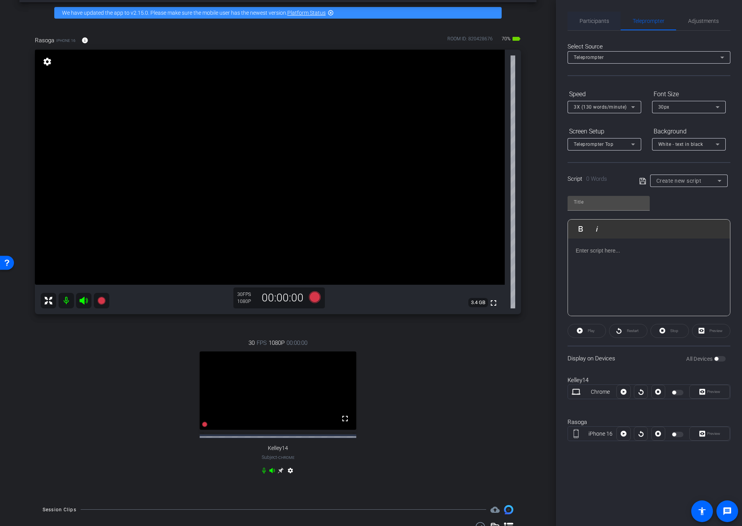
click at [595, 22] on span "Participants" at bounding box center [593, 20] width 29 height 5
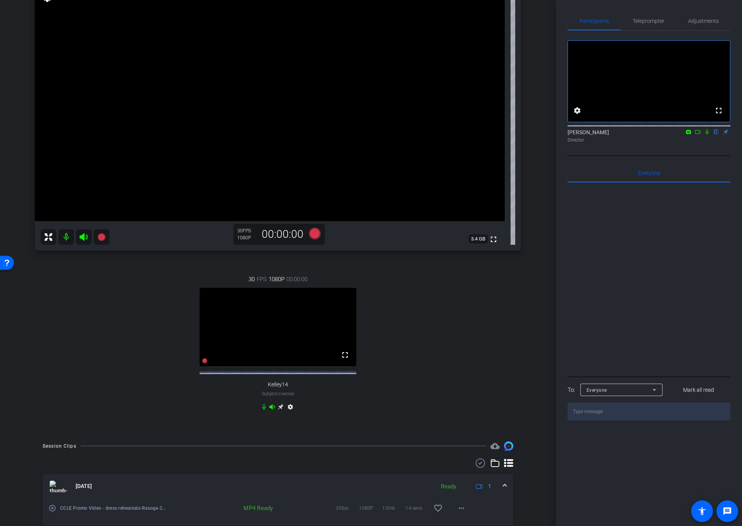
scroll to position [94, 0]
click at [316, 239] on icon at bounding box center [315, 234] width 12 height 12
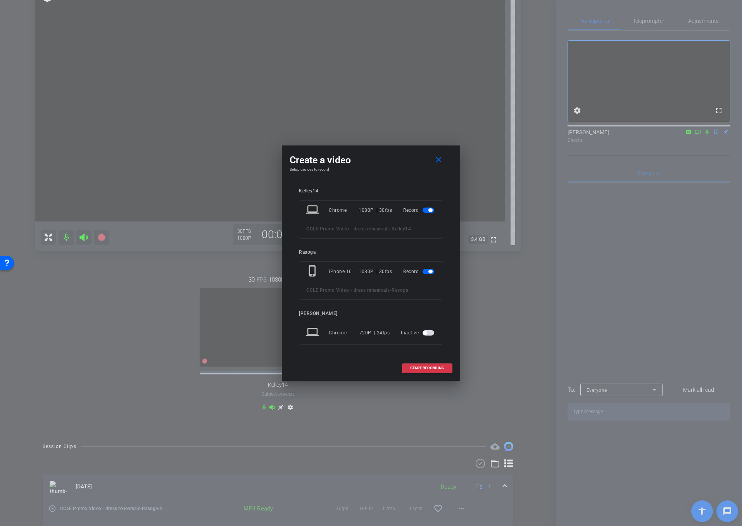
click at [429, 209] on span "button" at bounding box center [430, 210] width 4 height 4
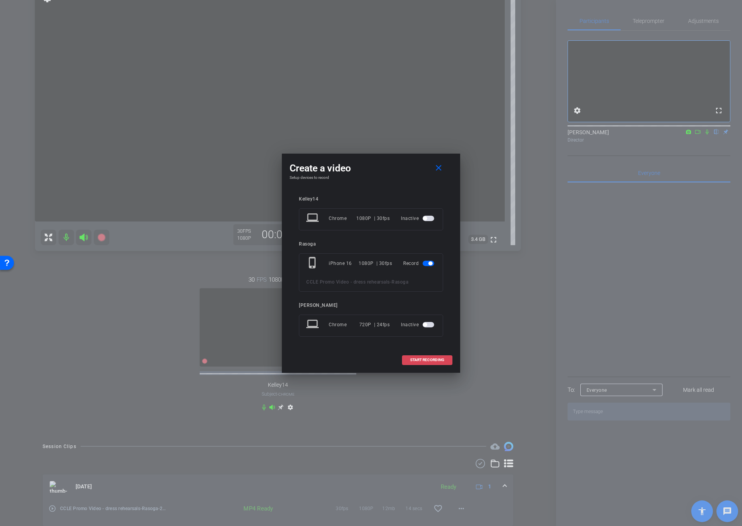
click at [433, 359] on span "START RECORDING" at bounding box center [427, 360] width 34 height 4
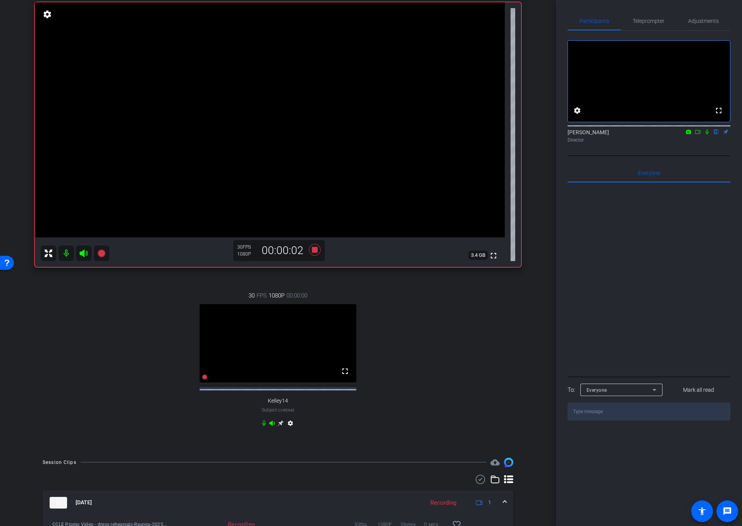
scroll to position [74, 0]
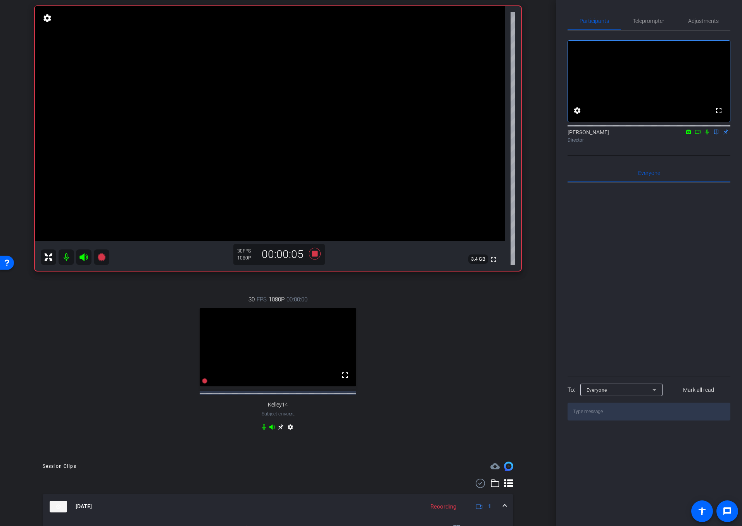
click at [706, 135] on icon at bounding box center [706, 131] width 3 height 5
click at [264, 429] on icon at bounding box center [263, 427] width 3 height 6
click at [264, 433] on div "settings" at bounding box center [278, 428] width 34 height 9
click at [264, 429] on icon at bounding box center [264, 427] width 6 height 6
click at [264, 430] on icon at bounding box center [264, 427] width 6 height 6
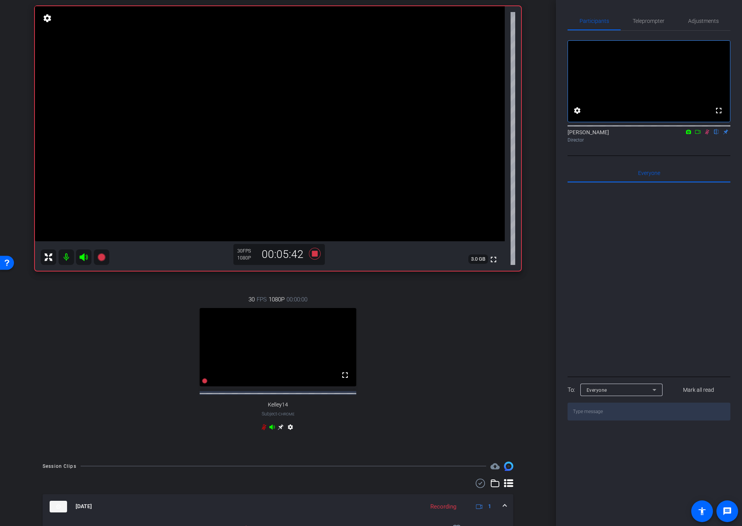
click at [705, 135] on icon at bounding box center [707, 131] width 6 height 5
click at [707, 135] on icon at bounding box center [707, 131] width 6 height 5
click at [263, 429] on icon at bounding box center [264, 427] width 5 height 6
click at [264, 430] on icon at bounding box center [264, 427] width 6 height 6
click at [263, 429] on icon at bounding box center [264, 427] width 6 height 6
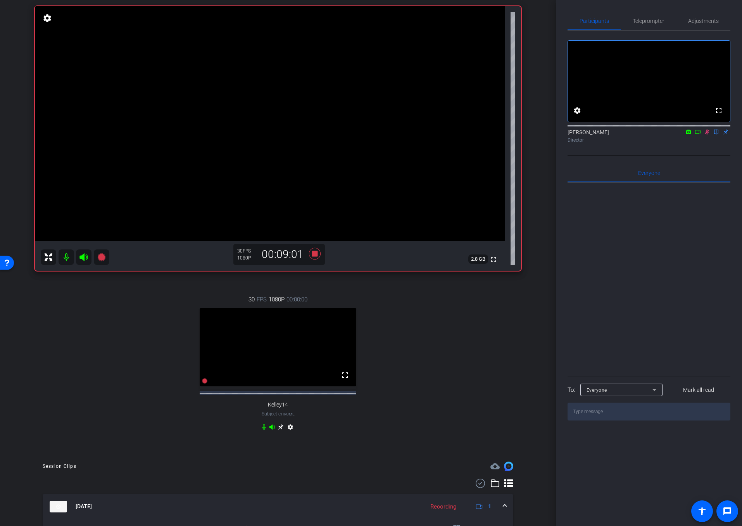
click at [264, 430] on icon at bounding box center [264, 427] width 6 height 6
click at [265, 429] on icon at bounding box center [264, 427] width 5 height 6
click at [707, 135] on icon at bounding box center [707, 131] width 6 height 5
click at [318, 252] on icon at bounding box center [314, 254] width 19 height 14
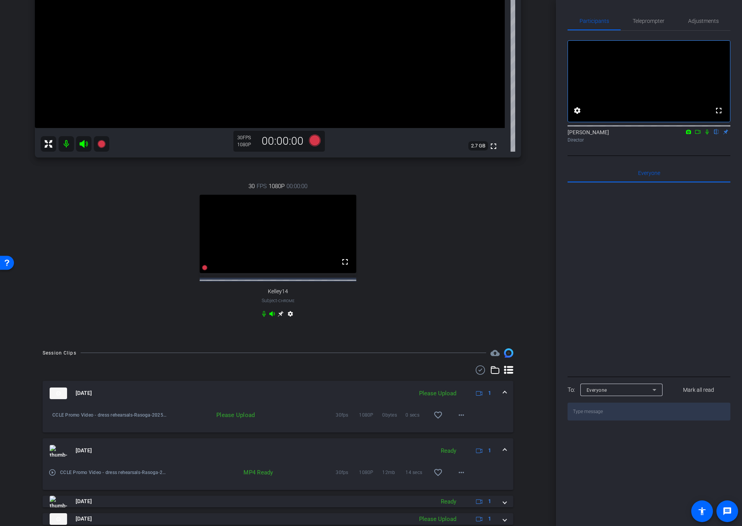
scroll to position [202, 0]
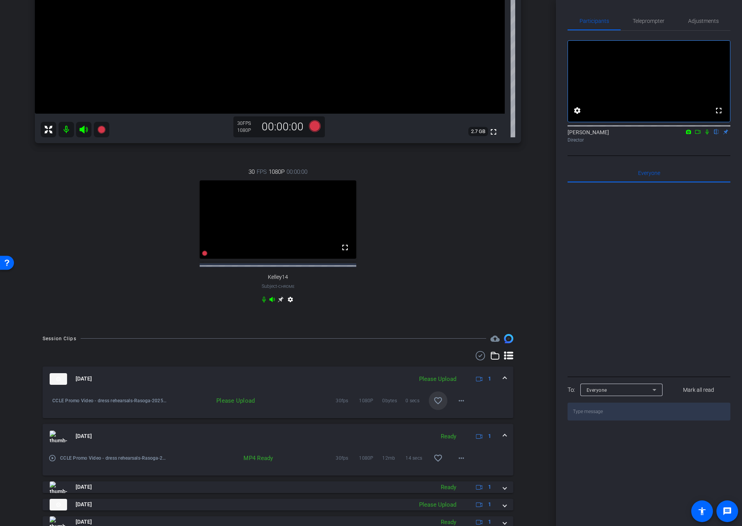
click at [441, 403] on mat-icon "favorite_border" at bounding box center [437, 400] width 9 height 9
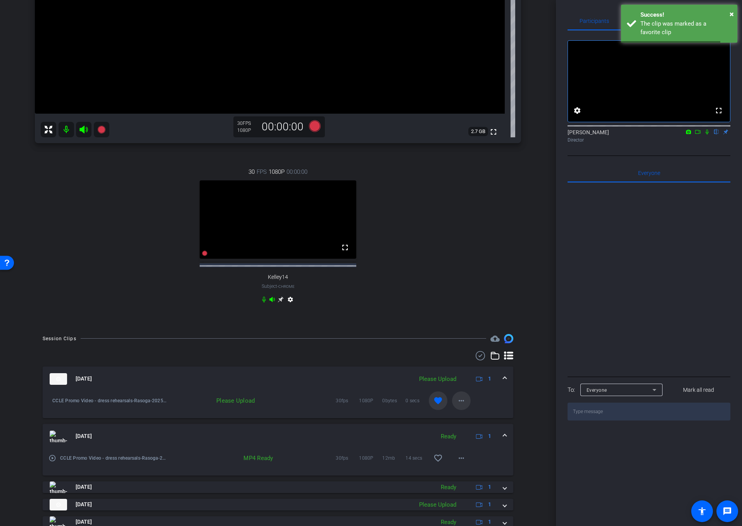
click at [460, 403] on mat-icon "more_horiz" at bounding box center [461, 400] width 9 height 9
click at [474, 421] on span "Upload" at bounding box center [473, 419] width 31 height 9
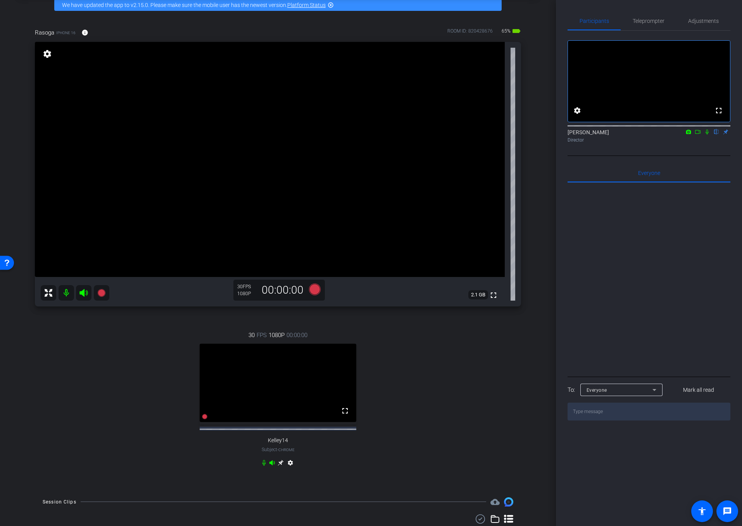
scroll to position [41, 0]
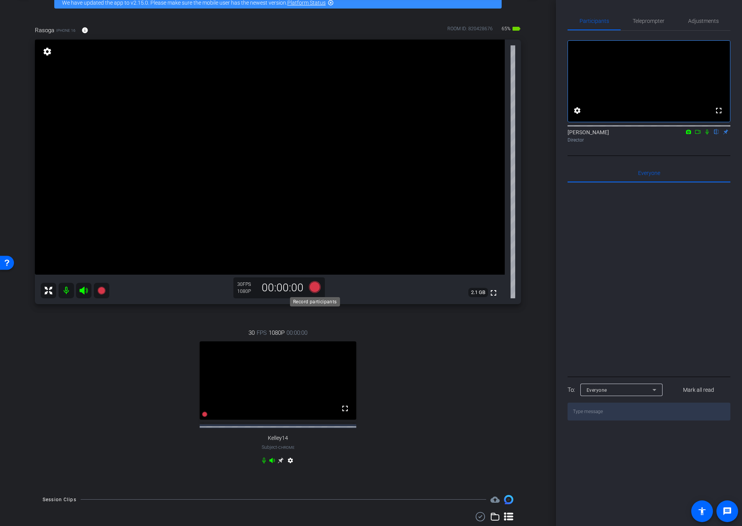
click at [317, 286] on icon at bounding box center [315, 287] width 12 height 12
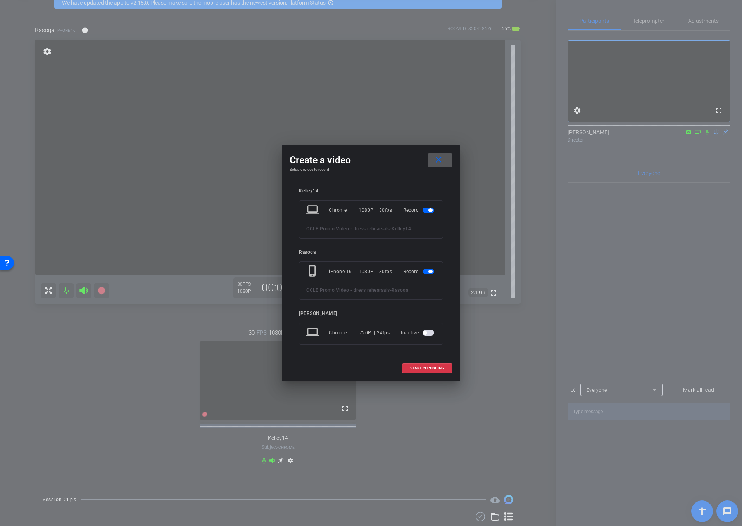
click at [427, 210] on span "button" at bounding box center [428, 209] width 12 height 5
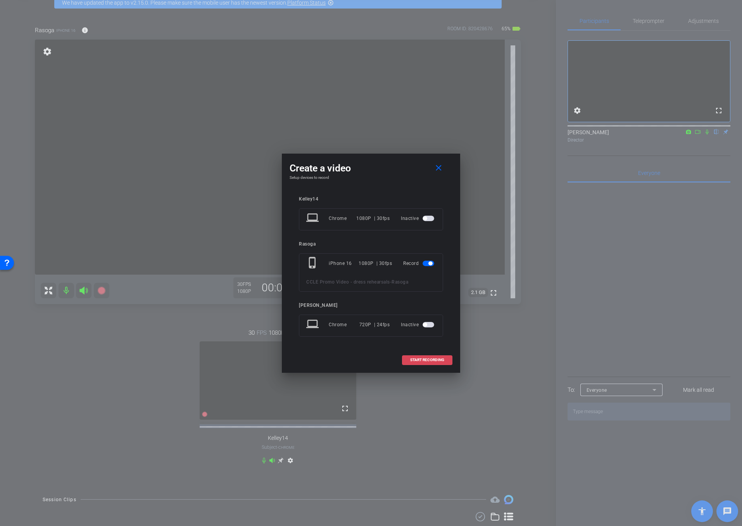
click at [439, 358] on span "START RECORDING" at bounding box center [427, 360] width 34 height 4
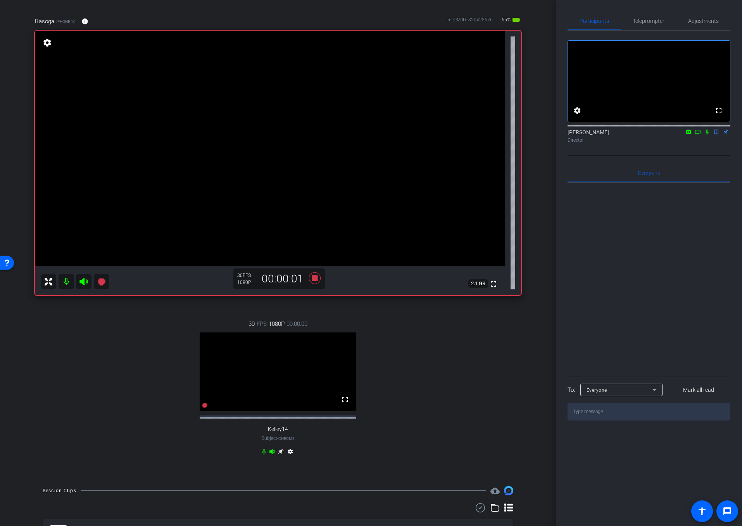
scroll to position [53, 0]
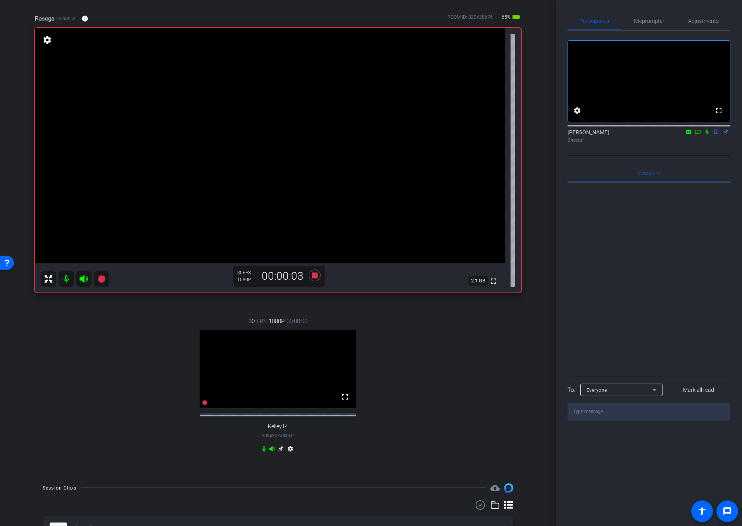
click at [707, 135] on icon at bounding box center [707, 131] width 6 height 5
click at [265, 451] on icon at bounding box center [263, 448] width 3 height 6
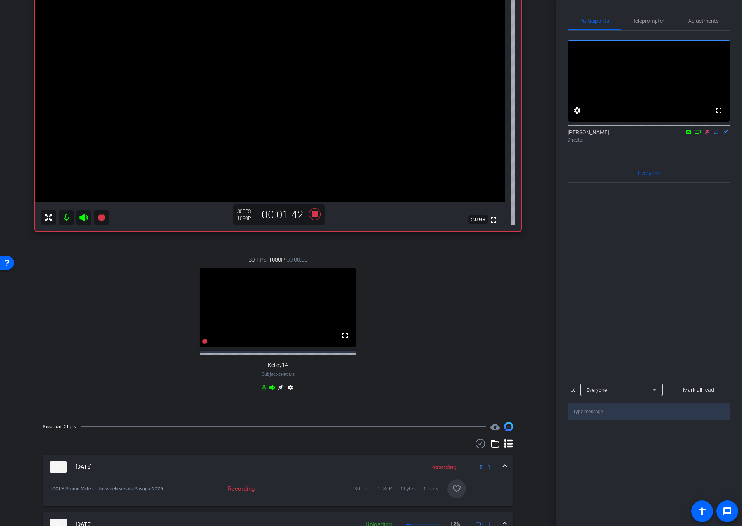
scroll to position [115, 0]
click at [697, 135] on icon at bounding box center [698, 131] width 6 height 5
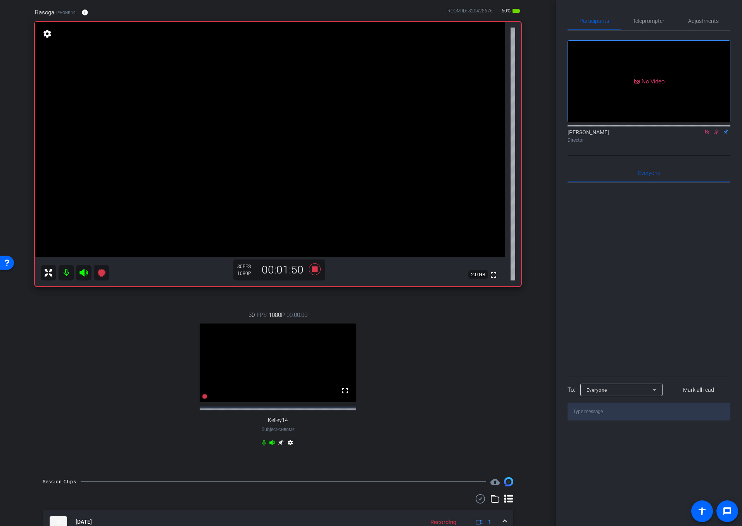
scroll to position [57, 0]
click at [264, 447] on icon at bounding box center [264, 444] width 6 height 6
click at [262, 447] on icon at bounding box center [264, 444] width 6 height 6
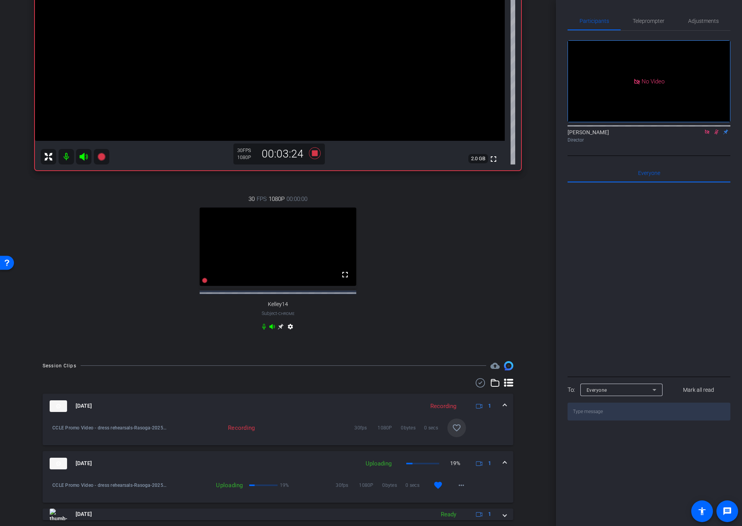
scroll to position [177, 0]
click at [263, 327] on icon at bounding box center [264, 324] width 6 height 6
click at [262, 327] on icon at bounding box center [264, 324] width 6 height 6
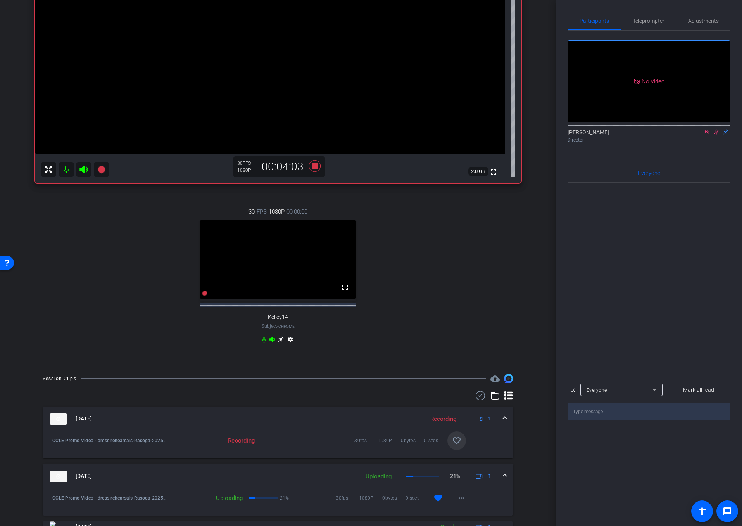
scroll to position [160, 0]
click at [264, 344] on icon at bounding box center [264, 341] width 6 height 6
click at [264, 347] on div "settings" at bounding box center [278, 342] width 34 height 9
click at [264, 343] on icon at bounding box center [264, 341] width 5 height 6
click at [264, 342] on icon at bounding box center [264, 341] width 6 height 6
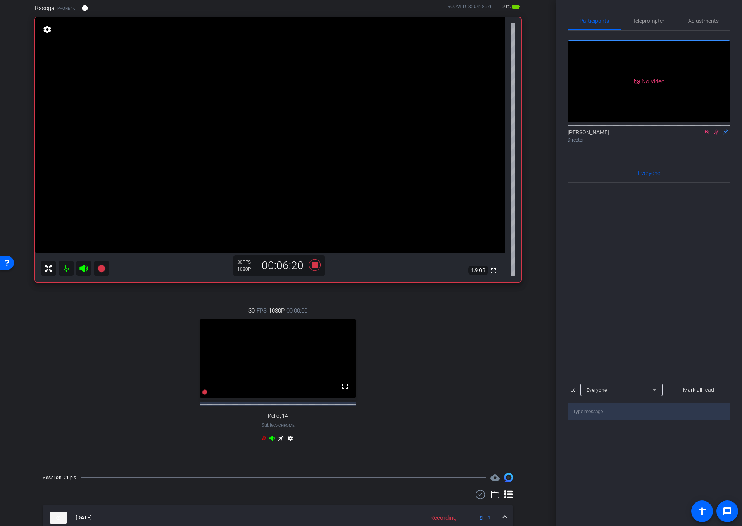
scroll to position [62, 0]
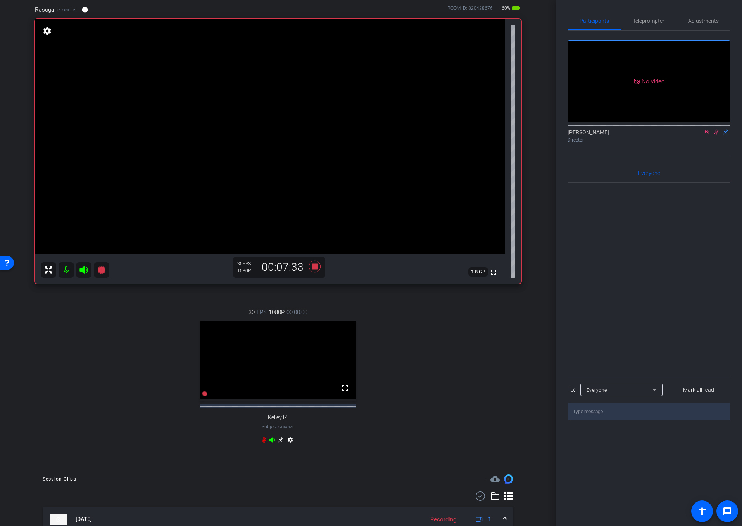
click at [716, 135] on icon at bounding box center [716, 131] width 4 height 5
click at [706, 135] on icon at bounding box center [707, 131] width 6 height 5
click at [707, 135] on icon at bounding box center [707, 131] width 6 height 5
click at [706, 135] on icon at bounding box center [707, 131] width 6 height 5
click at [264, 443] on icon at bounding box center [264, 439] width 6 height 6
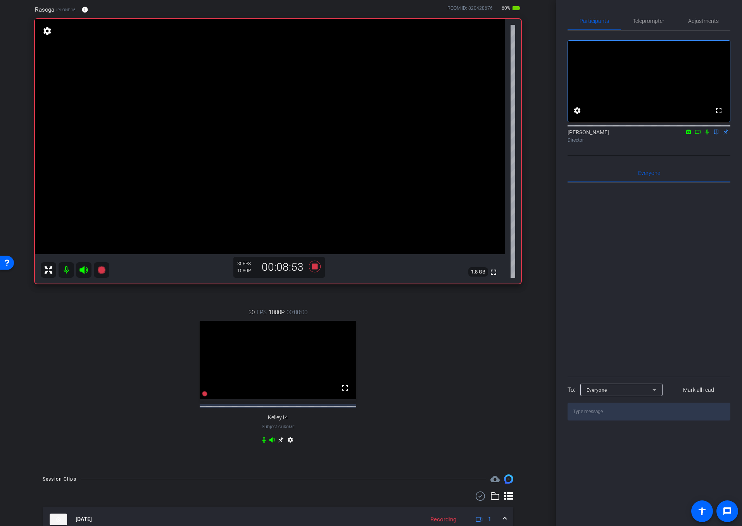
click at [707, 135] on icon at bounding box center [707, 131] width 6 height 5
click at [705, 135] on icon at bounding box center [707, 131] width 6 height 5
click at [264, 442] on icon at bounding box center [263, 439] width 3 height 6
click at [698, 135] on icon at bounding box center [698, 131] width 6 height 5
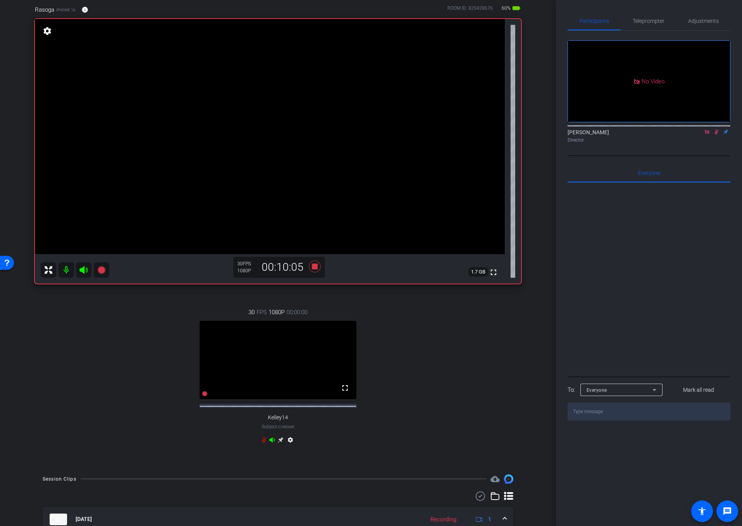
click at [714, 135] on icon at bounding box center [716, 131] width 6 height 5
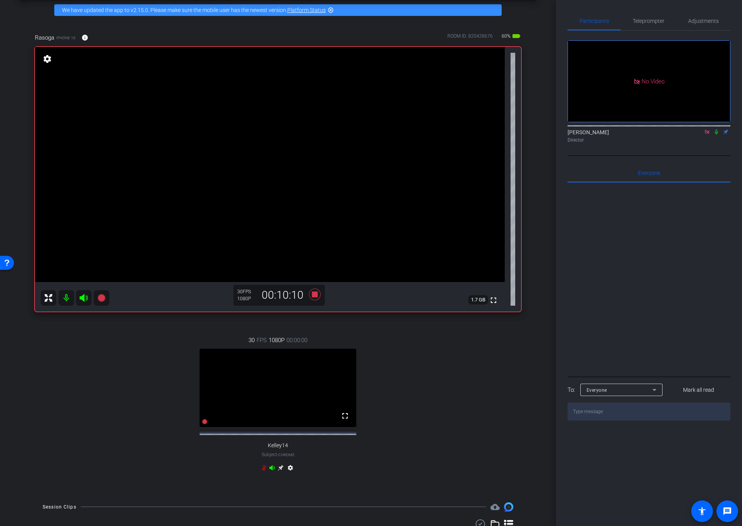
scroll to position [33, 0]
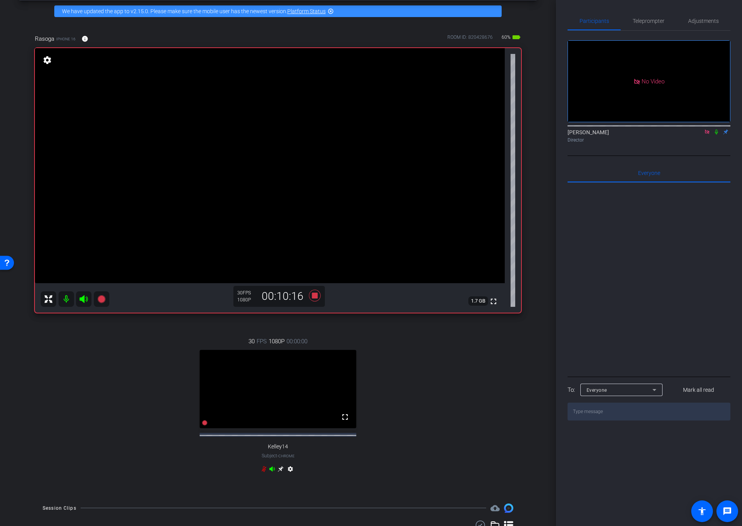
click at [705, 134] on icon at bounding box center [707, 131] width 4 height 4
click at [706, 135] on icon at bounding box center [706, 131] width 3 height 5
click at [264, 469] on icon at bounding box center [264, 469] width 6 height 6
click at [309, 409] on video at bounding box center [278, 389] width 157 height 78
click at [265, 469] on icon at bounding box center [264, 469] width 6 height 6
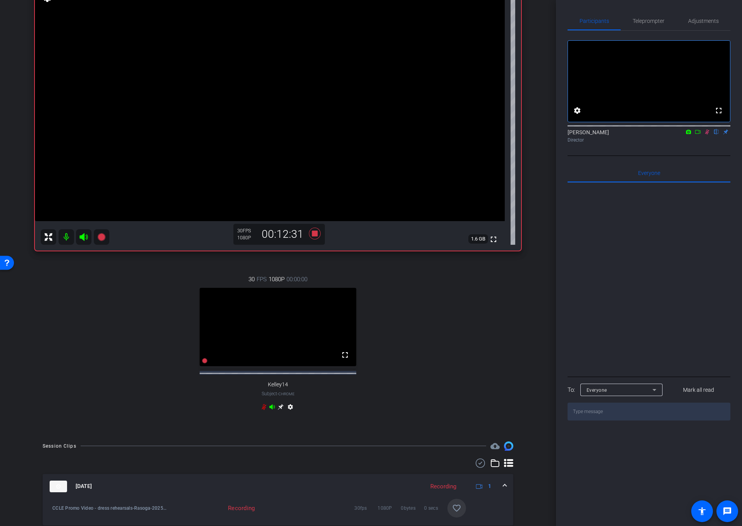
scroll to position [91, 0]
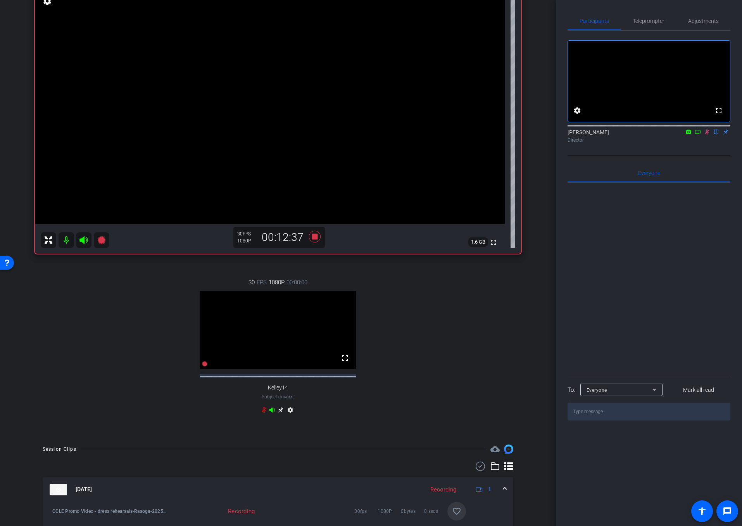
click at [267, 415] on div "settings" at bounding box center [278, 411] width 34 height 9
click at [264, 413] on icon at bounding box center [264, 410] width 6 height 6
click at [705, 135] on icon at bounding box center [707, 131] width 6 height 5
click at [265, 412] on icon at bounding box center [263, 410] width 3 height 6
click at [706, 135] on icon at bounding box center [707, 131] width 6 height 5
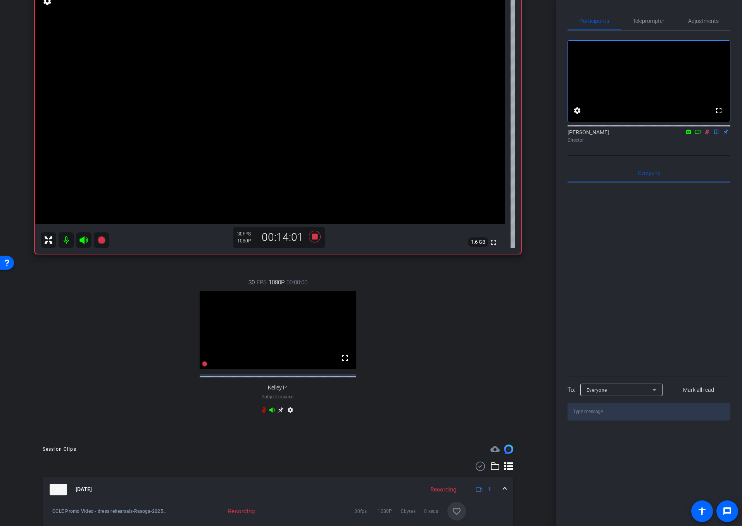
click at [262, 411] on icon at bounding box center [264, 410] width 6 height 6
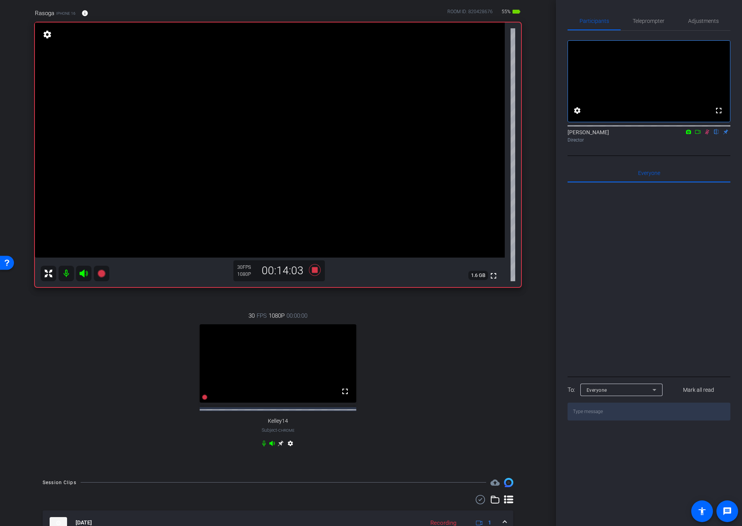
scroll to position [10, 0]
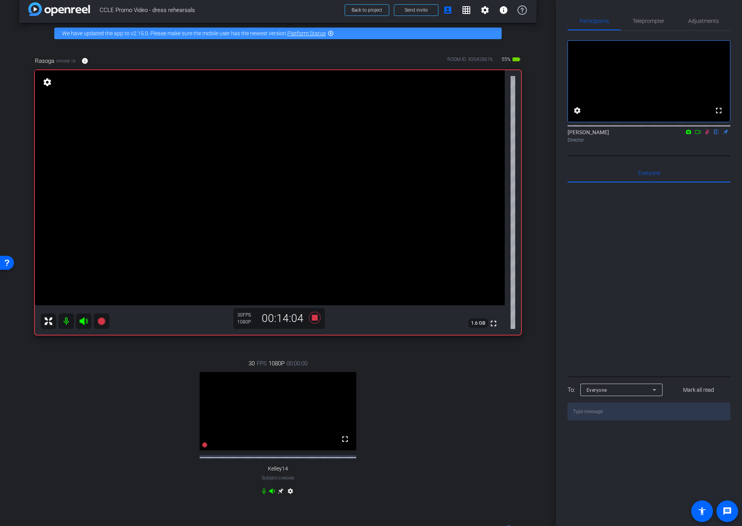
click at [705, 135] on icon at bounding box center [707, 131] width 6 height 5
click at [262, 493] on icon at bounding box center [263, 491] width 3 height 6
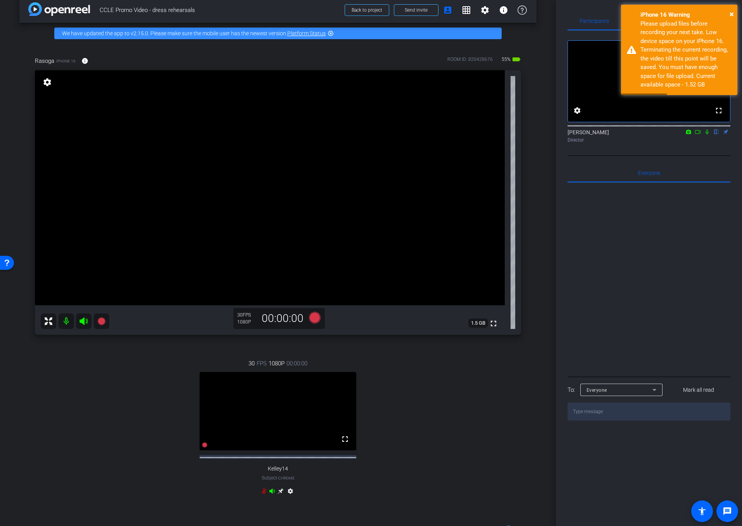
click at [266, 494] on icon at bounding box center [264, 491] width 6 height 6
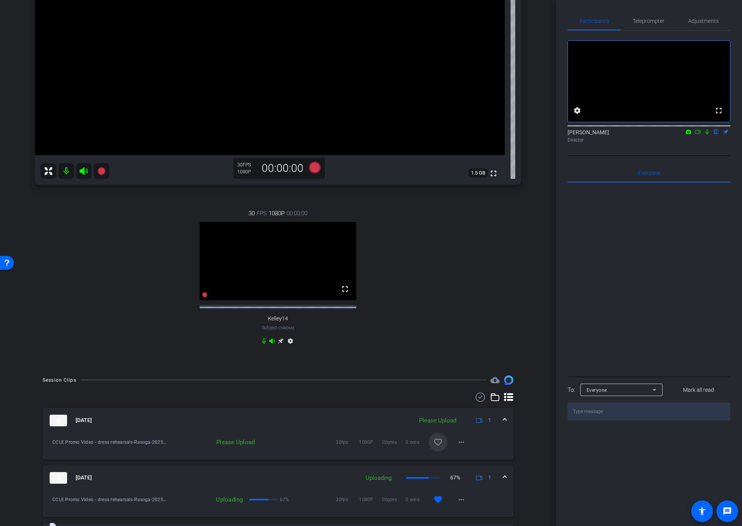
scroll to position [162, 0]
click at [469, 446] on span at bounding box center [461, 440] width 19 height 19
click at [467, 460] on span "Upload" at bounding box center [473, 459] width 31 height 9
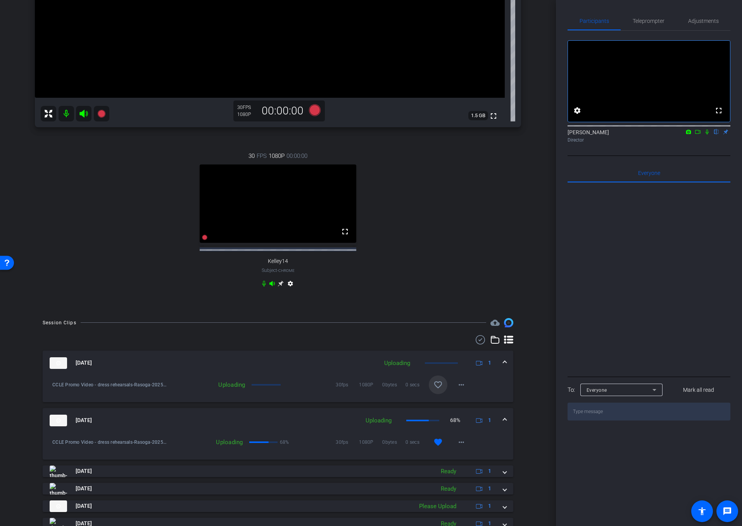
scroll to position [221, 0]
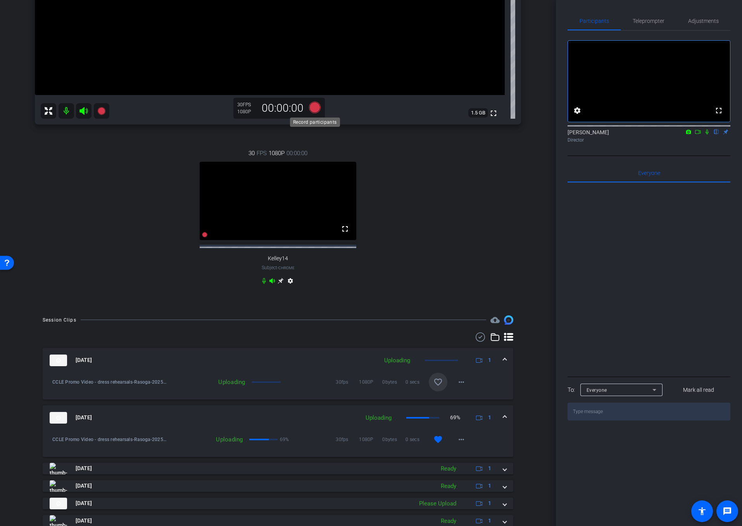
click at [316, 108] on icon at bounding box center [315, 108] width 12 height 12
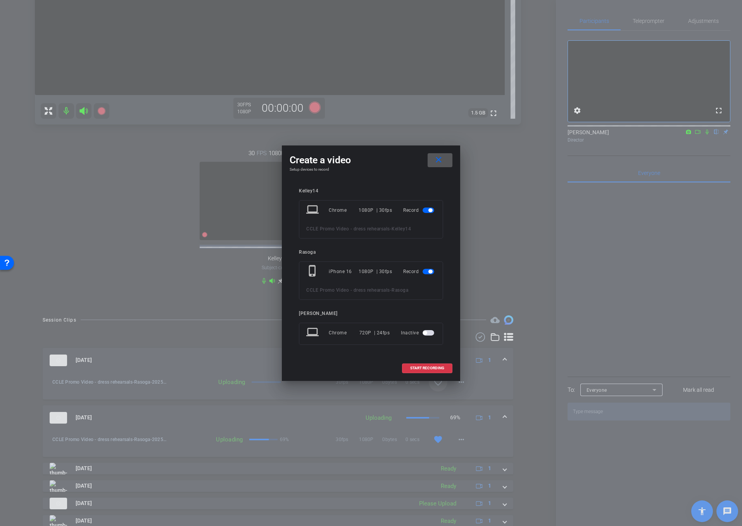
click at [428, 212] on span "button" at bounding box center [428, 209] width 12 height 5
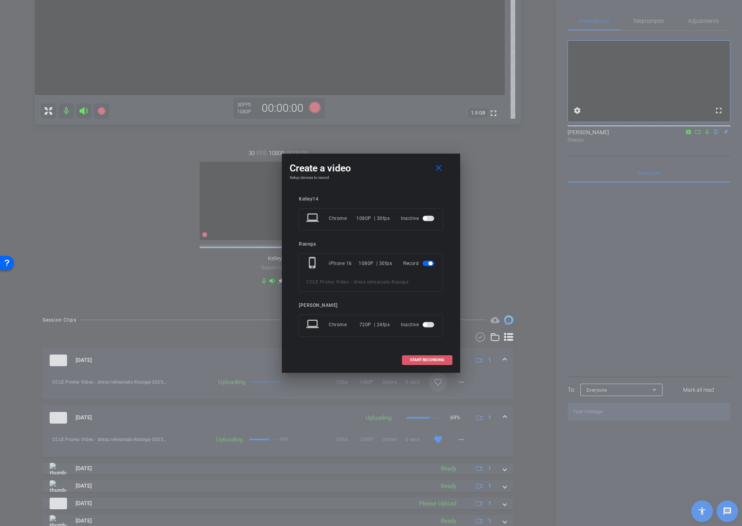
click at [437, 356] on span at bounding box center [427, 359] width 50 height 19
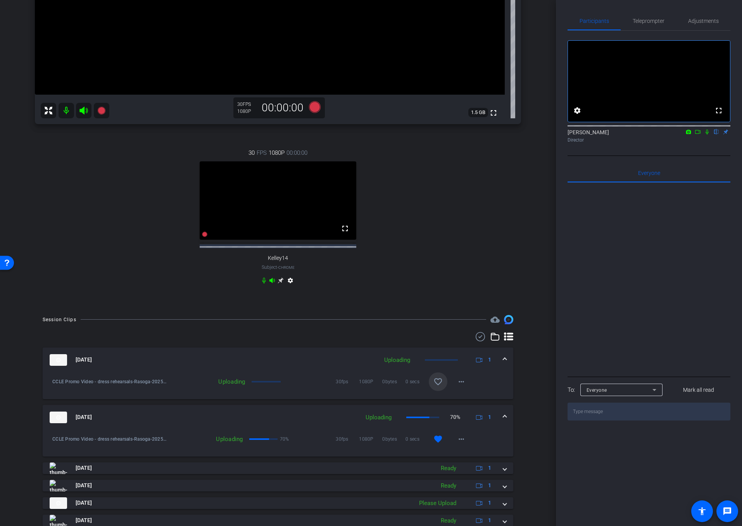
scroll to position [221, 0]
click at [425, 265] on div "30 FPS 1080P 00:00:00 fullscreen Kelley14 Subject - Chrome settings" at bounding box center [278, 217] width 486 height 164
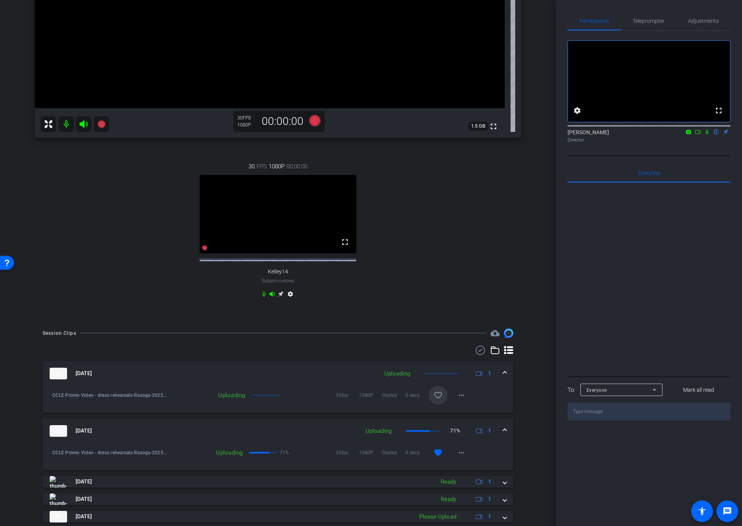
scroll to position [207, 0]
click at [435, 400] on mat-icon "favorite_border" at bounding box center [437, 395] width 9 height 9
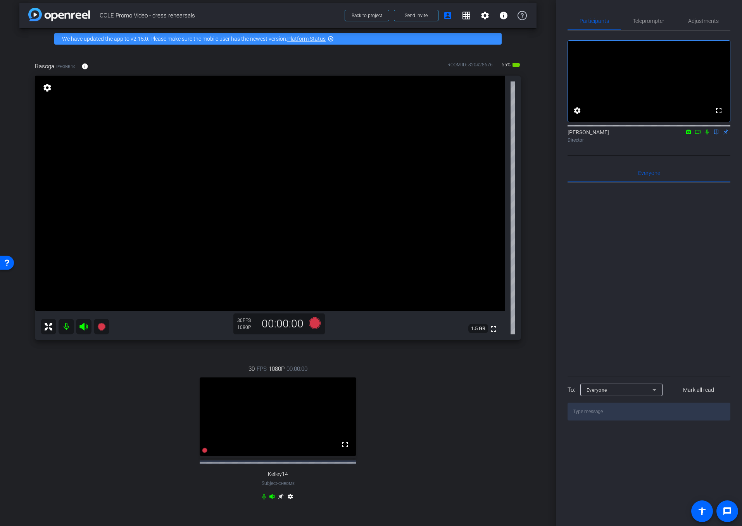
scroll to position [0, 0]
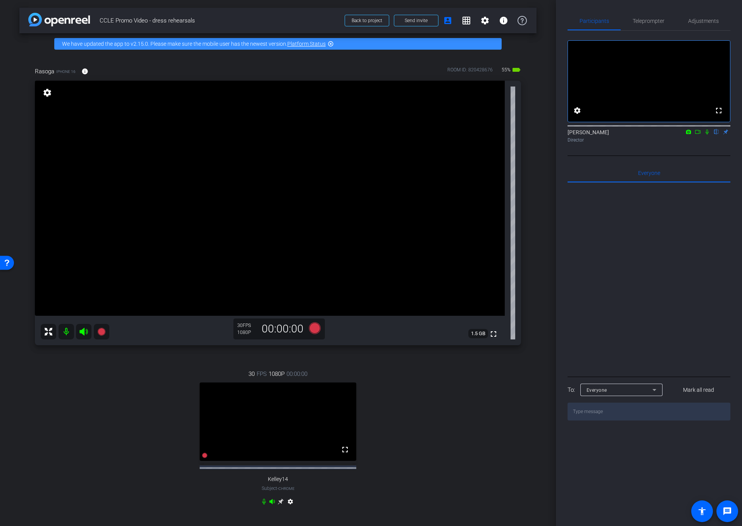
click at [364, 381] on div "30 FPS 1080P 00:00:00 fullscreen Kelley14 Subject - Chrome settings" at bounding box center [278, 439] width 486 height 164
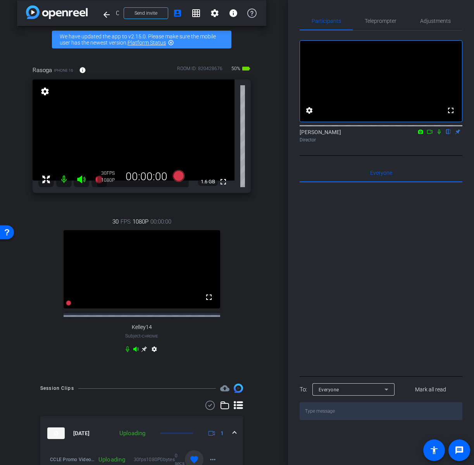
scroll to position [0, 2]
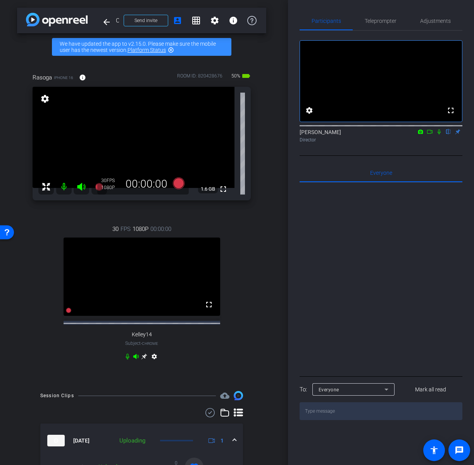
click at [175, 188] on video at bounding box center [134, 137] width 202 height 101
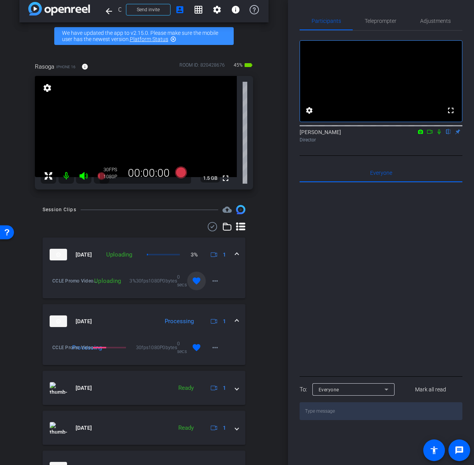
scroll to position [11, 0]
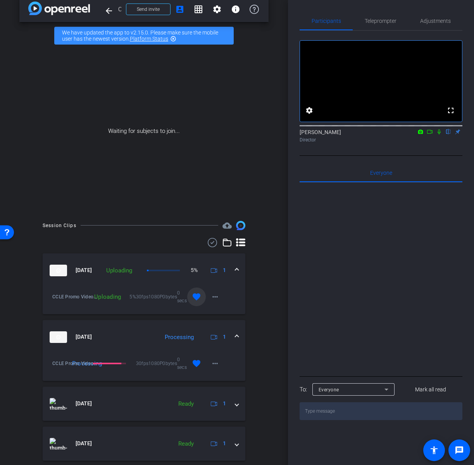
click at [428, 135] on icon at bounding box center [430, 131] width 6 height 5
click at [450, 135] on icon at bounding box center [448, 131] width 6 height 5
click at [254, 294] on div "Session Clips cloud_upload Sep 26, 2025 Uploading 5% 1 CCLE Promo Video - dress…" at bounding box center [143, 474] width 249 height 507
click at [219, 299] on mat-icon "more_horiz" at bounding box center [214, 296] width 9 height 9
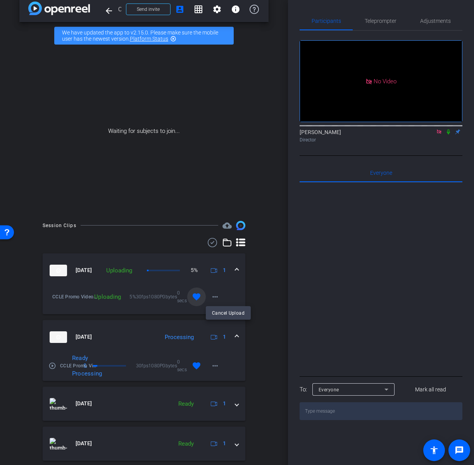
click at [272, 289] on div at bounding box center [237, 232] width 474 height 465
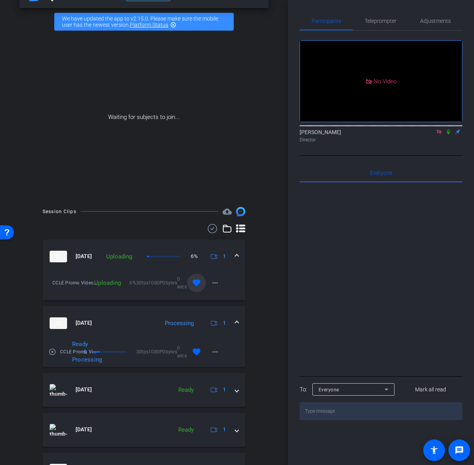
scroll to position [27, 0]
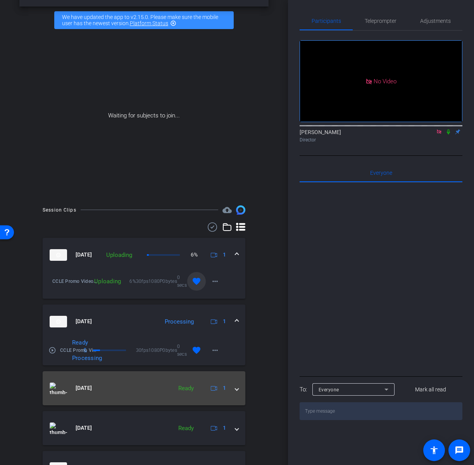
click at [236, 393] on mat-expansion-panel-header "Sep 26, 2025 Ready 1" at bounding box center [144, 388] width 203 height 34
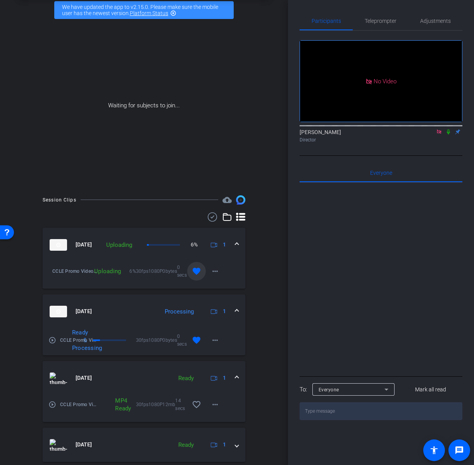
scroll to position [41, 0]
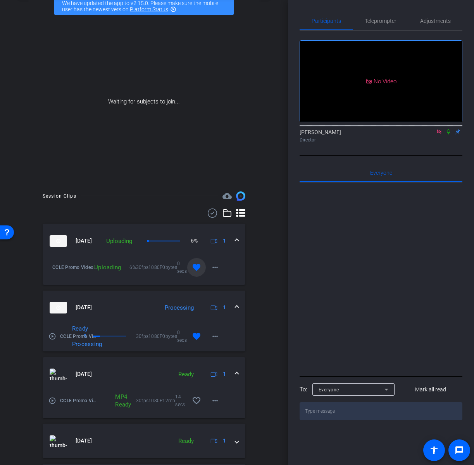
click at [259, 362] on div "Session Clips cloud_upload Sep 26, 2025 Uploading 6% 1 CCLE Promo Video - dress…" at bounding box center [143, 458] width 249 height 534
click at [217, 402] on mat-icon "more_horiz" at bounding box center [214, 400] width 9 height 9
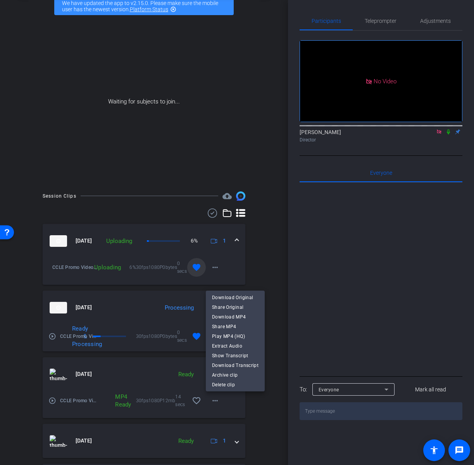
click at [265, 414] on div at bounding box center [237, 232] width 474 height 465
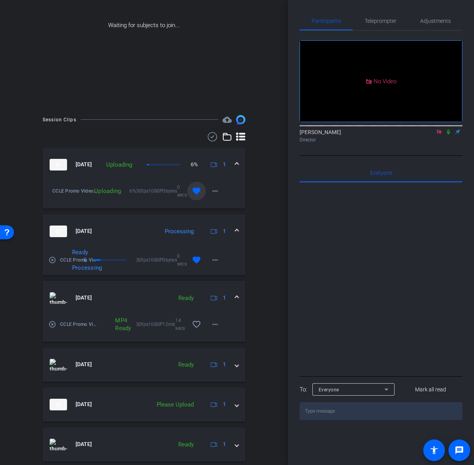
scroll to position [119, 0]
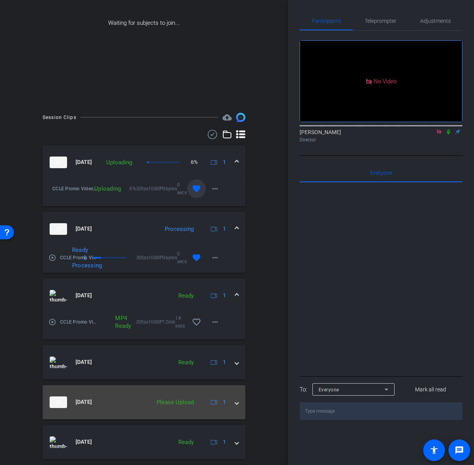
click at [240, 405] on mat-expansion-panel-header "Sep 26, 2025 Please Upload 1" at bounding box center [144, 402] width 203 height 34
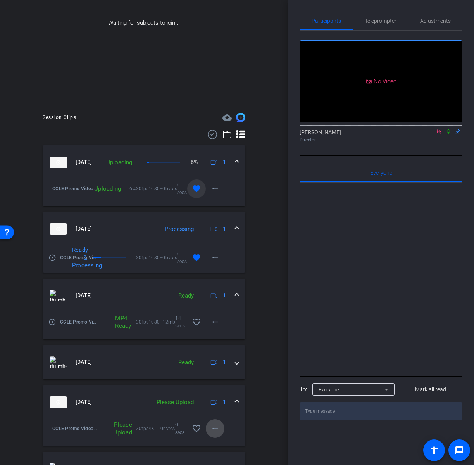
click at [213, 434] on span at bounding box center [215, 428] width 19 height 19
click at [227, 394] on span "Upload" at bounding box center [227, 392] width 31 height 9
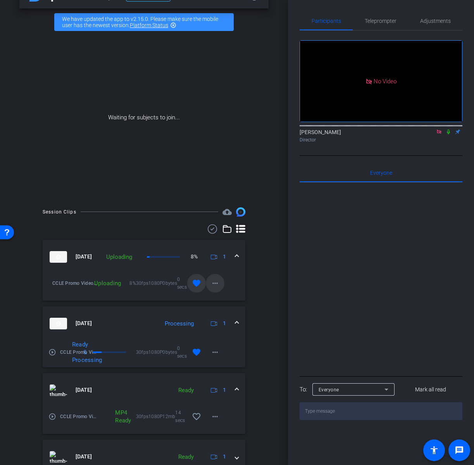
scroll to position [0, 0]
